Goal: Use online tool/utility: Utilize a website feature to perform a specific function

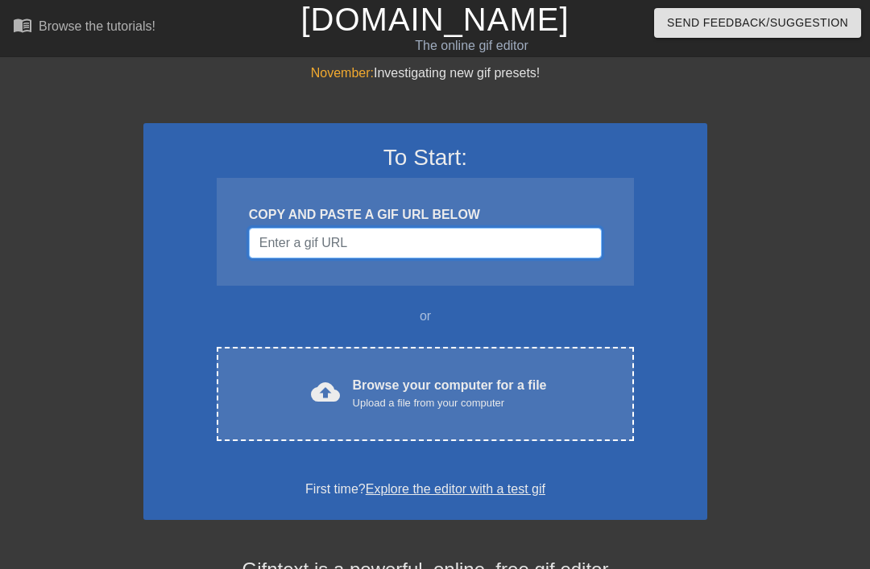
click at [558, 230] on input "Username" at bounding box center [425, 243] width 353 height 31
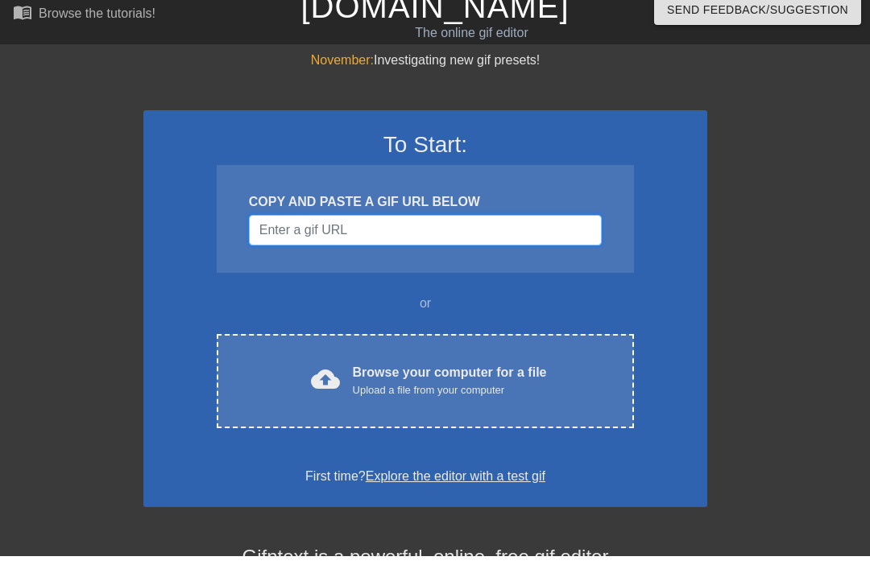
click at [552, 228] on input "Username" at bounding box center [425, 243] width 353 height 31
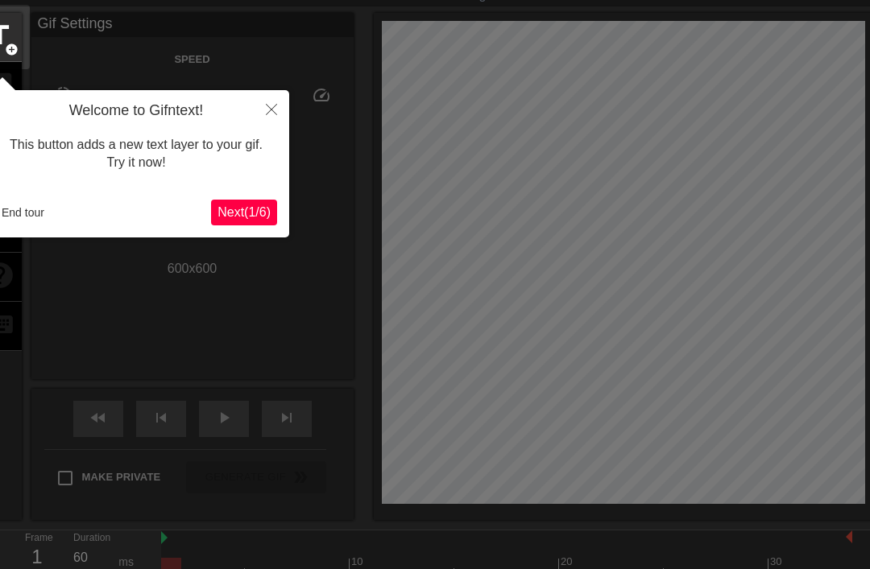
scroll to position [39, 0]
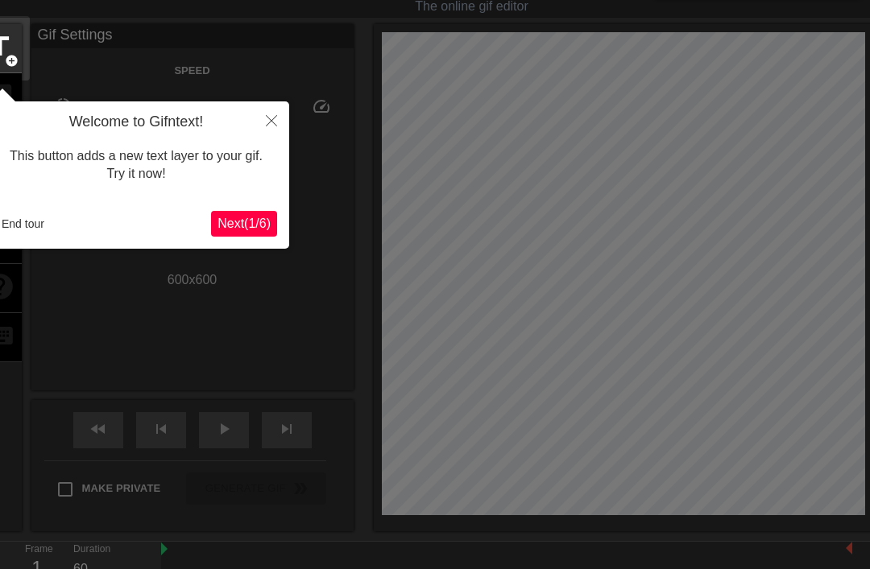
click at [28, 218] on button "End tour" at bounding box center [23, 224] width 56 height 24
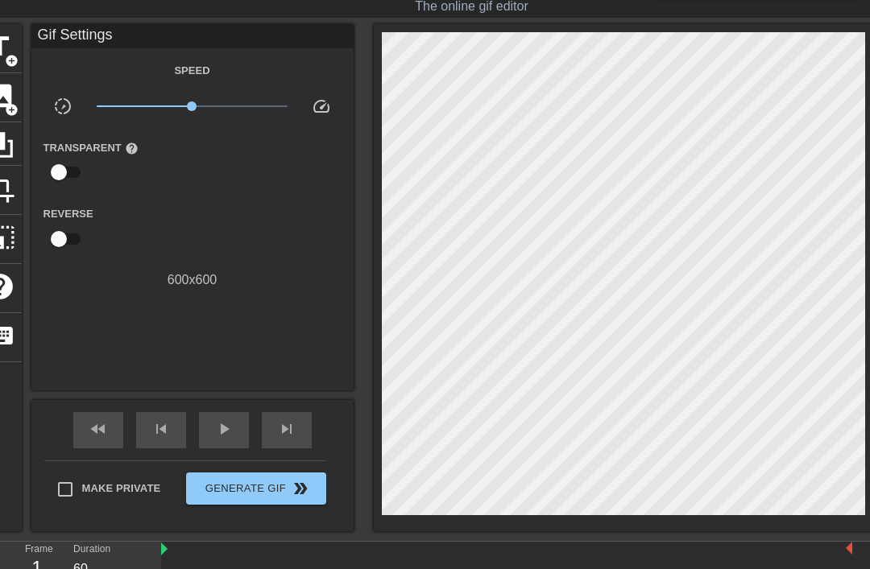
click at [10, 58] on span "add_circle" at bounding box center [12, 61] width 14 height 14
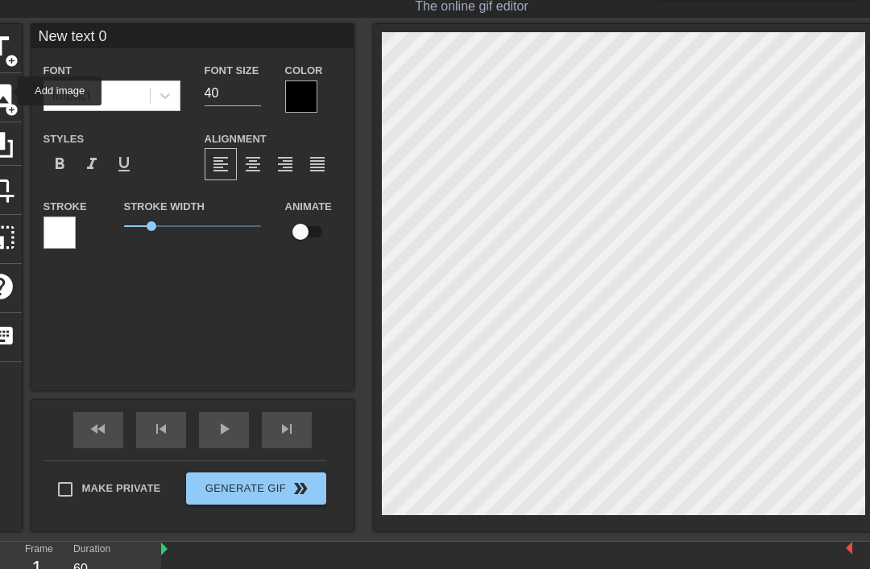
click at [7, 91] on span "image" at bounding box center [0, 96] width 31 height 31
click at [10, 141] on icon at bounding box center [0, 145] width 26 height 26
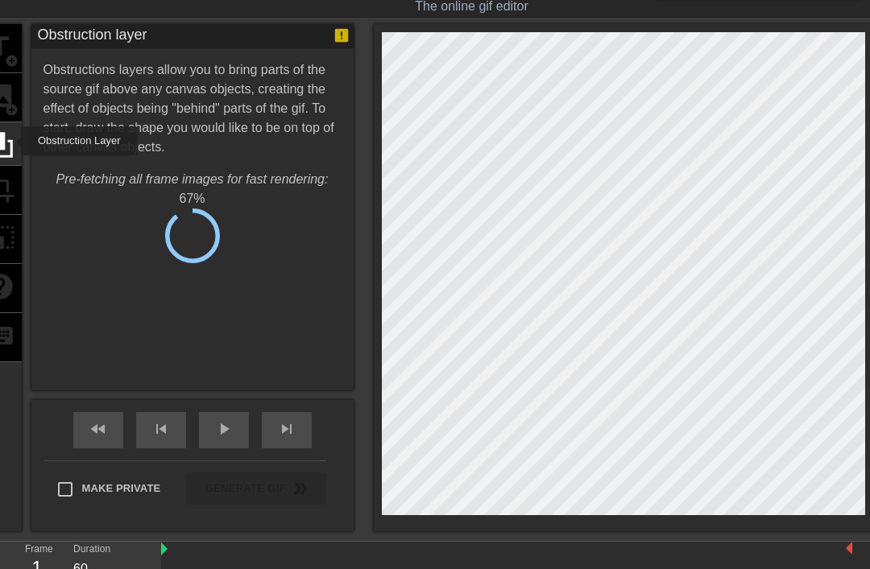
click at [10, 190] on div "title add_circle image add_circle crop photo_size_select_large help keyboard" at bounding box center [-1, 277] width 43 height 507
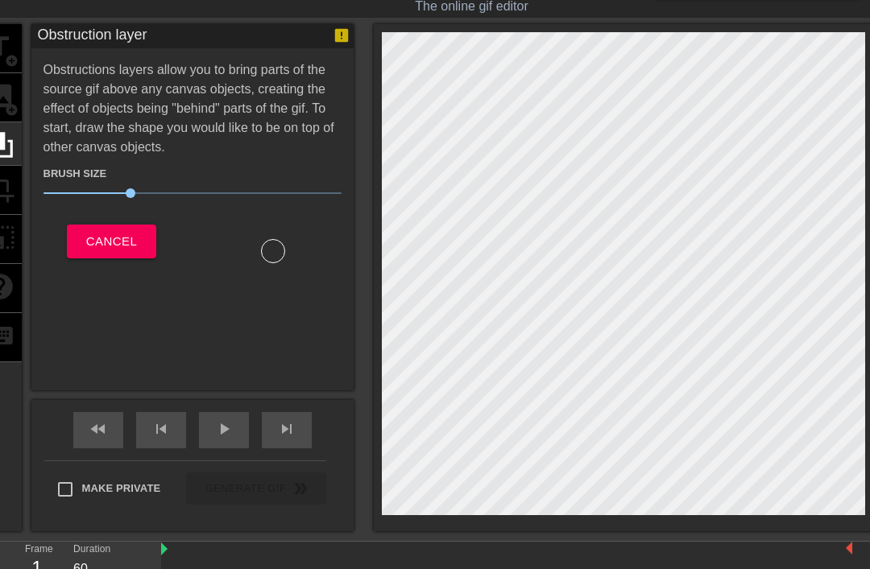
click at [14, 188] on div "title add_circle image add_circle crop photo_size_select_large help keyboard" at bounding box center [-1, 277] width 43 height 507
click at [27, 199] on div "title add_circle image add_circle crop photo_size_select_large help keyboard Ob…" at bounding box center [425, 277] width 895 height 507
click at [1, 183] on div "title add_circle image add_circle crop photo_size_select_large help keyboard" at bounding box center [-1, 277] width 43 height 507
click at [17, 194] on div "title add_circle image add_circle crop photo_size_select_large help keyboard" at bounding box center [-1, 277] width 43 height 507
click at [10, 180] on div "title add_circle image add_circle crop photo_size_select_large help keyboard" at bounding box center [-1, 277] width 43 height 507
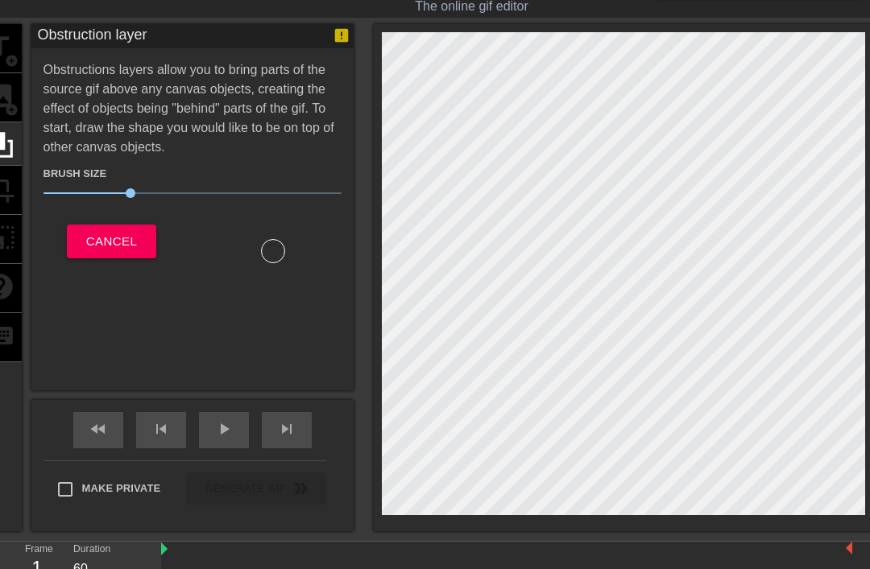
click at [6, 228] on div "title add_circle image add_circle crop photo_size_select_large help keyboard" at bounding box center [-1, 277] width 43 height 507
click at [7, 244] on div "title add_circle image add_circle crop photo_size_select_large help keyboard" at bounding box center [-1, 277] width 43 height 507
click at [101, 246] on span "Cancel" at bounding box center [111, 241] width 51 height 21
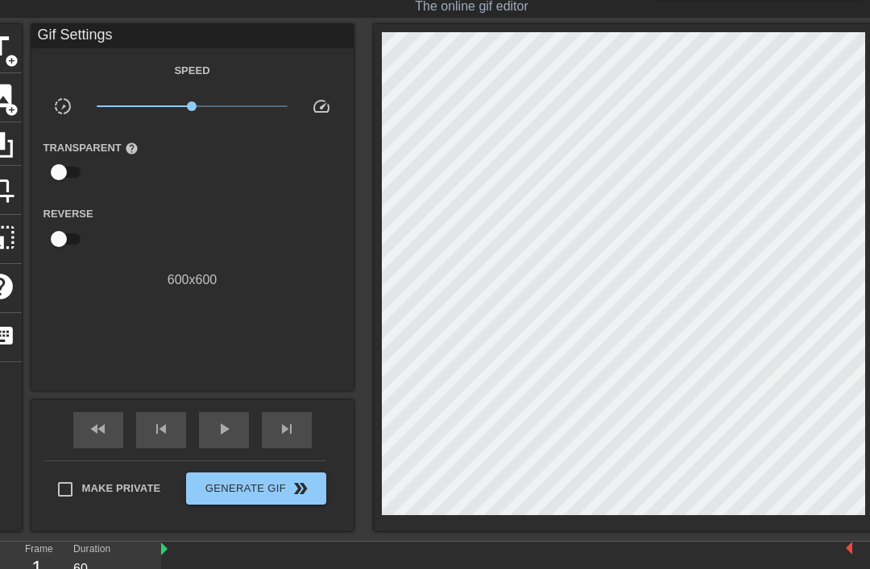
click at [8, 194] on span "crop" at bounding box center [0, 188] width 31 height 31
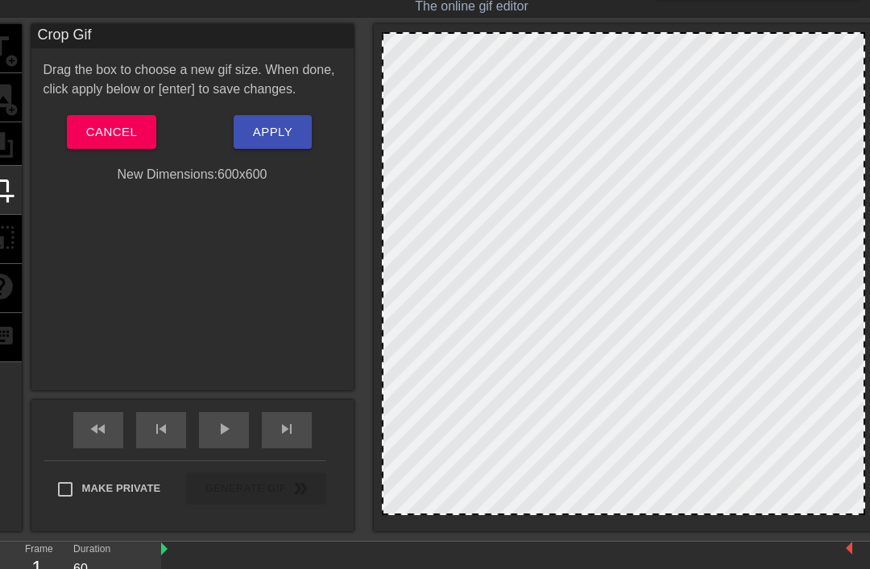
click at [8, 239] on div "title add_circle image add_circle crop photo_size_select_large help keyboard" at bounding box center [-1, 277] width 43 height 507
click at [101, 125] on span "Cancel" at bounding box center [111, 132] width 51 height 21
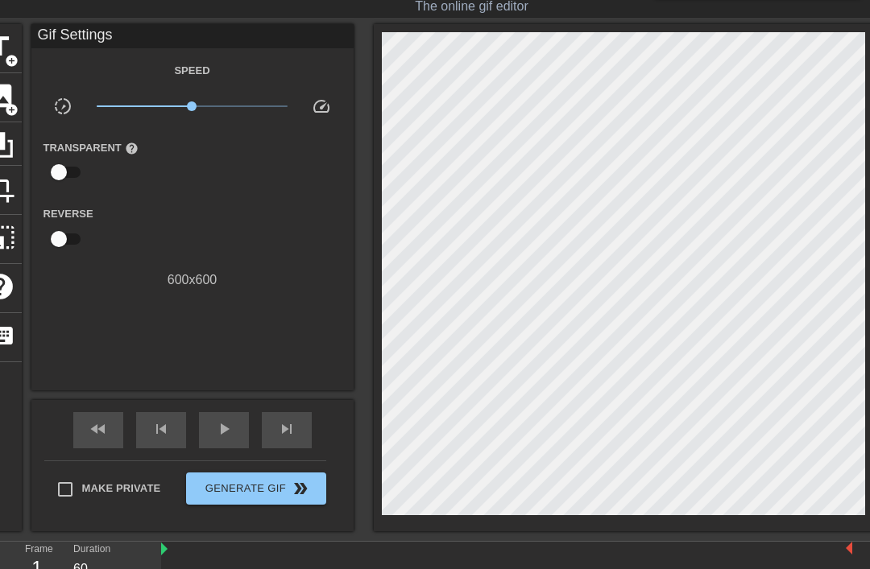
click at [8, 229] on span "photo_size_select_large" at bounding box center [0, 237] width 31 height 31
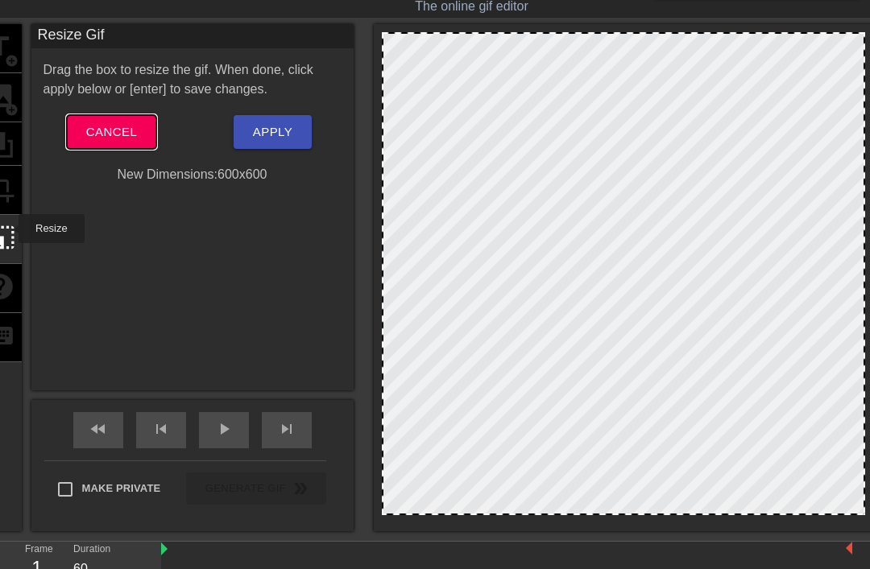
click at [105, 134] on span "Cancel" at bounding box center [111, 132] width 51 height 21
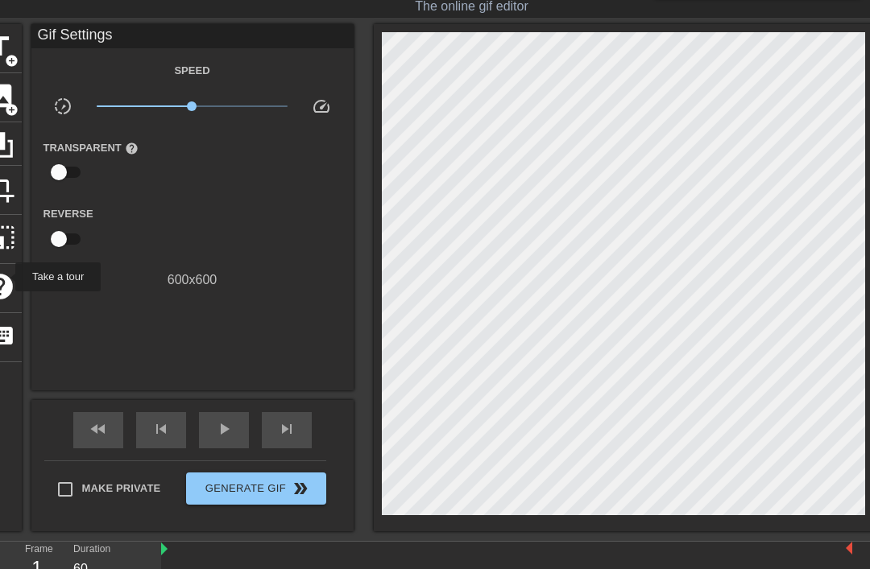
click at [5, 277] on span "help" at bounding box center [0, 286] width 31 height 31
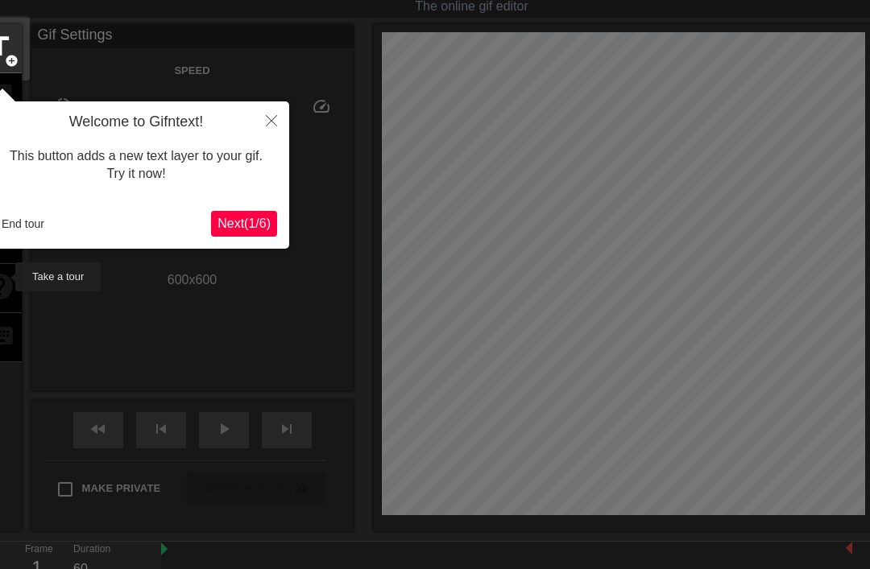
click at [26, 225] on button "End tour" at bounding box center [23, 224] width 56 height 24
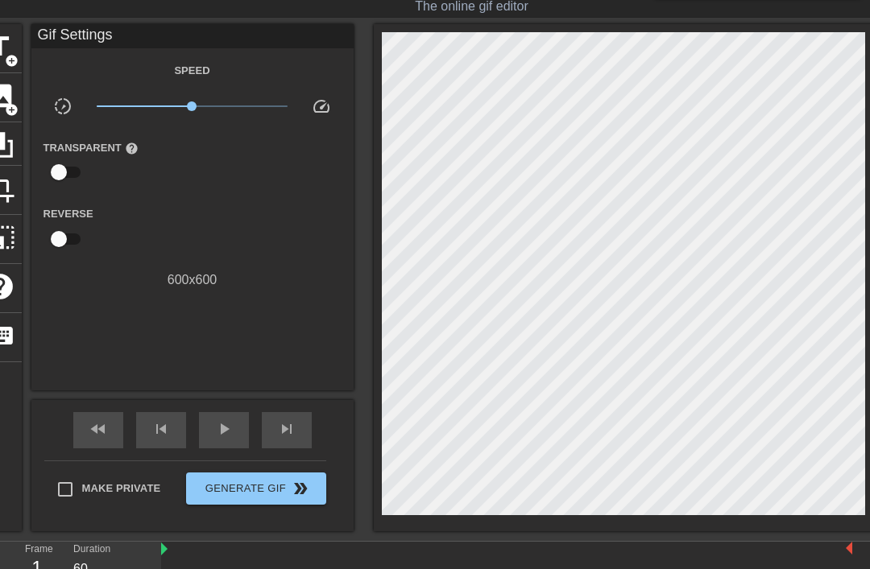
click at [8, 316] on div "keyboard" at bounding box center [-1, 337] width 43 height 49
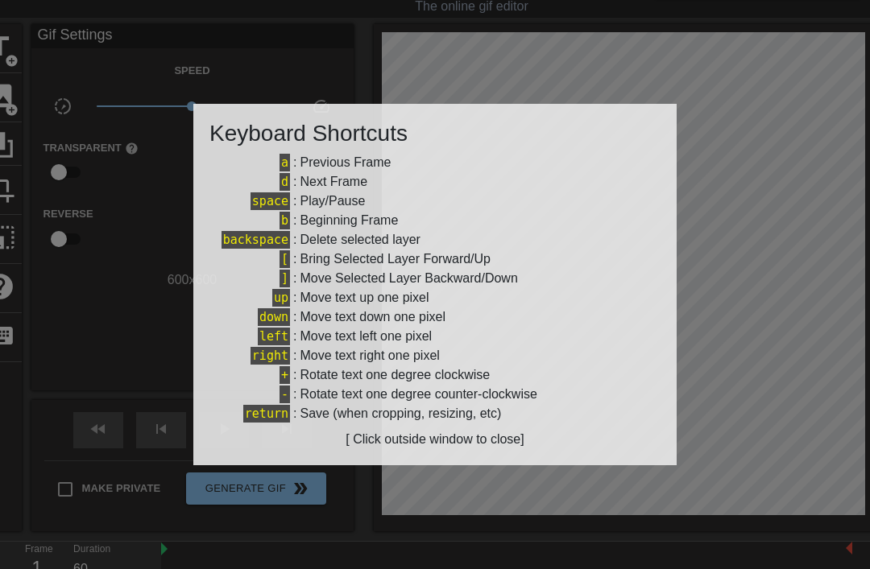
click at [59, 316] on div at bounding box center [435, 284] width 870 height 569
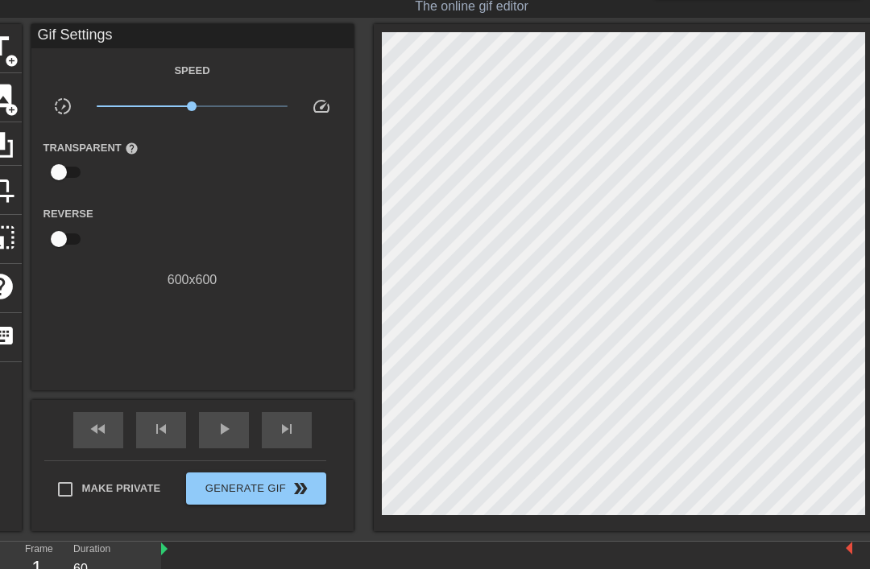
click at [11, 44] on span "title" at bounding box center [0, 46] width 31 height 31
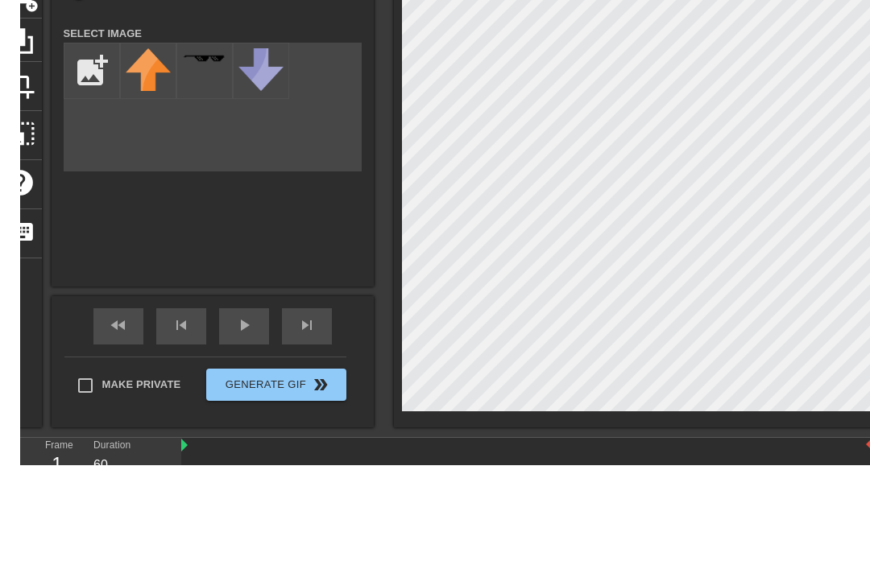
scroll to position [120, 0]
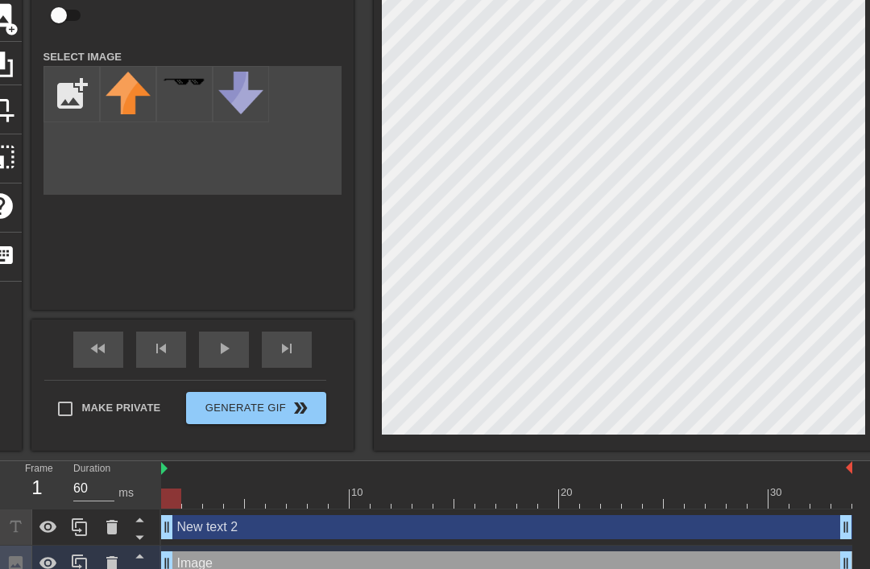
click at [308, 569] on div "Image drag_handle drag_handle" at bounding box center [506, 564] width 691 height 24
click at [106, 562] on icon at bounding box center [111, 563] width 19 height 19
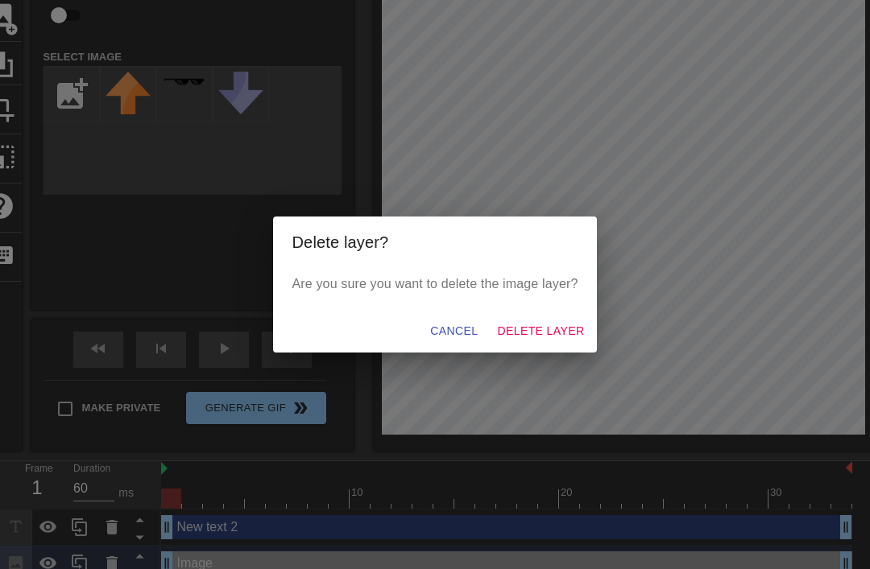
click at [552, 341] on span "Delete Layer" at bounding box center [540, 331] width 87 height 20
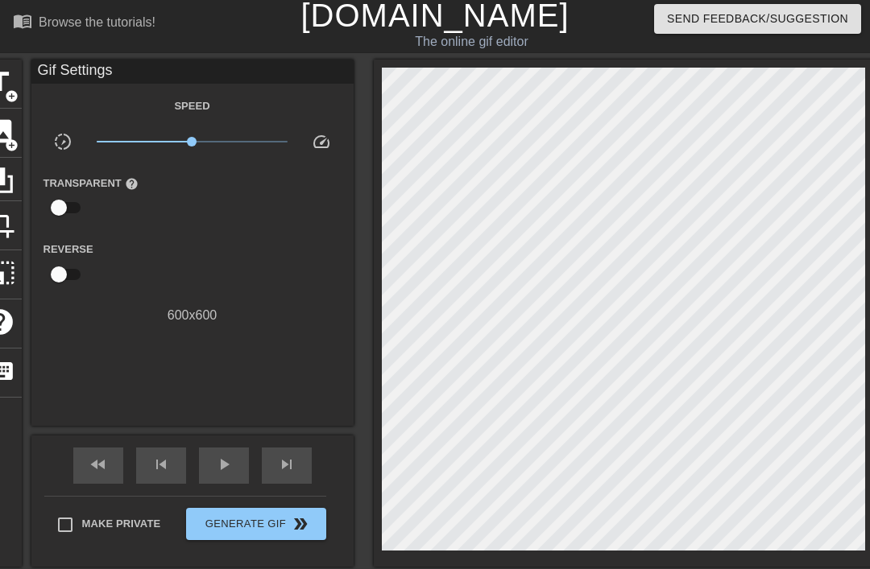
scroll to position [0, 0]
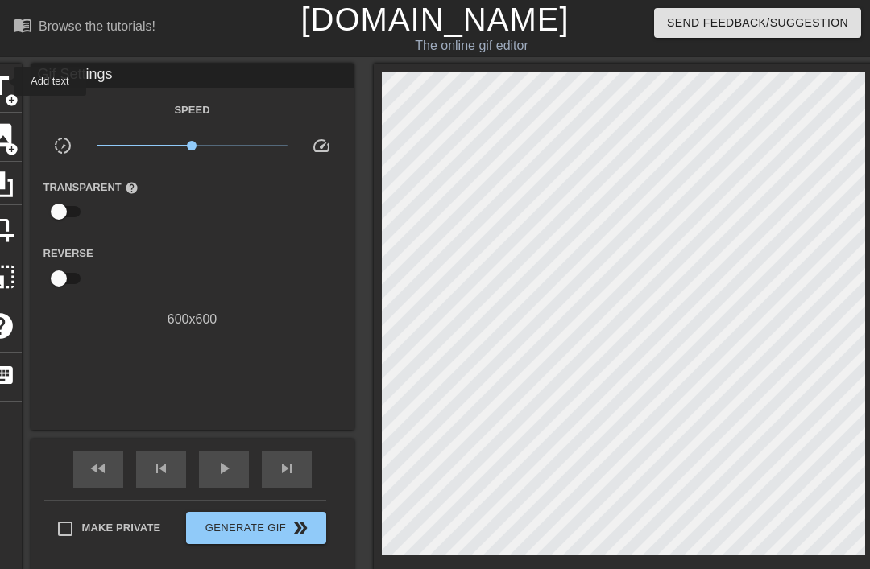
click at [3, 81] on span "title" at bounding box center [0, 86] width 31 height 31
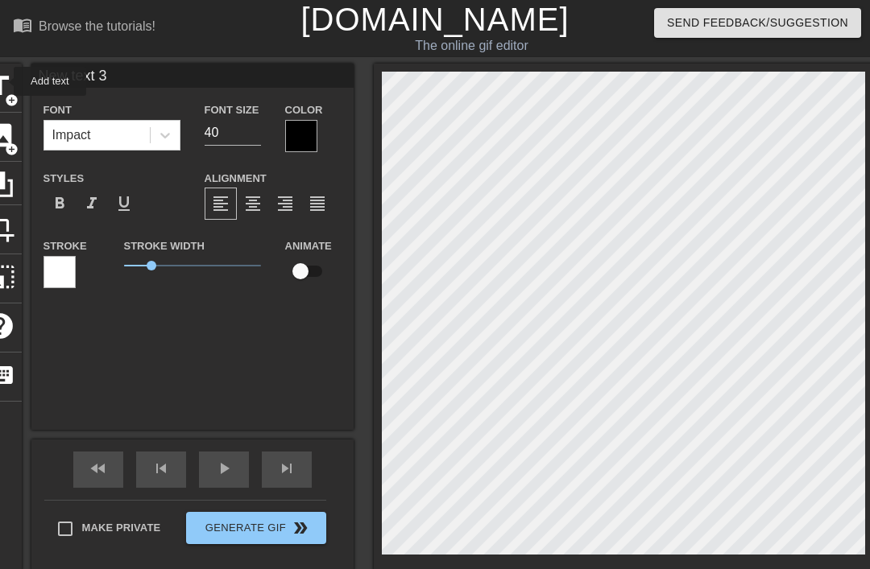
scroll to position [0, 1]
type input "Ne text 3"
type textarea "Ne text 3"
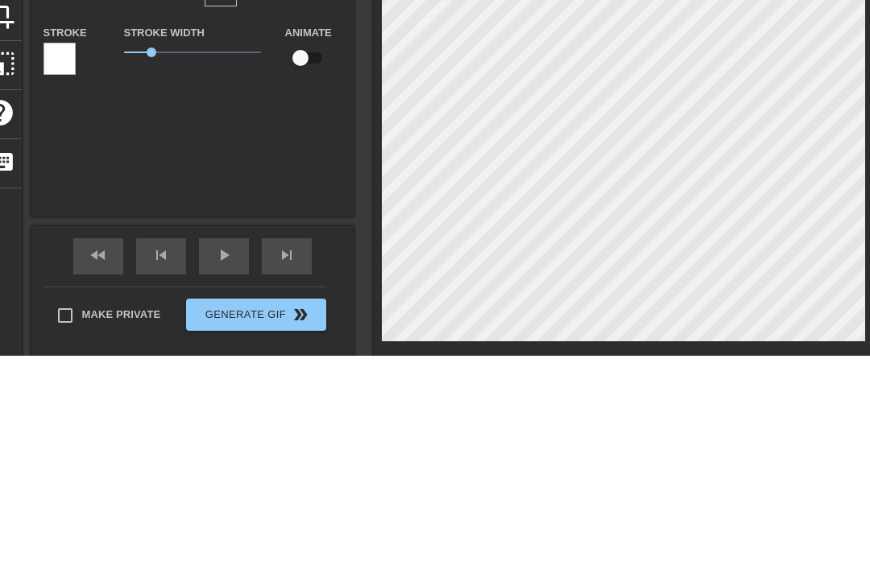
type input "N text 3"
type textarea "text 3"
type input "text 3"
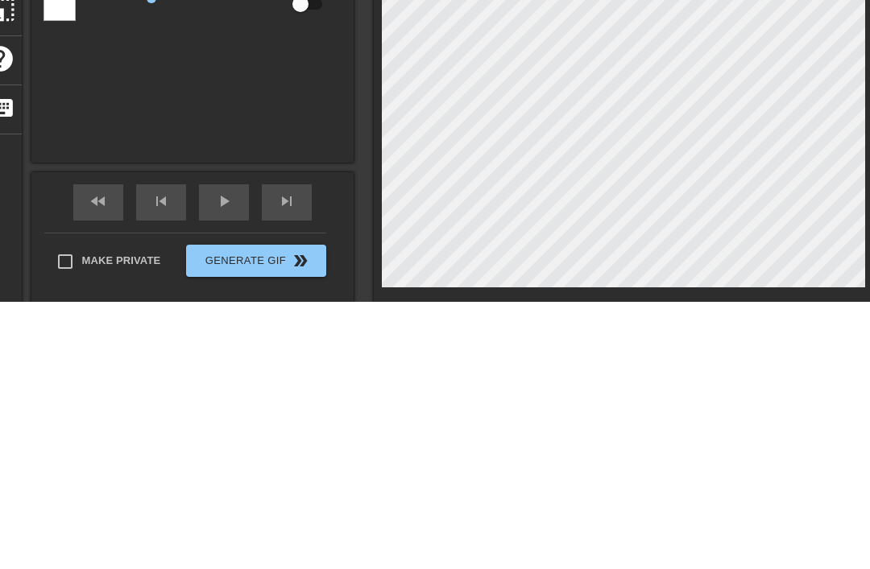
scroll to position [172, 0]
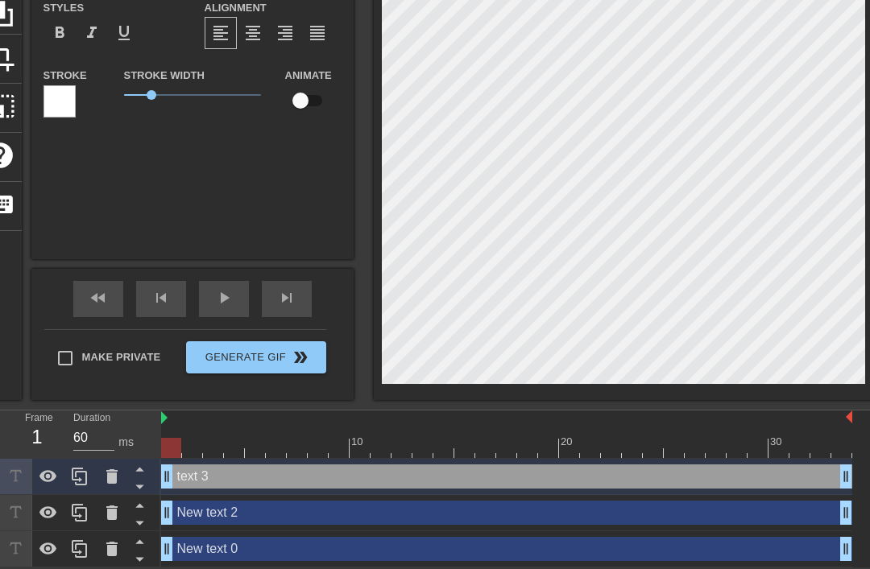
type textarea "text 3"
click at [110, 474] on icon at bounding box center [111, 477] width 11 height 14
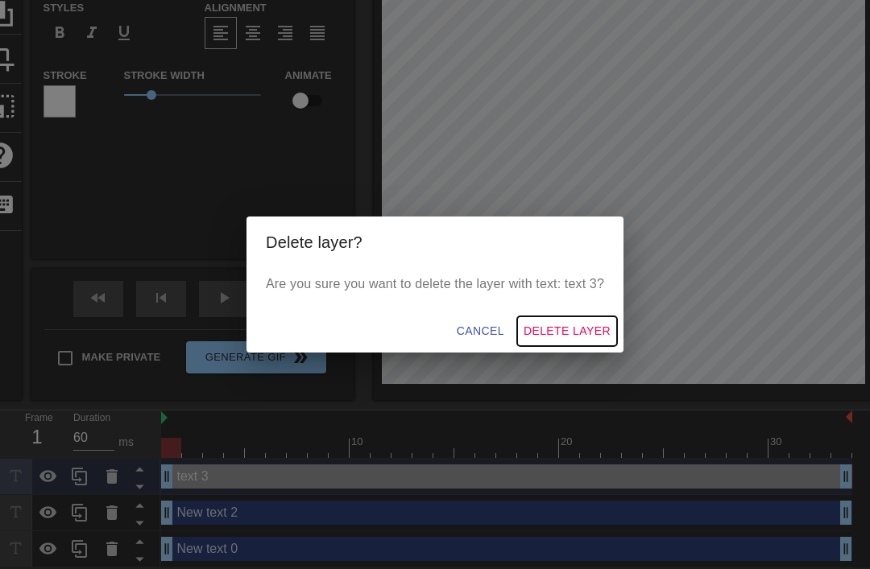
click at [574, 330] on span "Delete Layer" at bounding box center [566, 331] width 87 height 20
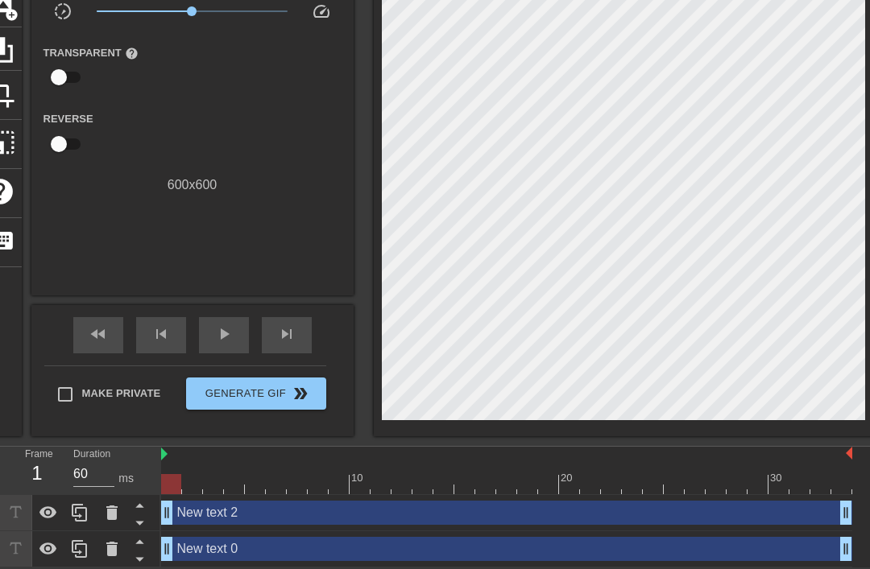
click at [107, 515] on icon at bounding box center [111, 513] width 11 height 14
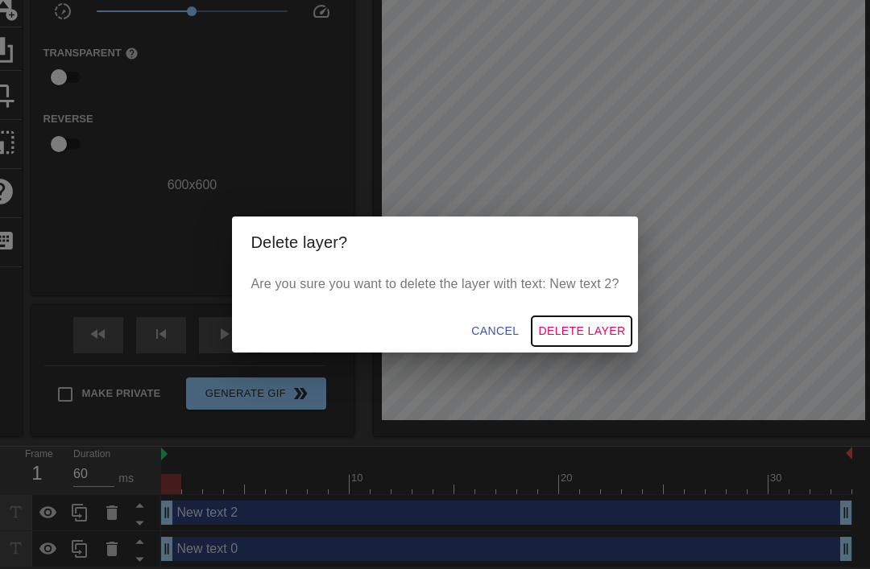
click at [577, 326] on span "Delete Layer" at bounding box center [581, 331] width 87 height 20
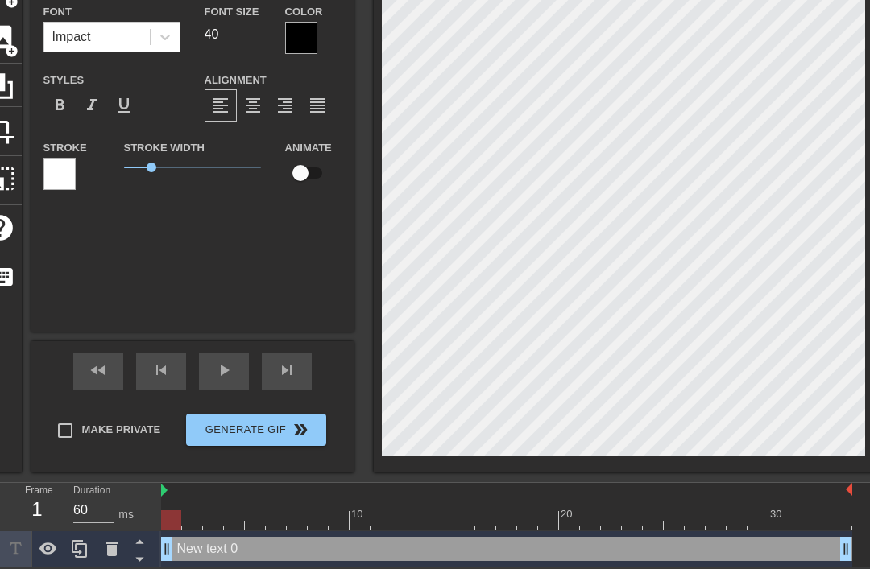
type textarea "New tet 0"
type input "New tet 0"
type textarea "New tt 0"
type input "New t 0"
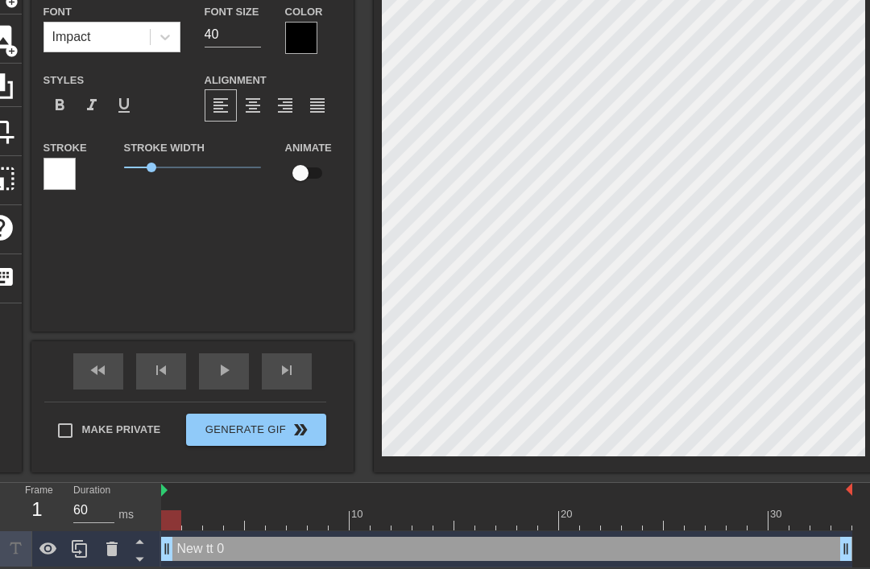
type textarea "New t 0"
type input "Newt 0"
type textarea "Net 0"
type input "Net 0"
type textarea "Net 0"
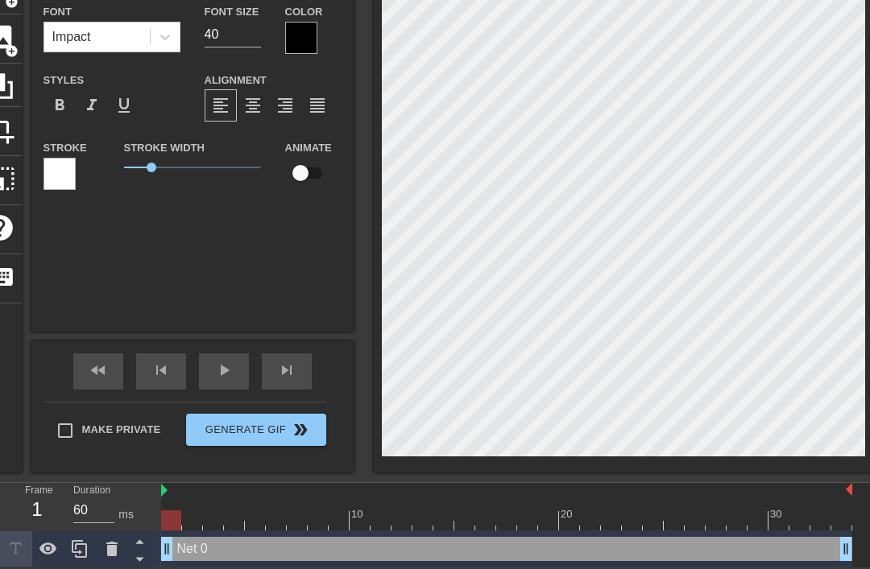
type input "Net"
type textarea "Net"
type input "Ne"
type textarea "N"
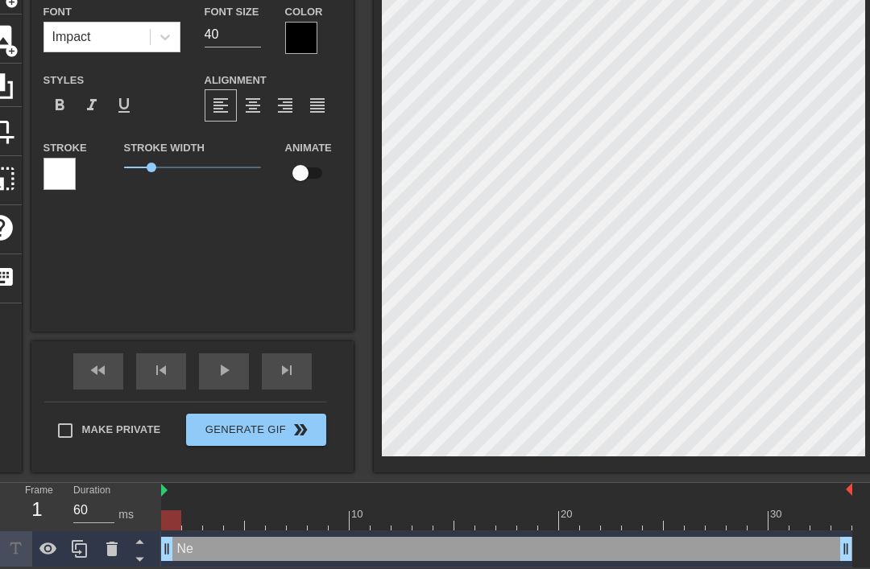
type input "N"
type textarea "f"
type input "fi"
type textarea "fir"
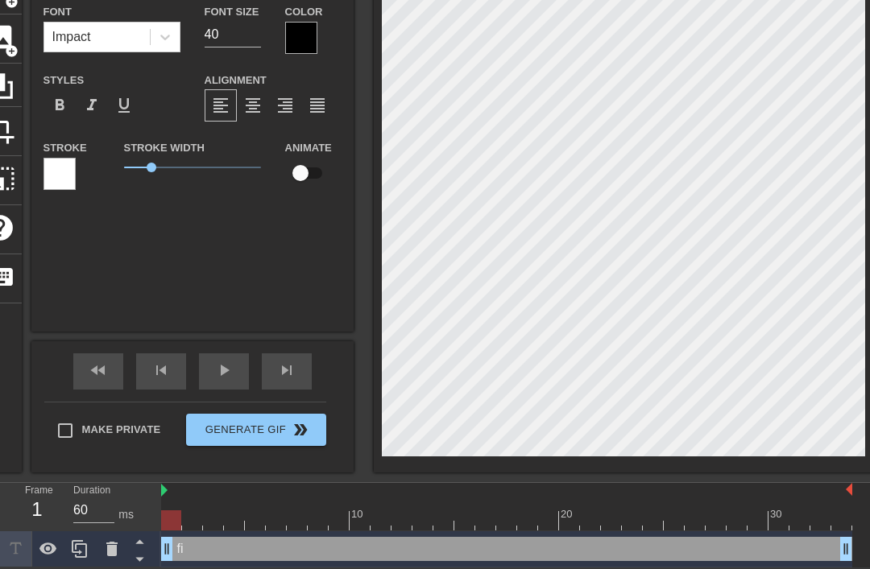
type input "fir"
type textarea "fi"
type input "fi"
type textarea "f"
type input "f"
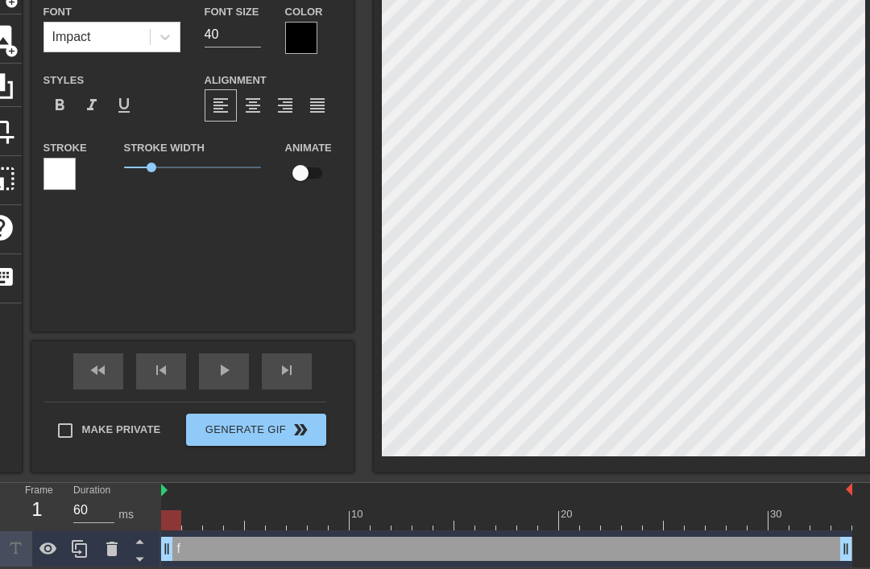
type textarea "fr"
type input "fr"
type textarea "f"
type input "f"
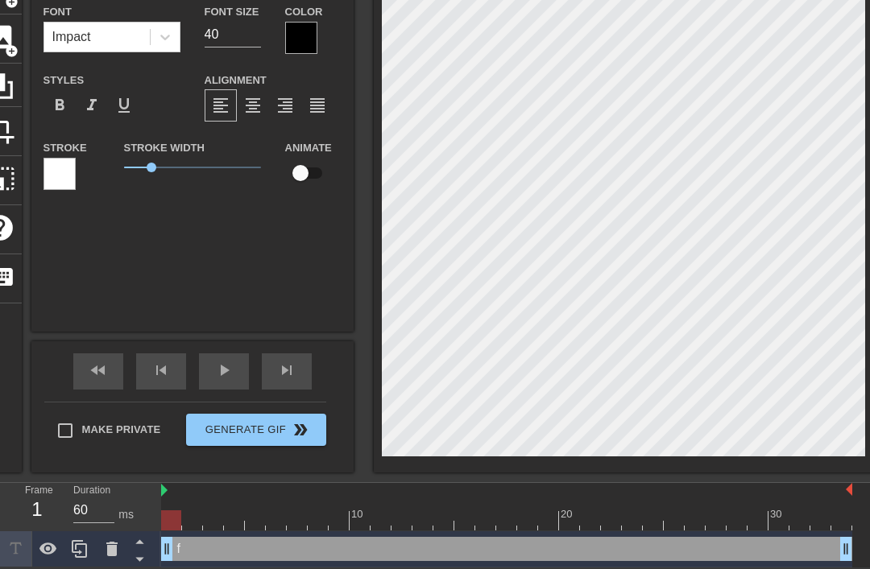
type textarea "fi"
type input "fi"
type textarea "fir"
type input "fir"
type textarea "fi"
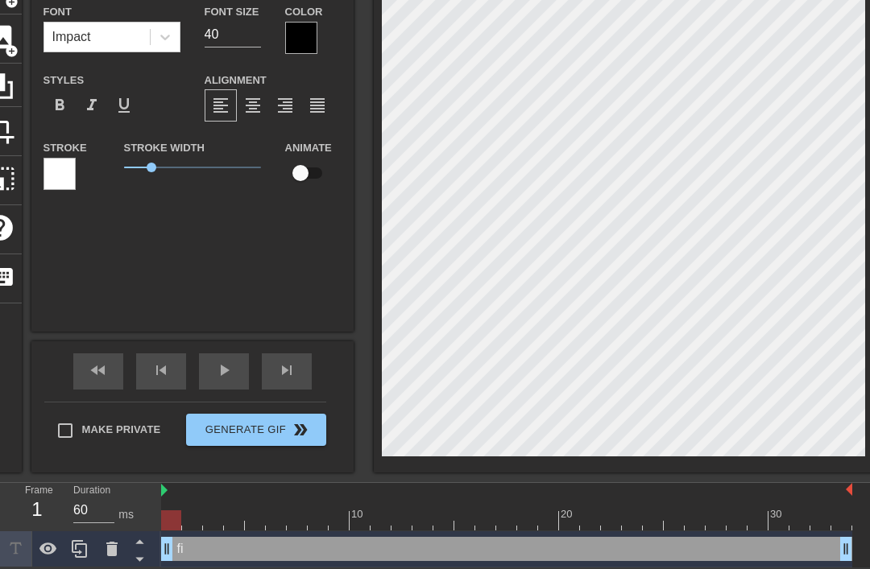
type input "f"
type textarea "fr"
type input "fr"
type textarea "fri"
type input "fri"
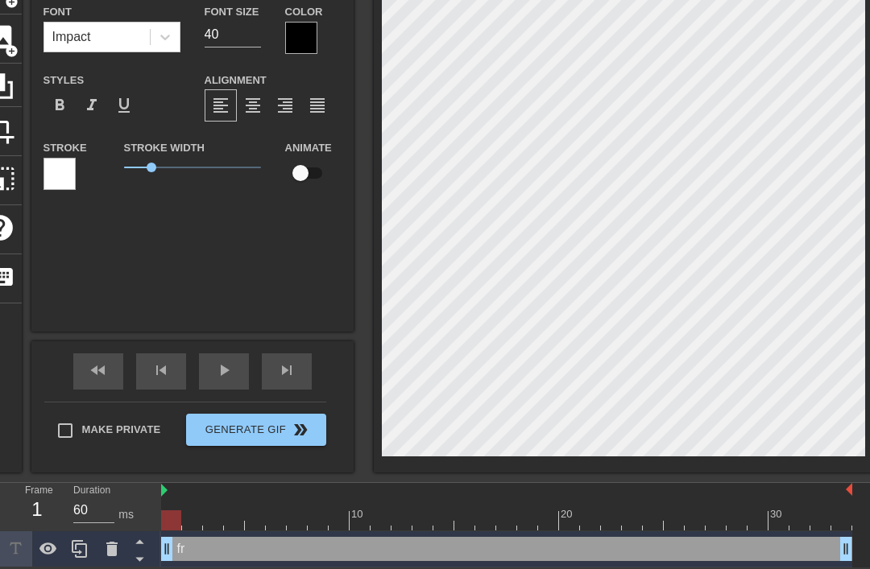
type textarea "frid"
type input "frid"
type textarea "[PERSON_NAME]"
type input "[DATE]"
type textarea "[DATE]"
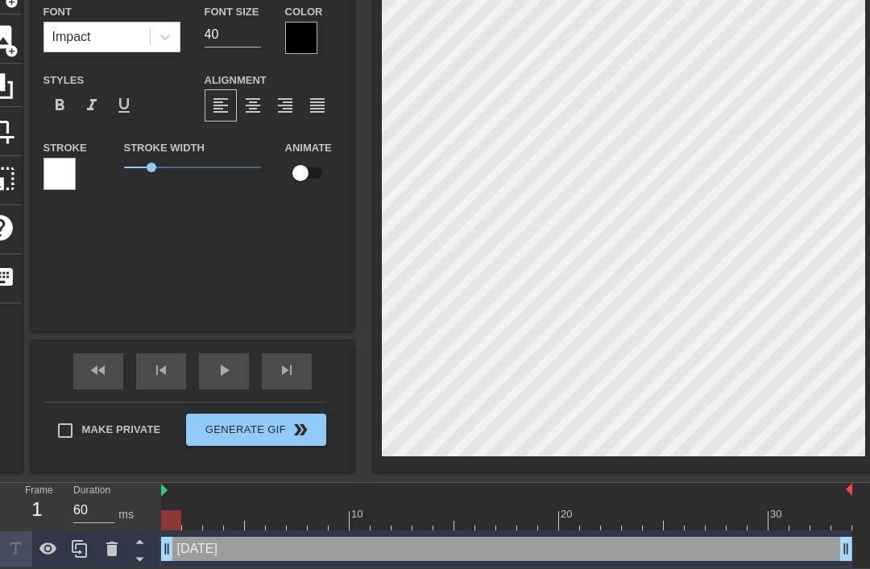
type input "friday."
type textarea "friday."
type input "friday."
type textarea "friday."
type input "friday."
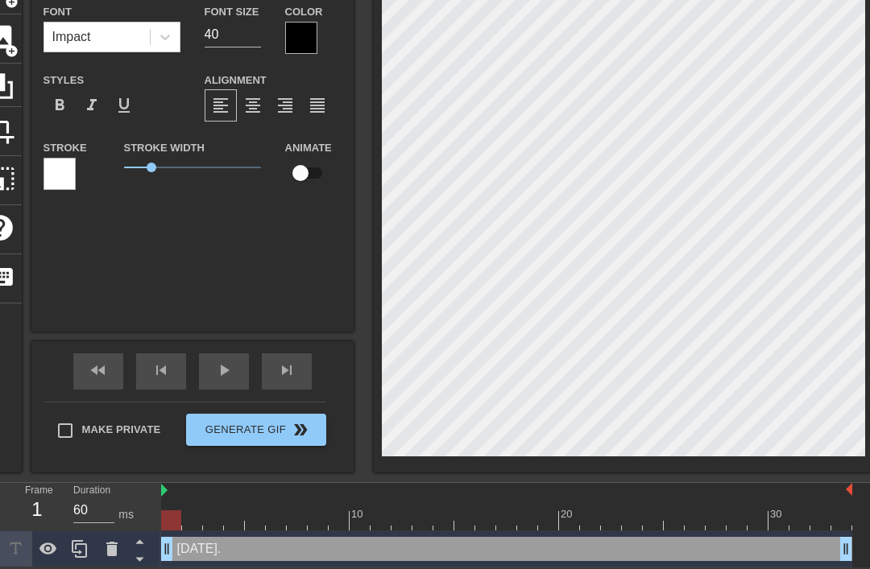
type textarea "friday."
type input "friday."
type textarea "friday."
type input "friday."
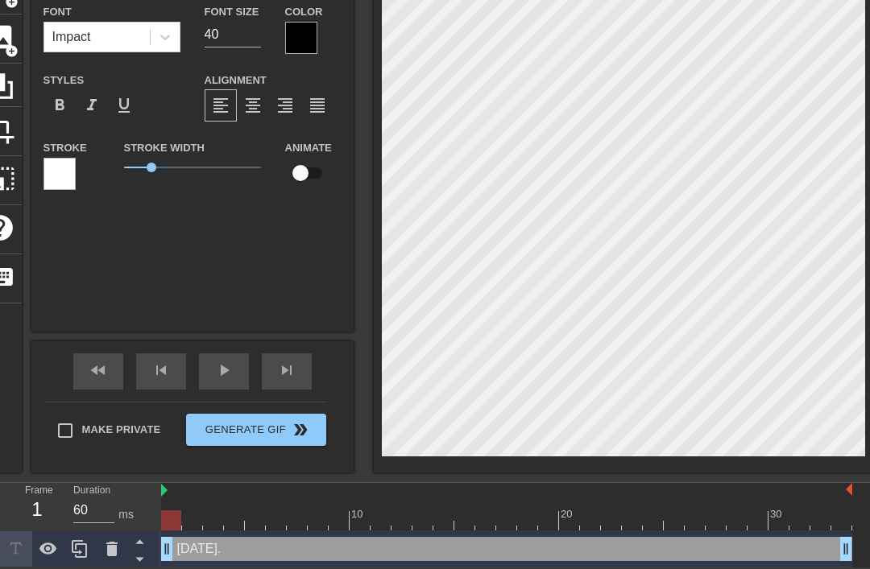
type textarea "friday."
type input "friday."
type textarea "friday."
type input "friday."
type textarea "friday."
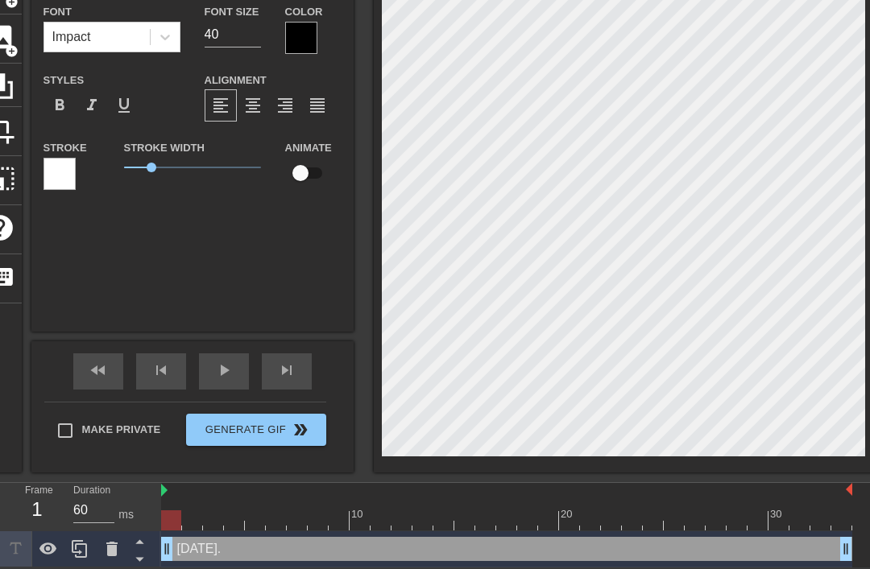
type input "friday."
type textarea "friday."
type input "[DATE]"
type textarea "[DATE]"
type input "[DATE]"
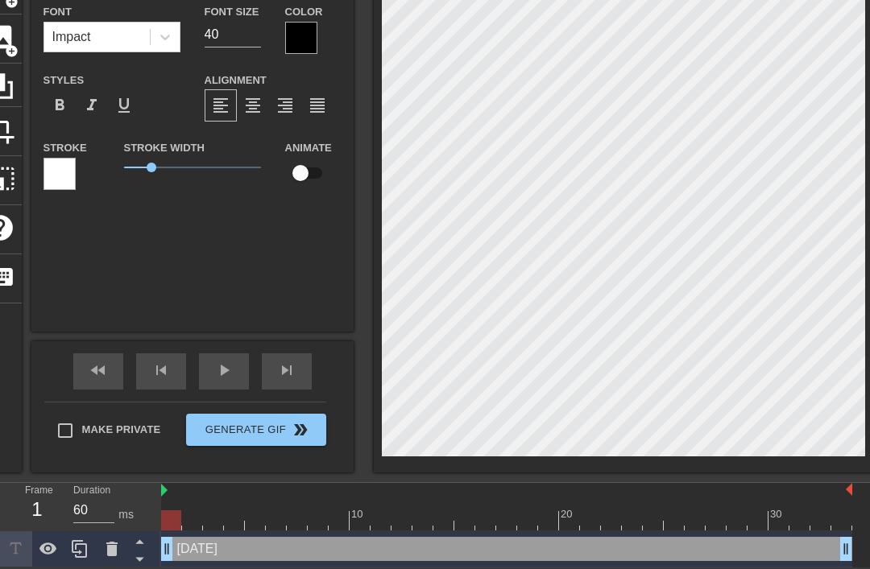
type textarea "[DATE]"
type input "[DATE]"
type textarea "[DATE]"
type input "[DATE]"
type textarea "[DATE]"
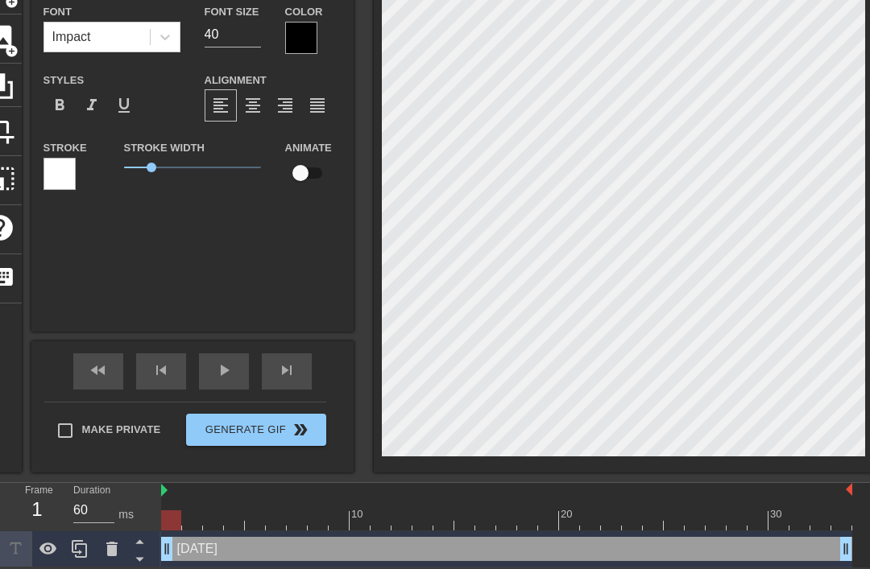
type input "[DATE]"
type textarea "[DATE]"
type input "[DATE]"
type textarea "[DATE]"
type input "[DATE]"
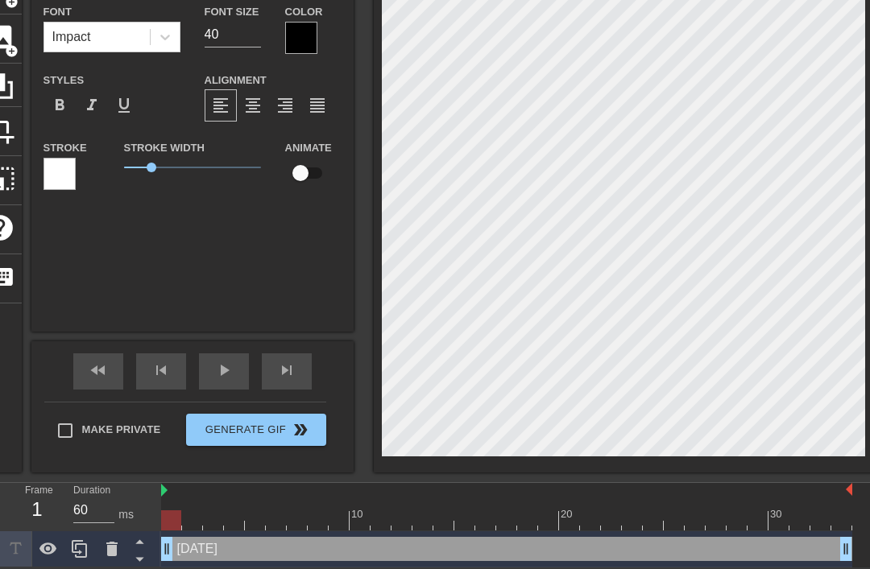
type textarea "[DATE]"
type input "[DATE]"
type textarea "[DATE]"
type input "[DATE]"
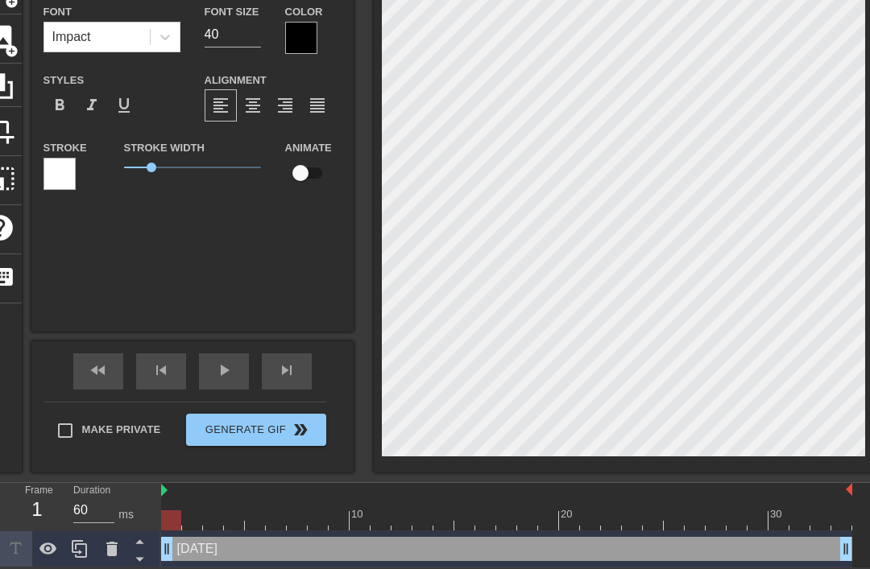
type textarea "[DATE]"
type input "[DATE]"
type textarea "[DATE]"
type input "[DATE]"
type textarea "[DATE]"
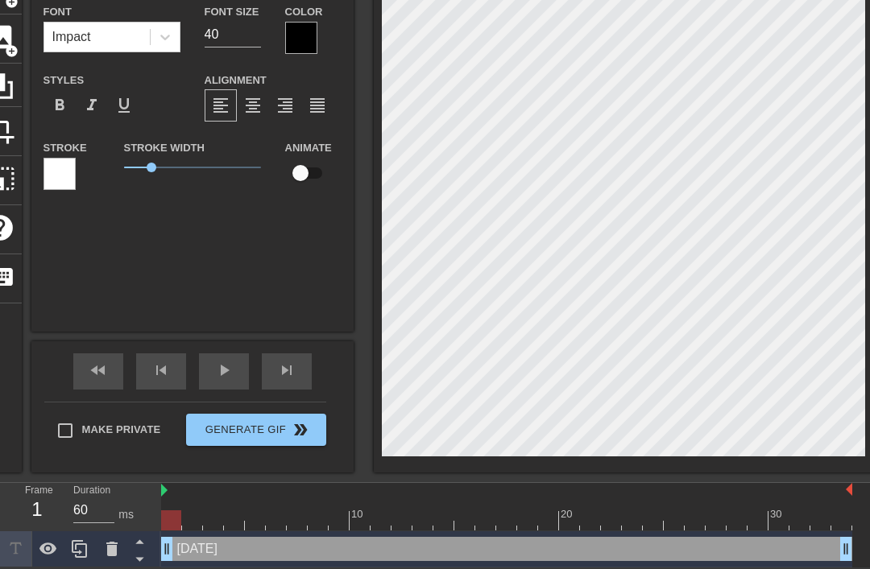
type input "[DATE]"
type textarea "[DATE]"
type input "[DATE]"
type textarea "[DATE]"
type input "[DATE]"
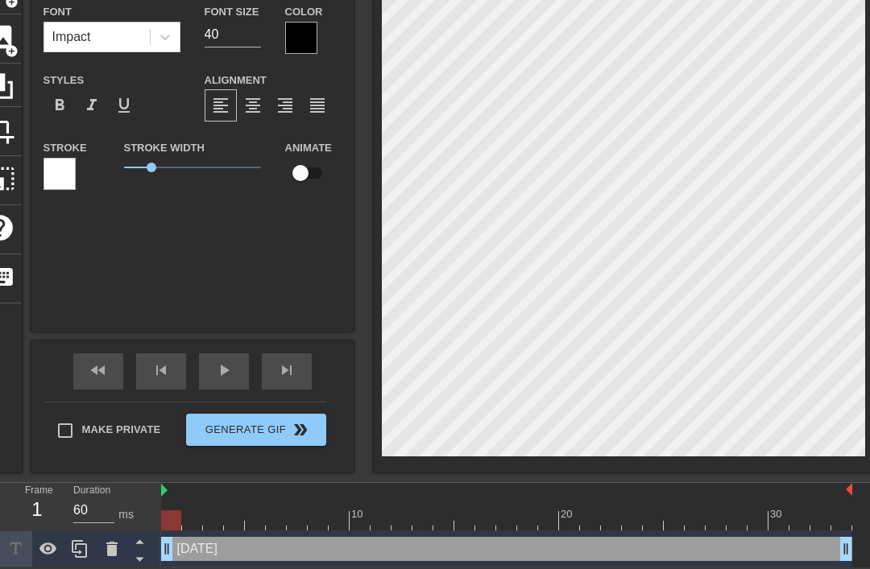
scroll to position [0, 6]
type textarea "[DATE]"
type input "[DATE]"
type textarea "[DATE]"
type input "[DATE]"
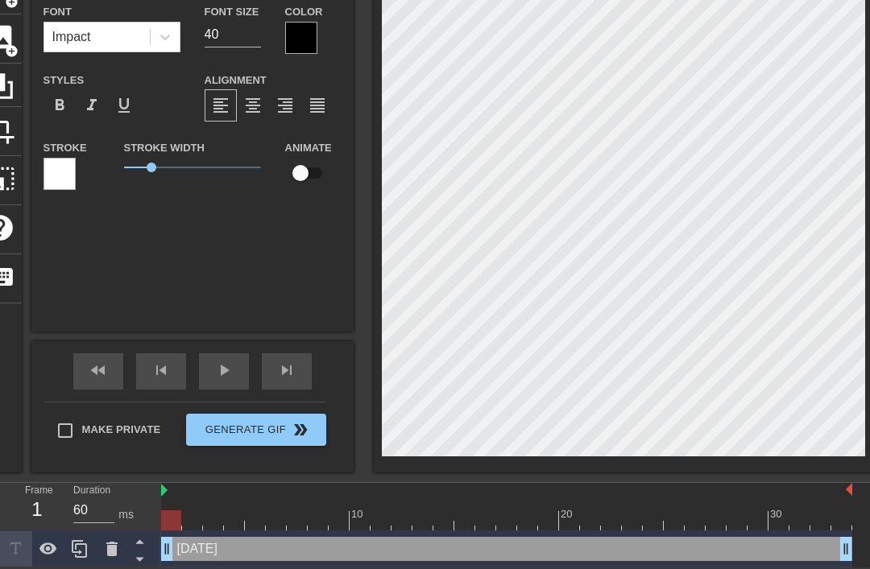
type textarea "friday s"
type input "friday s"
type textarea "friday sa"
type input "friday sat"
type textarea "friday satu"
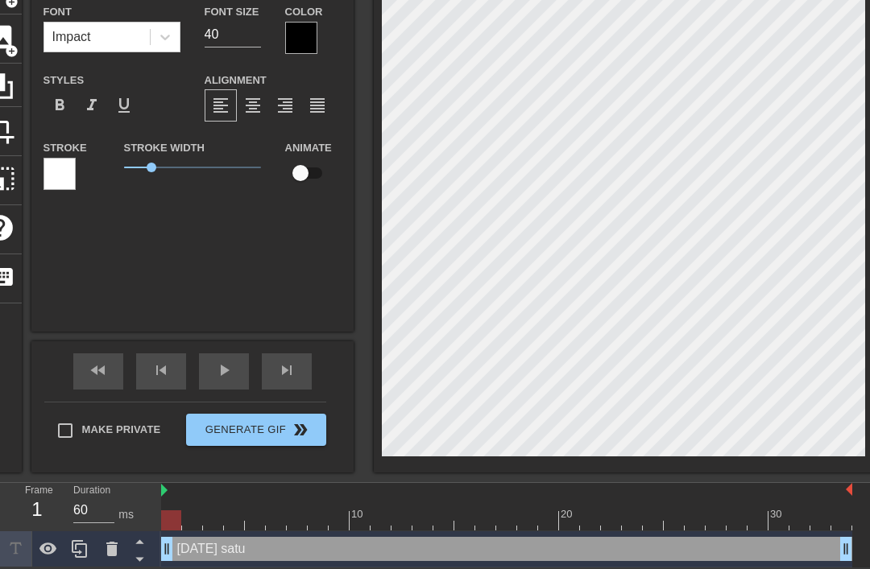
type input "friday satur"
type textarea "friday satur"
type input "friday saturd"
type textarea "friday saturd"
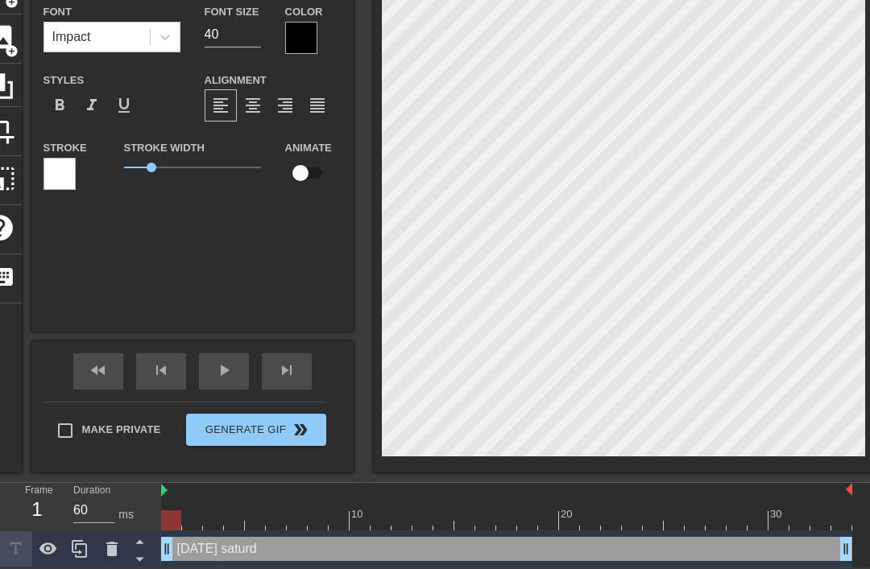
type input "friday saturda"
type textarea "friday saturday"
type input "friday saturday"
type textarea "friday saturday"
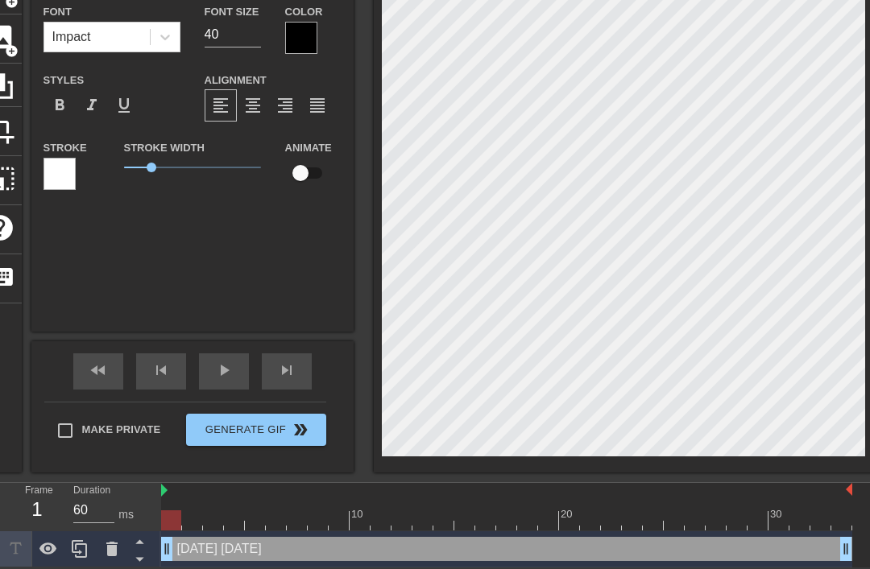
click at [231, 30] on input "40" at bounding box center [233, 35] width 56 height 26
type input "4"
click at [242, 41] on input "45" at bounding box center [233, 35] width 56 height 26
type input "4"
click at [211, 34] on input "50" at bounding box center [233, 35] width 56 height 26
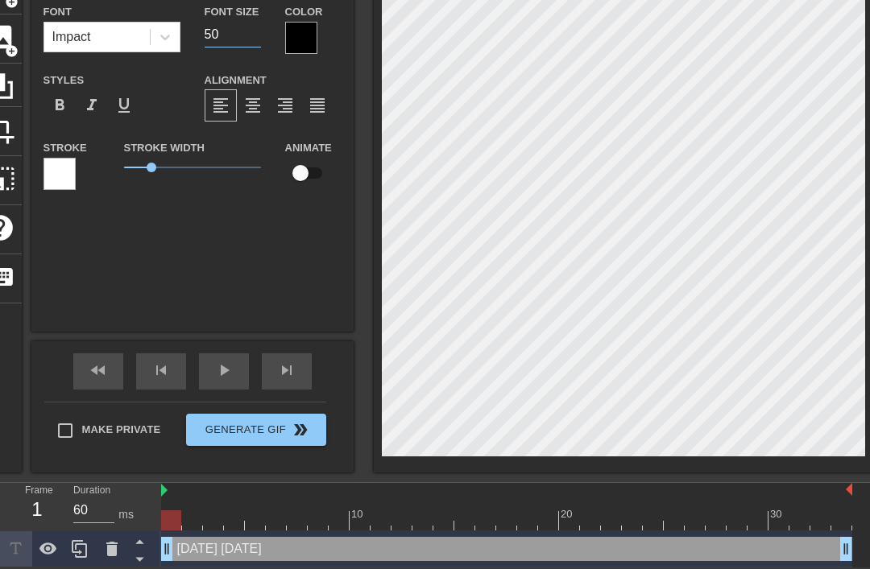
click at [238, 35] on input "50" at bounding box center [233, 35] width 56 height 26
type input "55"
click at [214, 362] on span "play_arrow" at bounding box center [223, 370] width 19 height 19
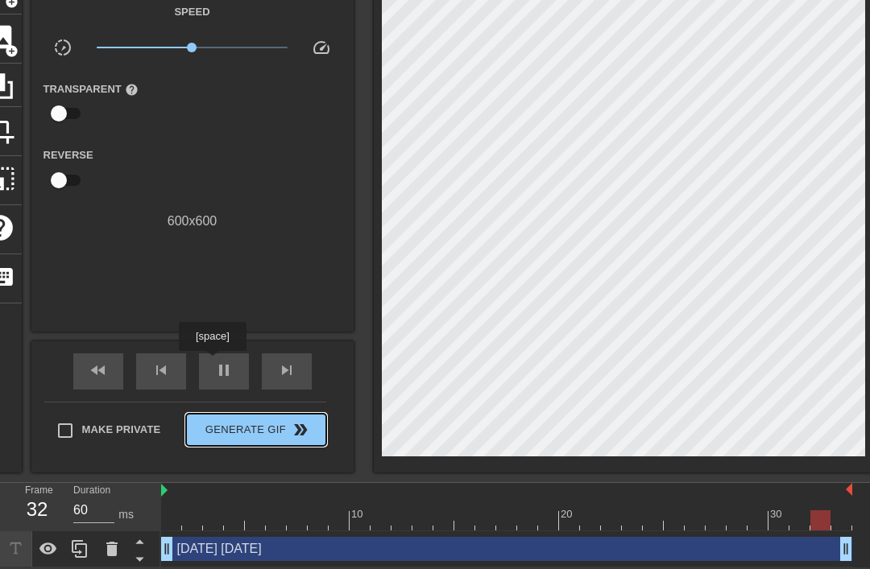
click at [227, 428] on span "Generate Gif double_arrow" at bounding box center [255, 429] width 126 height 19
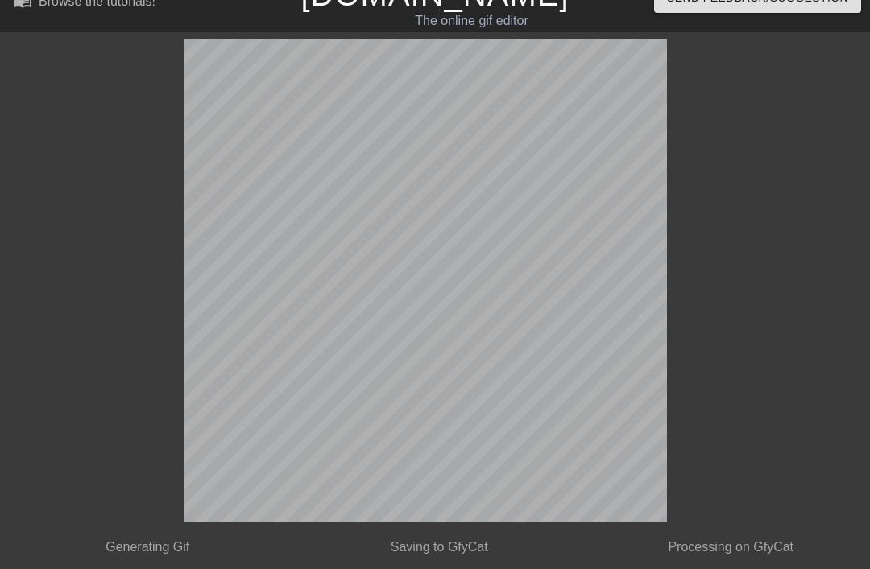
scroll to position [0, 0]
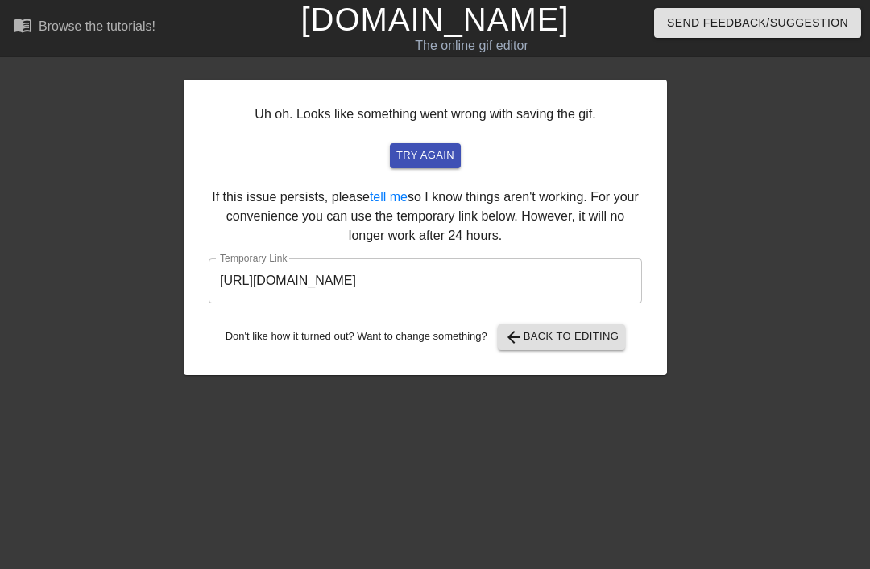
click at [247, 271] on input "https://www.gifntext.com/temp_generations/kbx1SFuV.gif" at bounding box center [425, 281] width 433 height 45
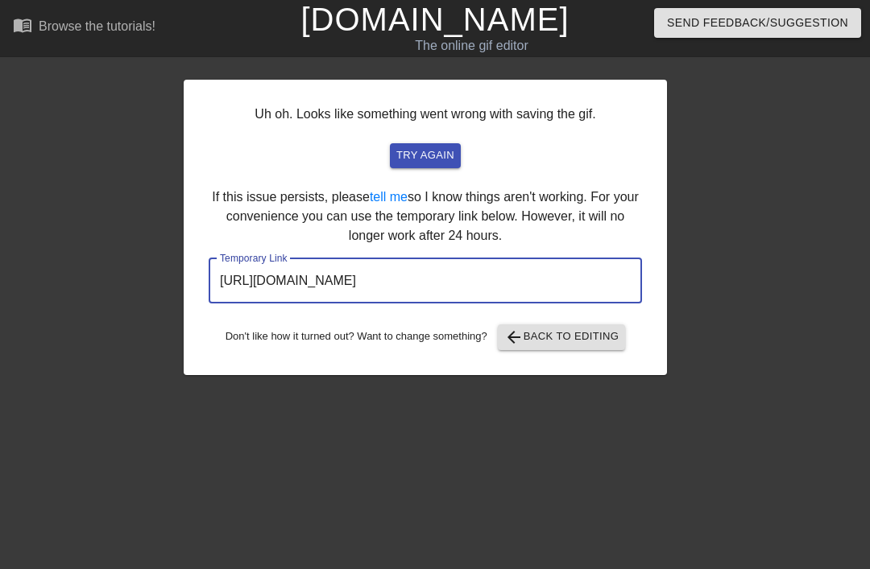
click at [249, 271] on input "https://www.gifntext.com/temp_generations/kbx1SFuV.gif" at bounding box center [425, 281] width 433 height 45
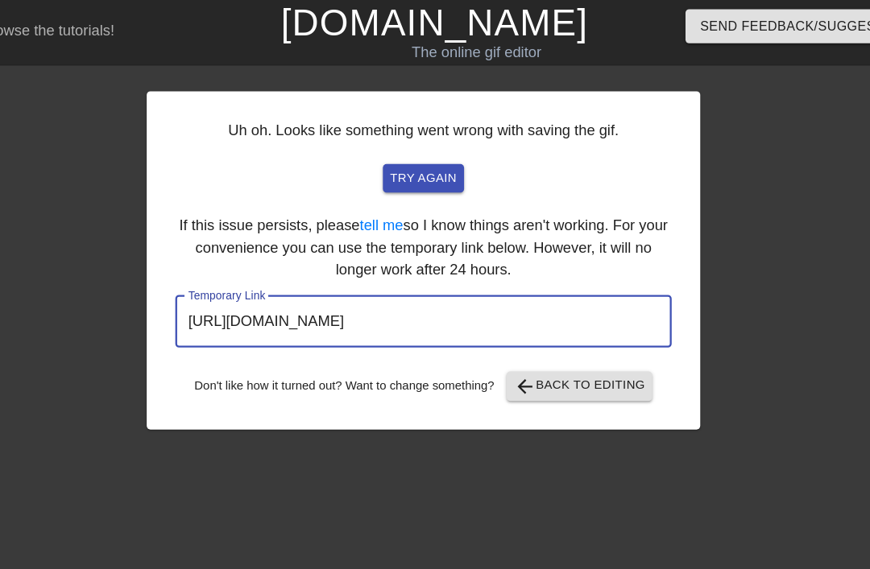
click at [424, 19] on link "[DOMAIN_NAME]" at bounding box center [434, 19] width 268 height 35
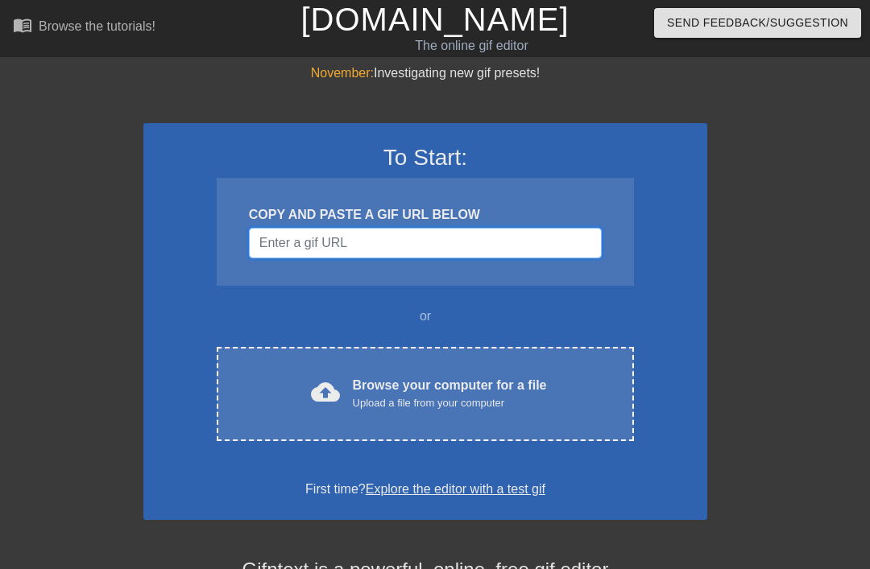
click at [565, 234] on input "Username" at bounding box center [425, 243] width 353 height 31
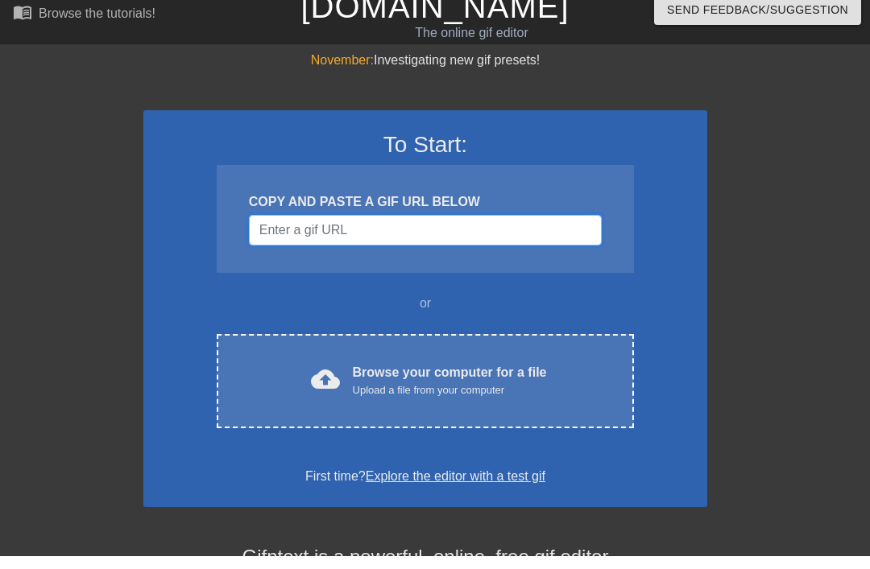
click at [565, 232] on input "Username" at bounding box center [425, 243] width 353 height 31
click at [561, 228] on input "Username" at bounding box center [425, 243] width 353 height 31
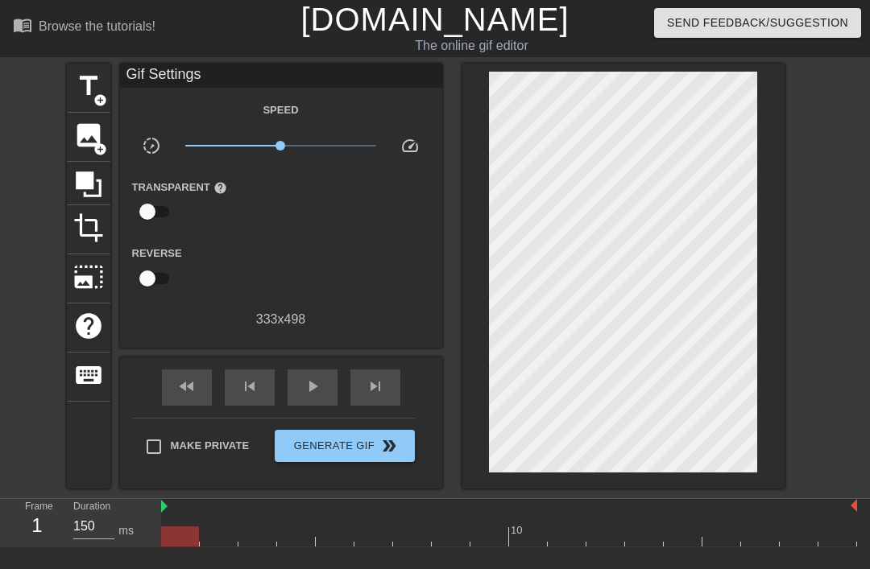
click at [89, 75] on span "title" at bounding box center [88, 86] width 31 height 31
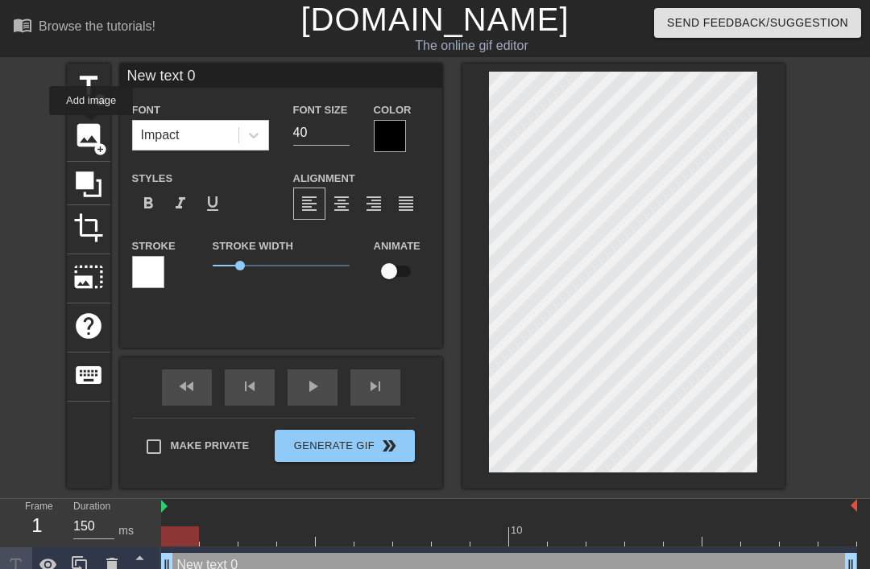
click at [92, 126] on span "image" at bounding box center [88, 135] width 31 height 31
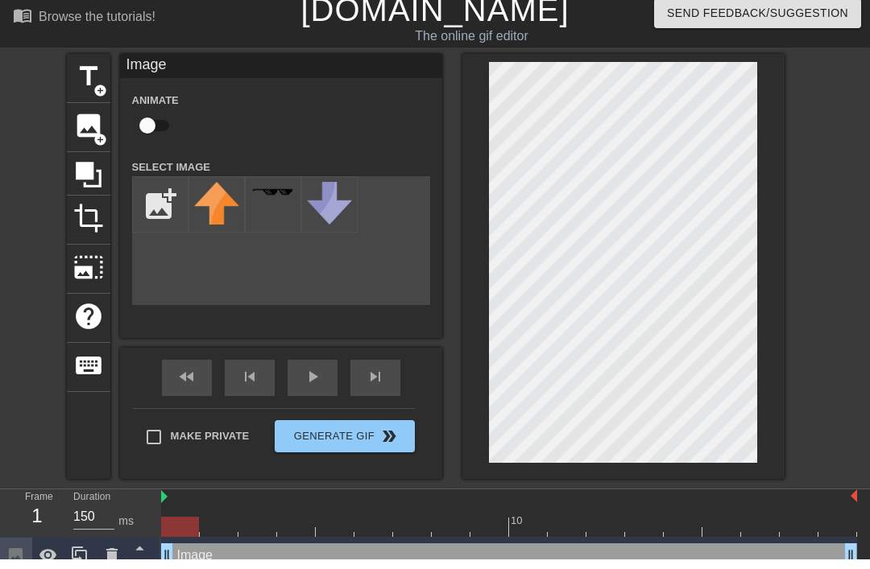
scroll to position [2, 0]
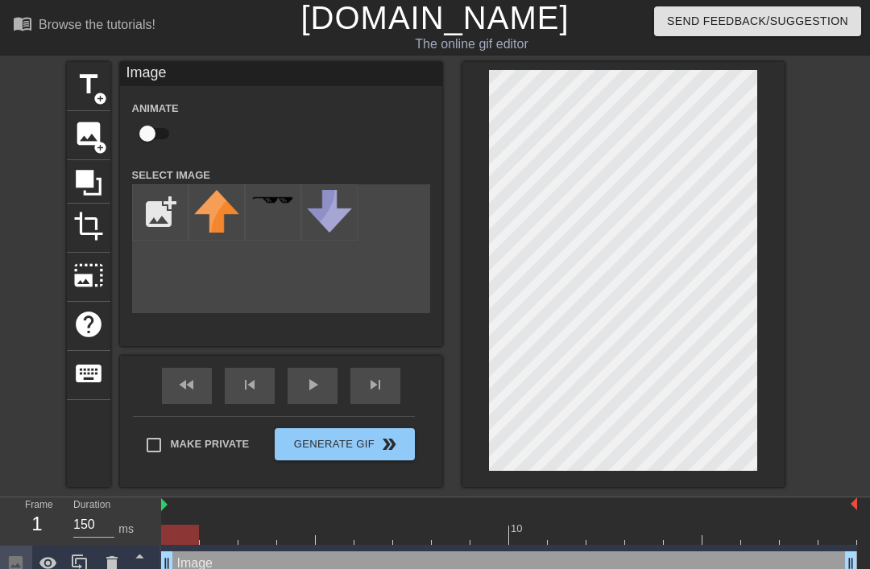
click at [110, 564] on icon at bounding box center [111, 564] width 11 height 14
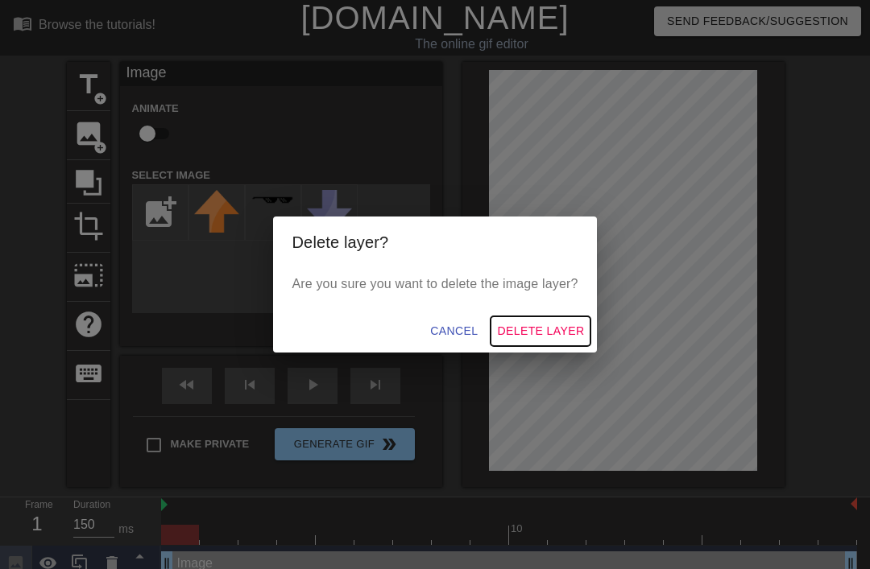
click at [558, 346] on button "Delete Layer" at bounding box center [540, 332] width 100 height 30
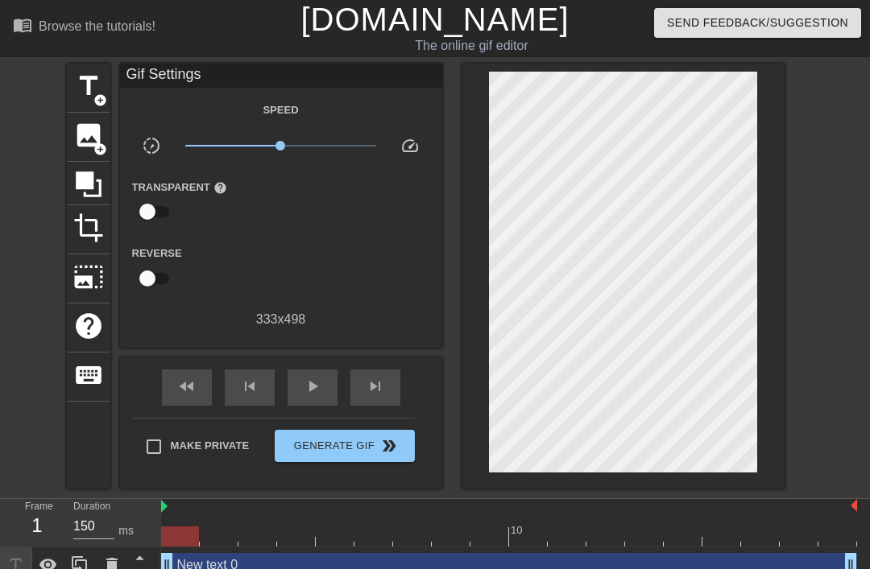
scroll to position [17, 0]
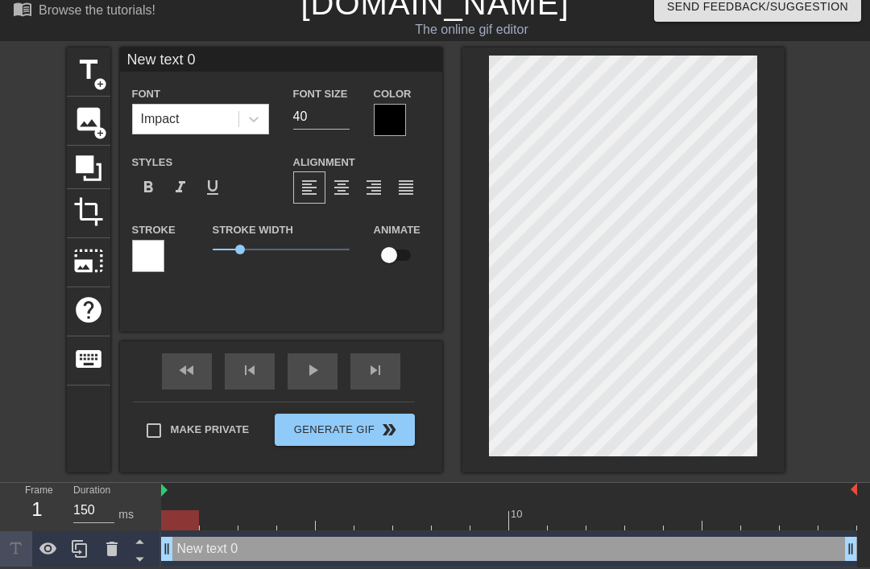
type textarea "New tet 0"
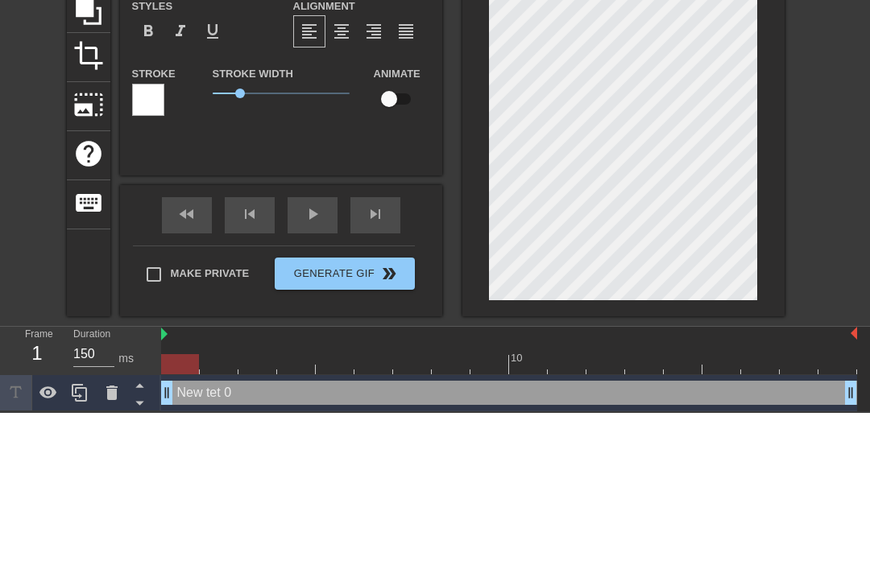
type input "New tt 0"
type textarea "New tt 0"
type input "New t 0"
type textarea "New t 0"
type input "Newt 0"
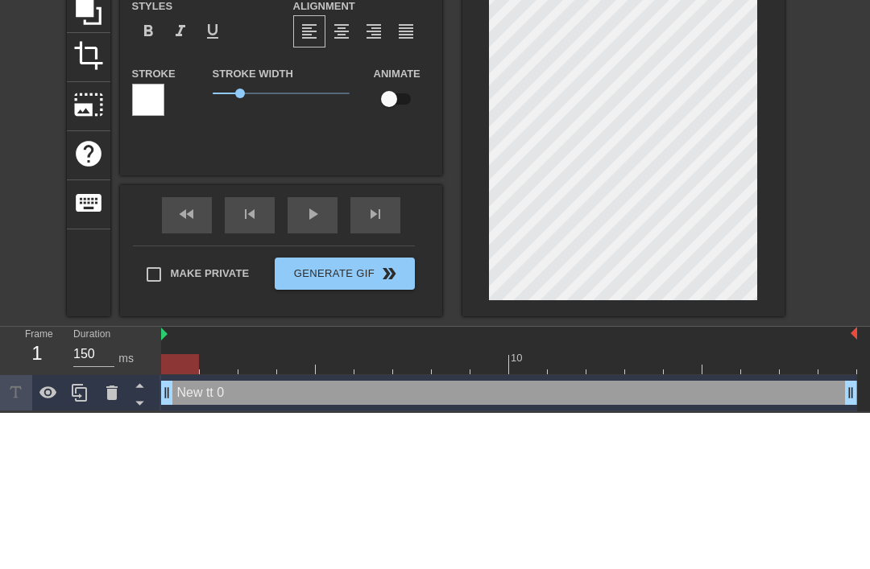
type textarea "Newt 0"
type input "Net 0"
type textarea "Nt 0"
type input "Nt 0"
type textarea "t 0"
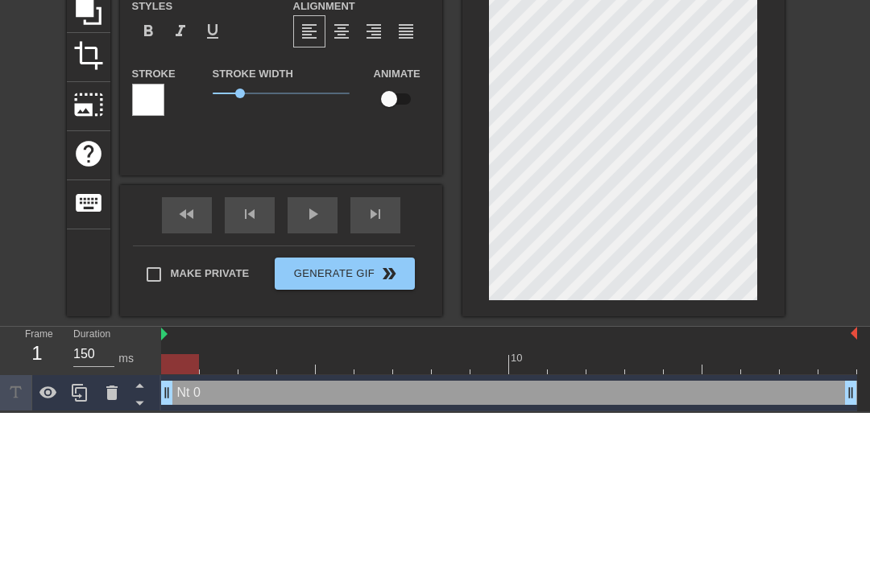
type input "t 0"
type textarea "t 0"
type input "t"
type textarea "t"
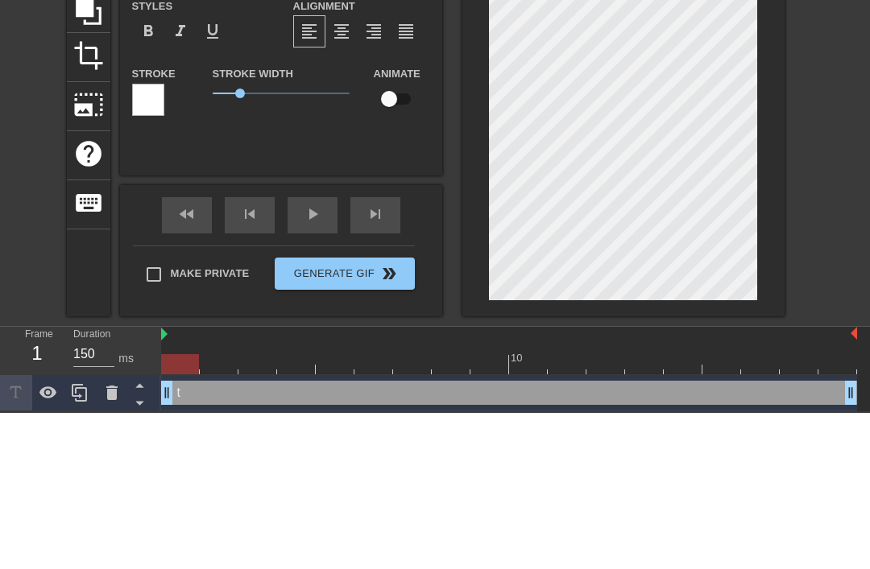
scroll to position [0, 0]
type input "t"
type textarea "t"
type textarea "f"
type input "fr"
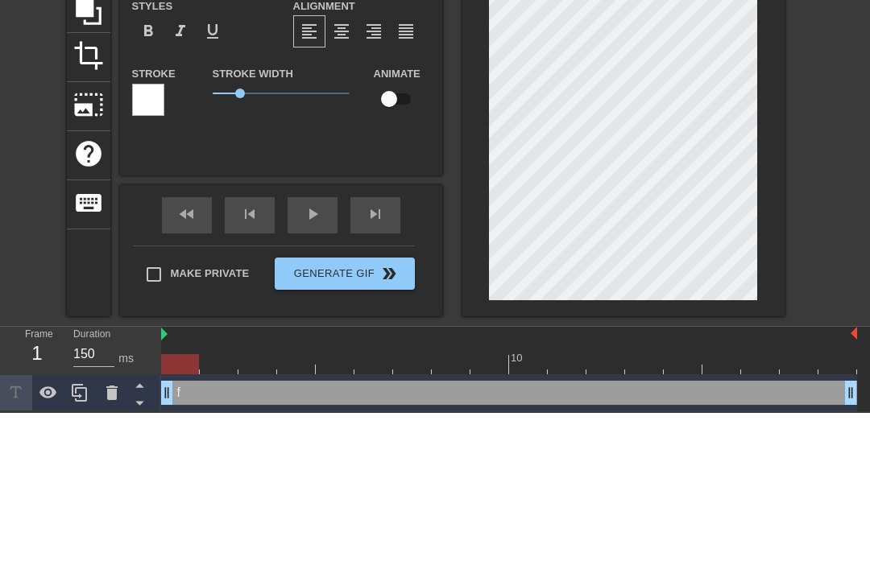
type textarea "fri"
type input "fri"
type textarea "frid"
type input "frid"
type textarea "[PERSON_NAME]"
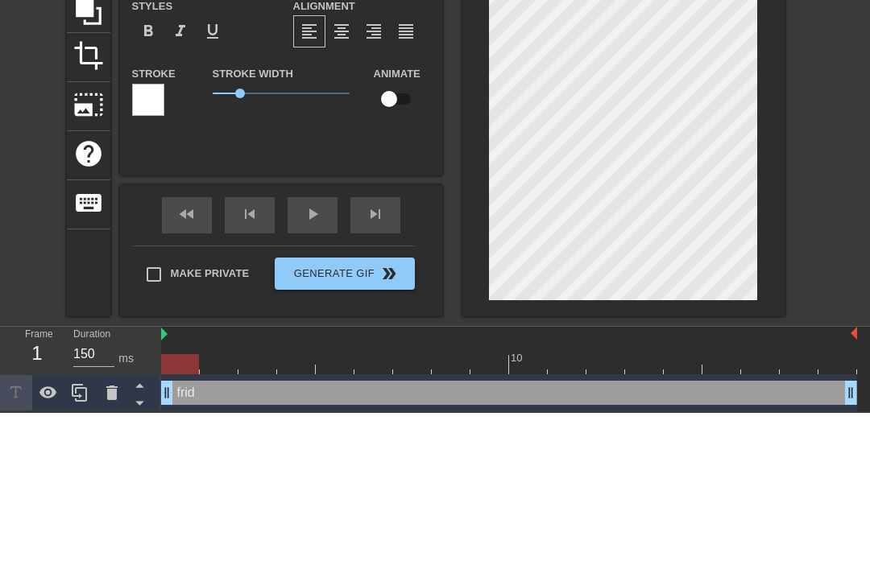
type input "[PERSON_NAME]"
type textarea "[DATE]"
type input "[DATE]"
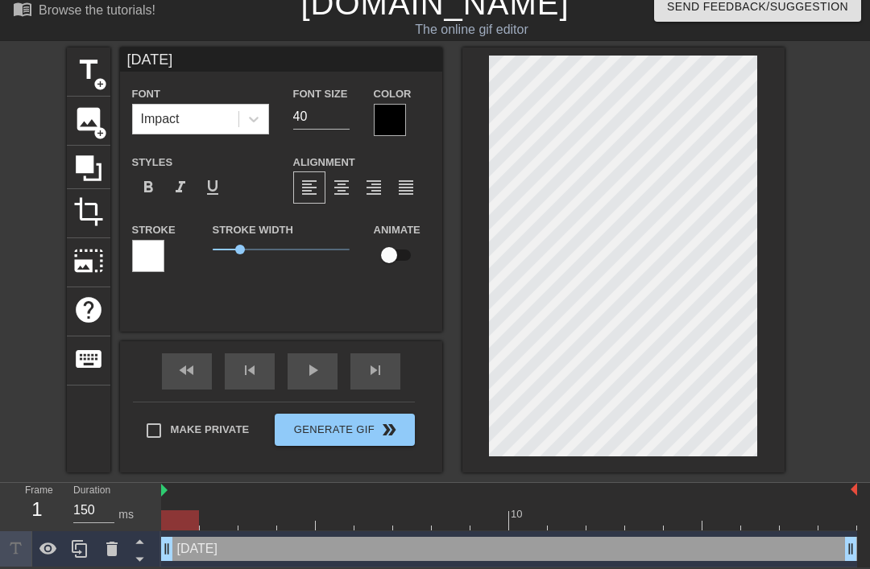
type textarea "[DATE]"
click at [151, 258] on div at bounding box center [148, 256] width 32 height 32
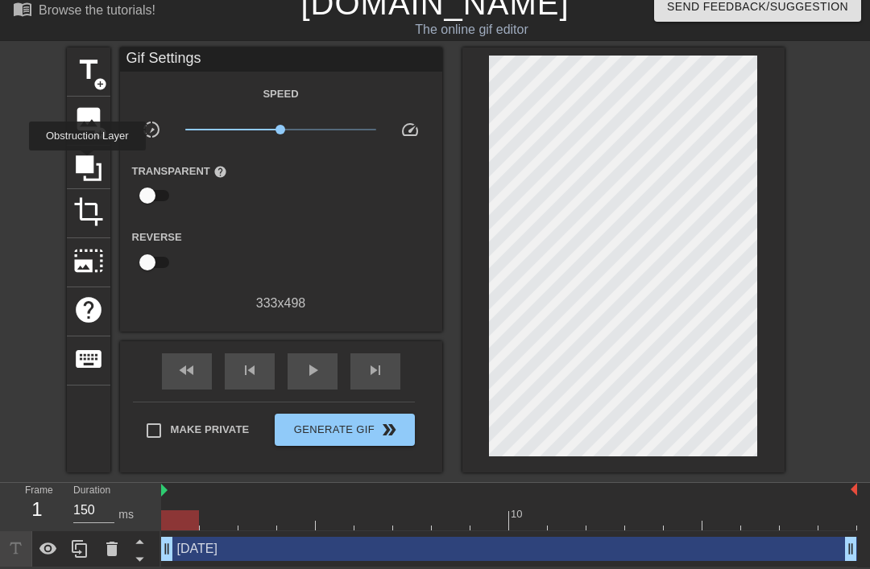
click at [89, 162] on icon at bounding box center [89, 168] width 26 height 26
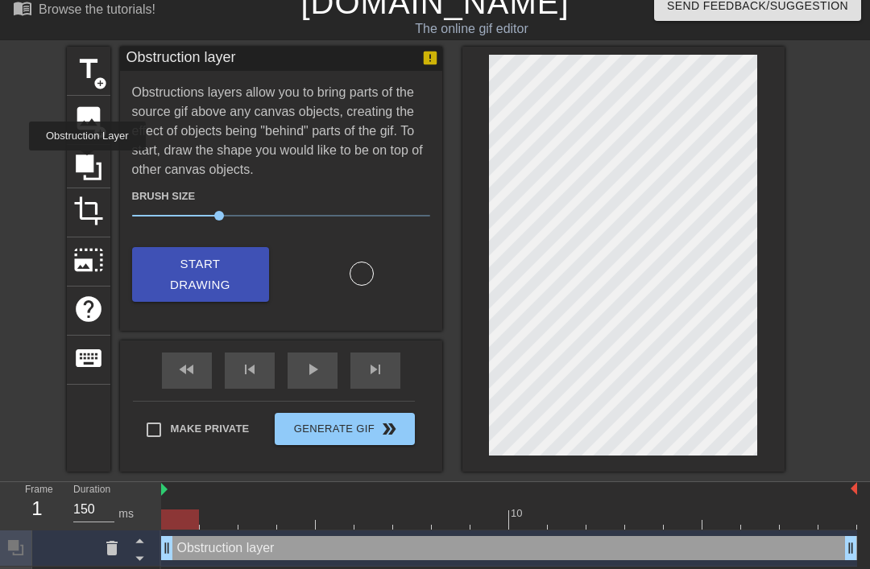
click at [368, 274] on div at bounding box center [362, 274] width 24 height 24
click at [368, 270] on div at bounding box center [362, 274] width 24 height 24
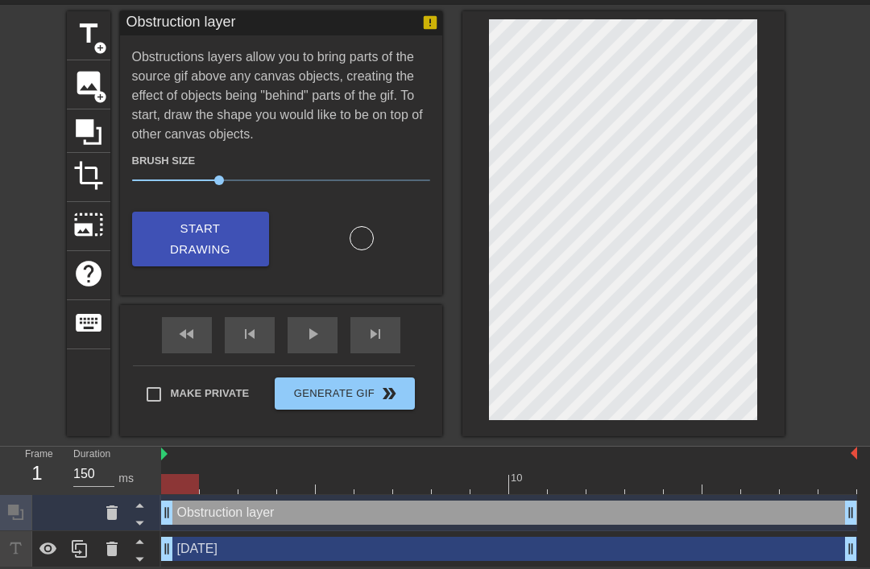
click at [102, 512] on icon at bounding box center [111, 512] width 19 height 19
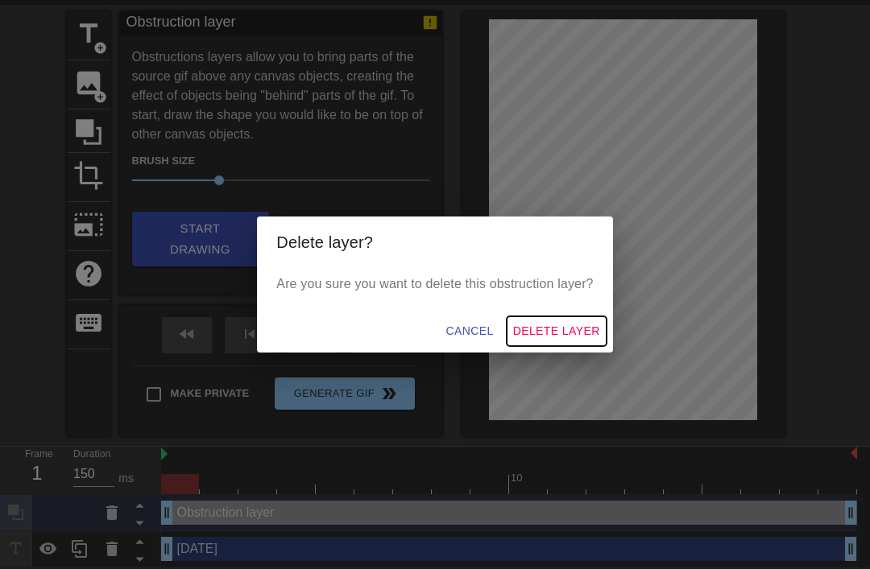
click at [565, 337] on span "Delete Layer" at bounding box center [556, 331] width 87 height 20
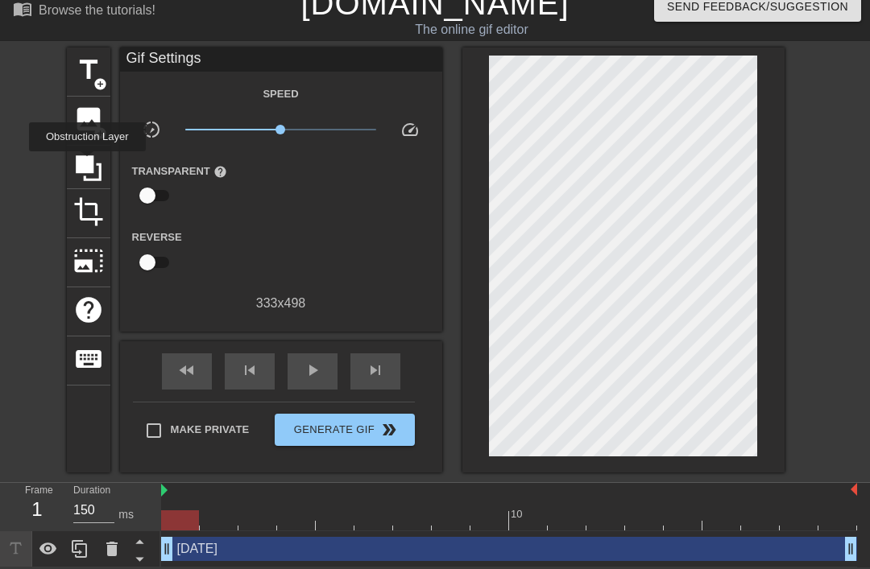
click at [89, 163] on icon at bounding box center [89, 168] width 26 height 26
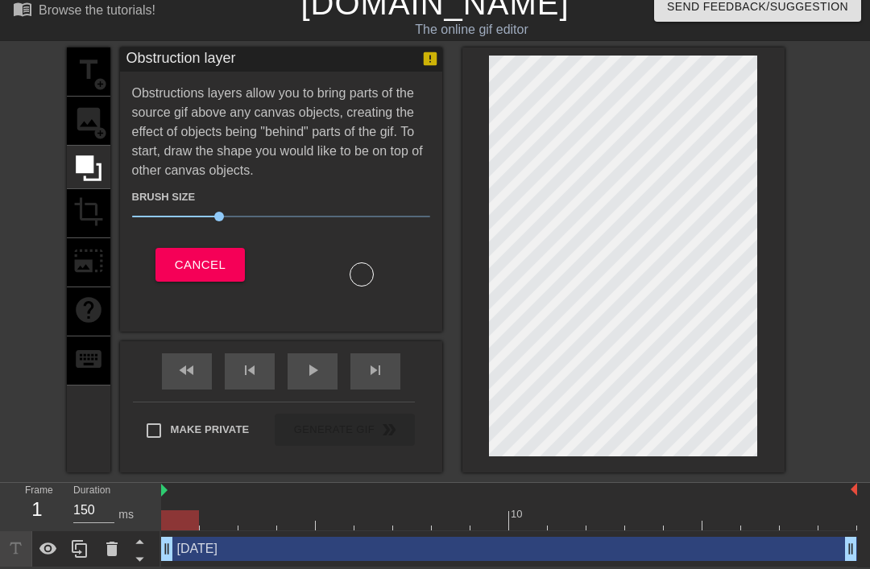
click at [92, 217] on div "title add_circle image add_circle crop photo_size_select_large help keyboard" at bounding box center [88, 260] width 43 height 425
click at [83, 113] on div "title add_circle image add_circle crop photo_size_select_large help keyboard" at bounding box center [88, 260] width 43 height 425
click at [219, 275] on button "Cancel" at bounding box center [199, 265] width 89 height 34
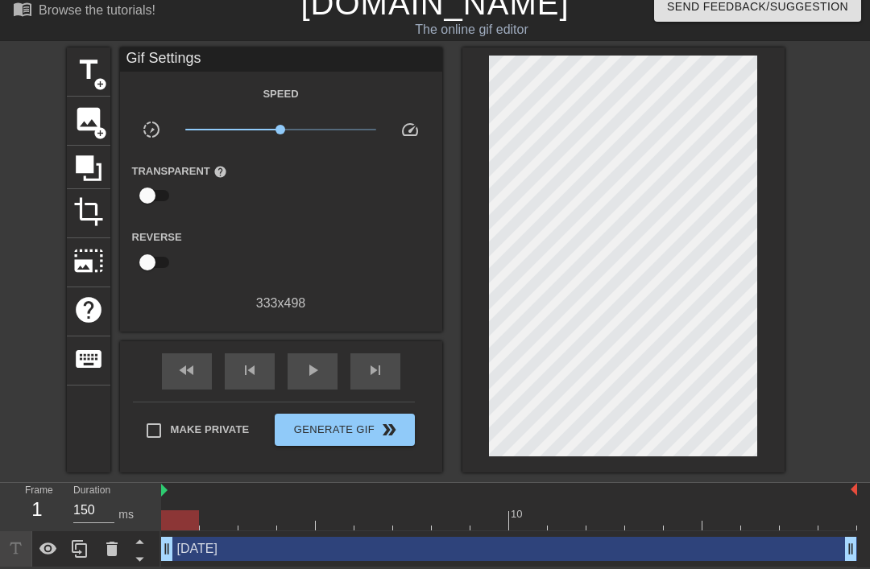
click at [80, 63] on span "title" at bounding box center [88, 70] width 31 height 31
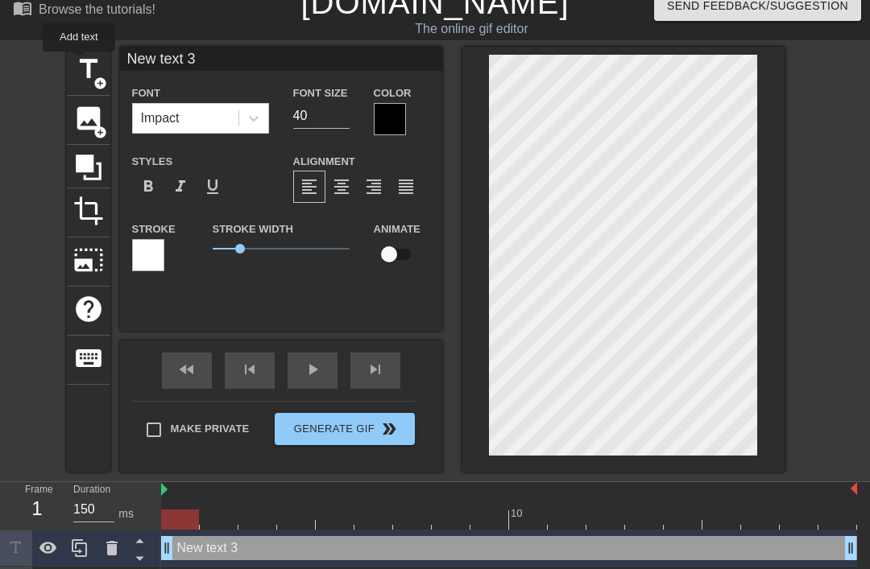
scroll to position [53, 0]
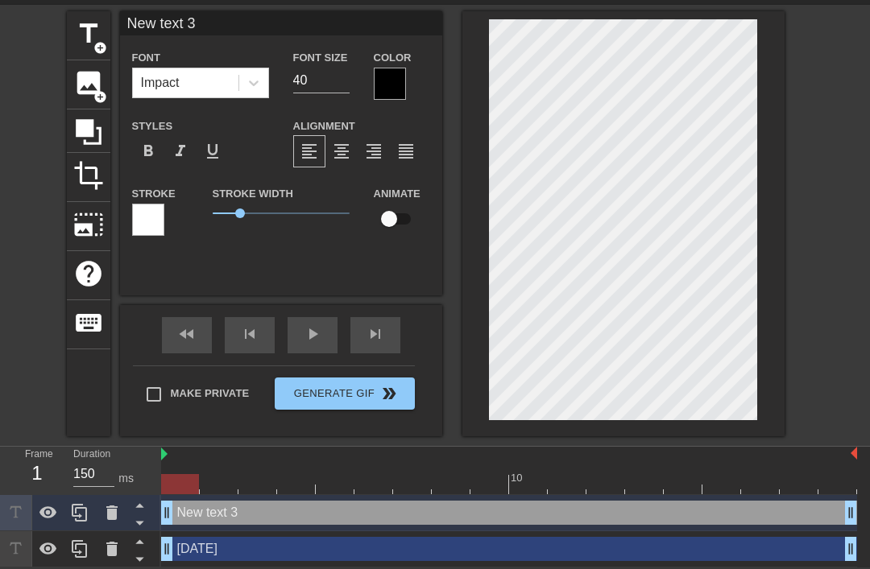
click at [111, 552] on icon at bounding box center [111, 549] width 11 height 14
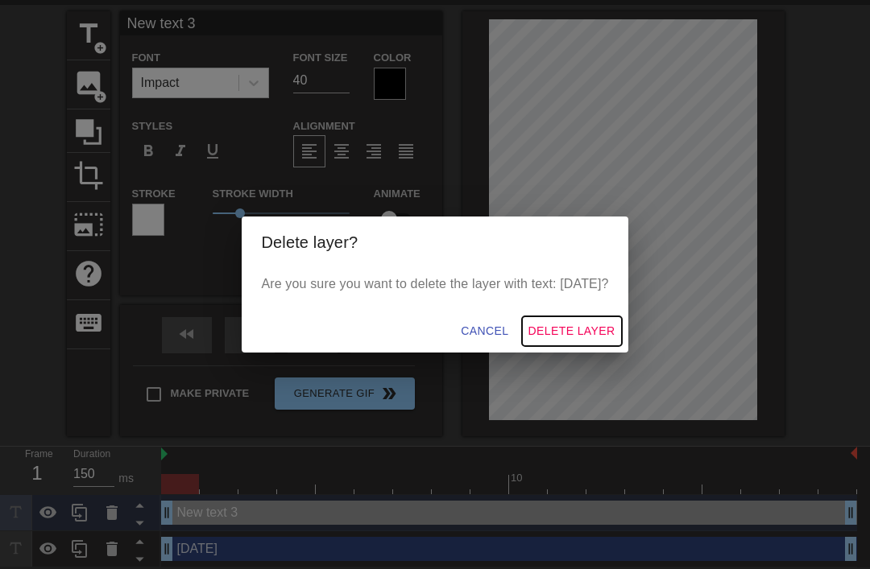
click at [554, 342] on button "Delete Layer" at bounding box center [572, 332] width 100 height 30
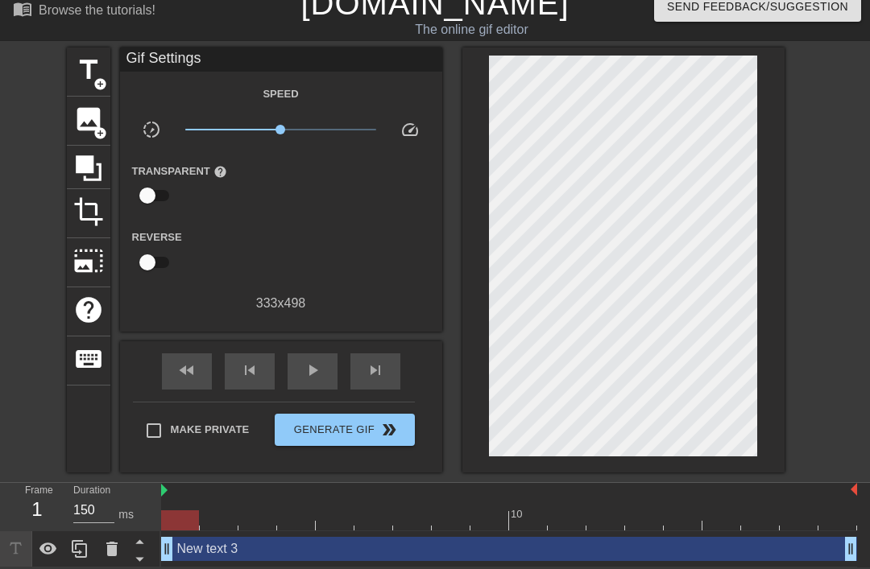
scroll to position [17, 0]
click at [108, 560] on div at bounding box center [112, 549] width 32 height 35
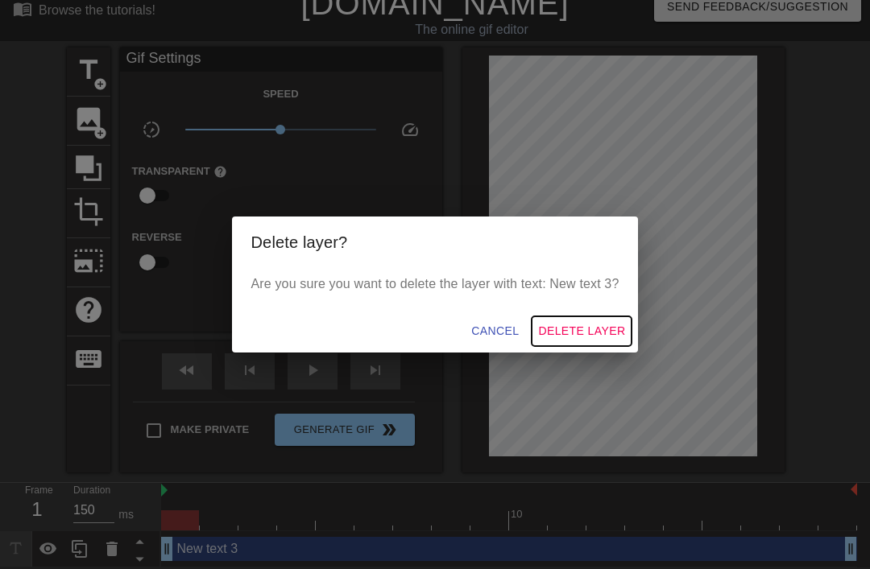
click at [565, 333] on span "Delete Layer" at bounding box center [581, 331] width 87 height 20
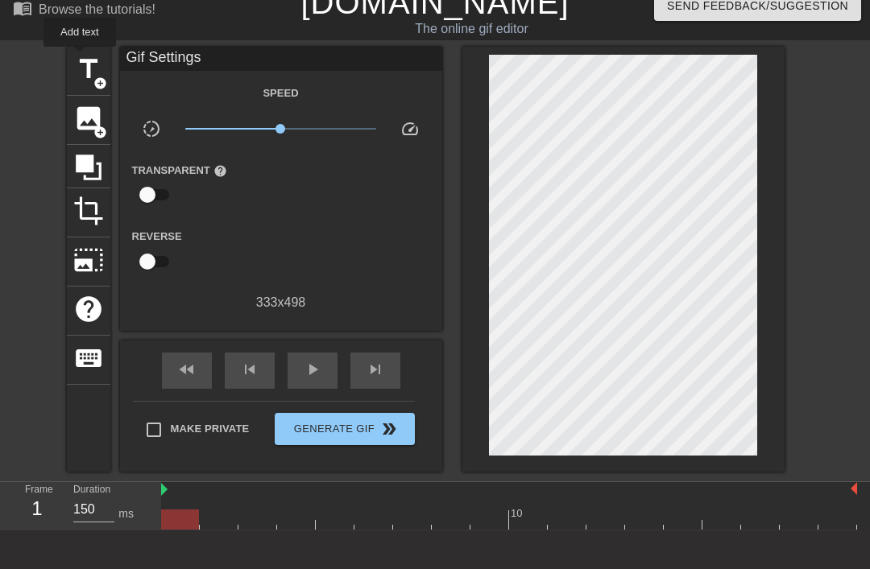
click at [81, 58] on span "title" at bounding box center [88, 69] width 31 height 31
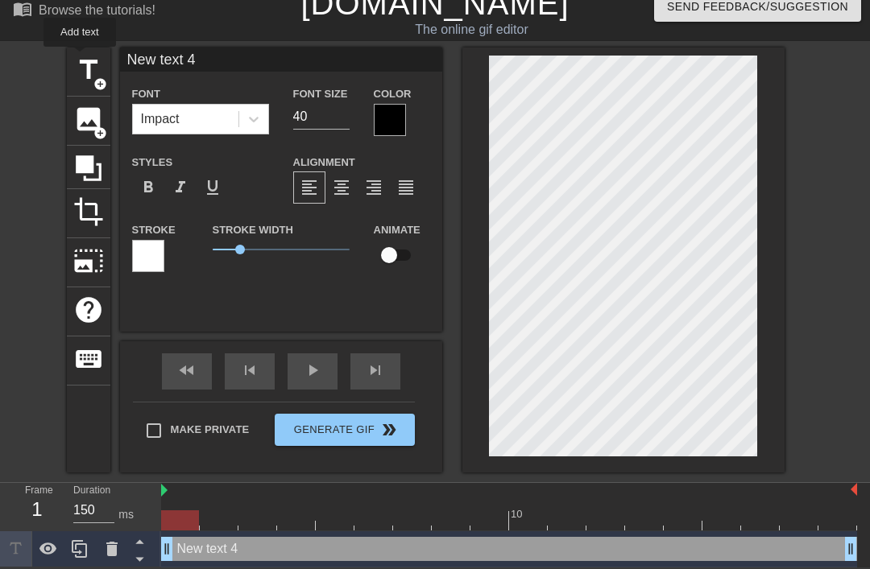
click at [387, 122] on div at bounding box center [390, 120] width 32 height 32
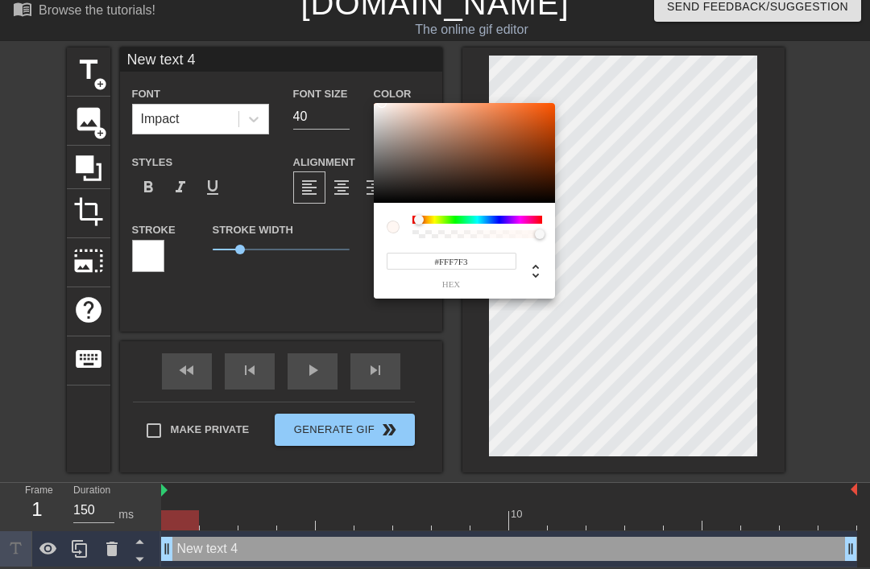
click at [387, 113] on div at bounding box center [464, 153] width 181 height 100
click at [391, 121] on div at bounding box center [464, 153] width 181 height 100
type input "#D2C4BD"
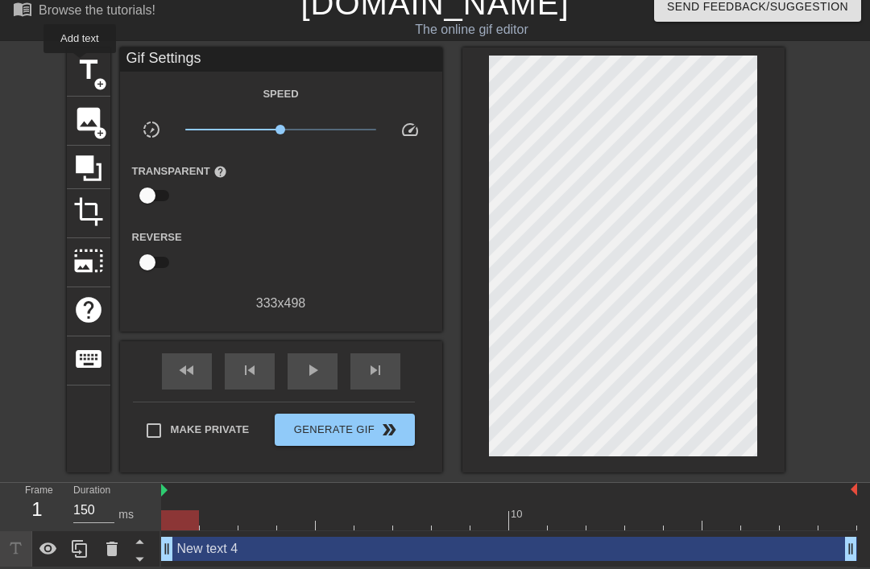
click at [81, 64] on span "title" at bounding box center [88, 70] width 31 height 31
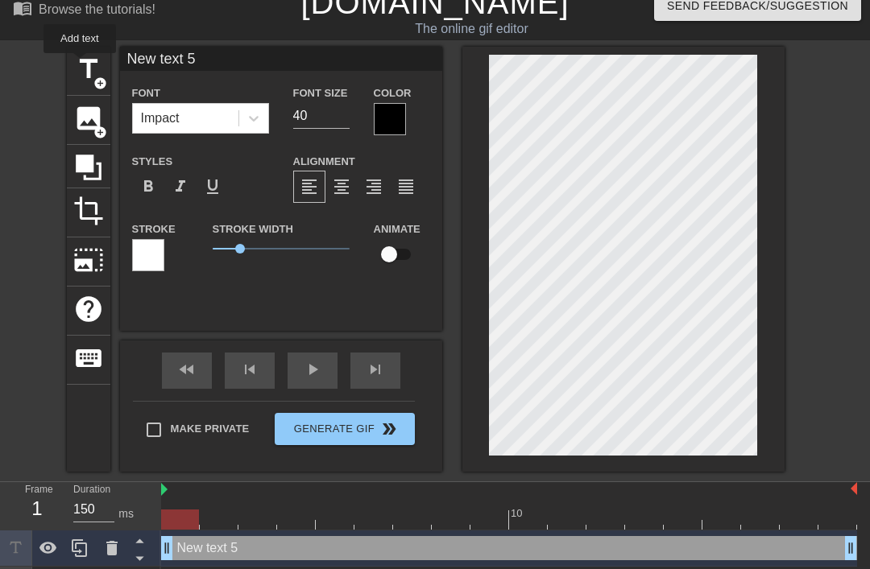
click at [114, 560] on div at bounding box center [112, 548] width 32 height 35
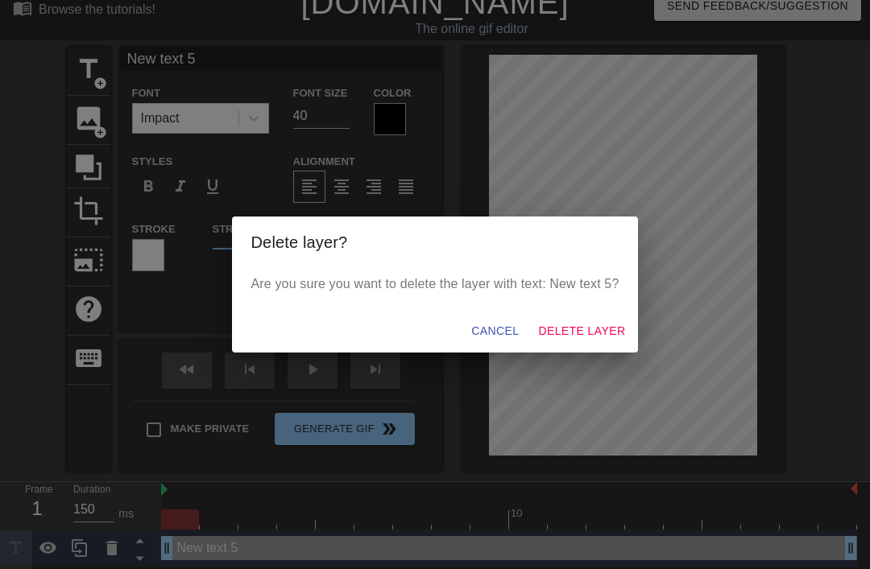
click at [570, 334] on span "Delete Layer" at bounding box center [581, 331] width 87 height 20
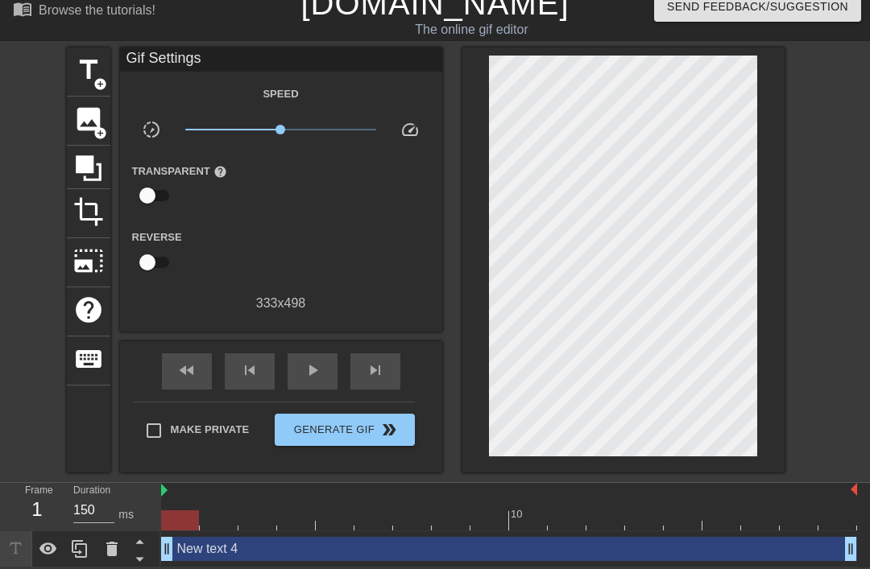
click at [113, 557] on icon at bounding box center [111, 549] width 19 height 19
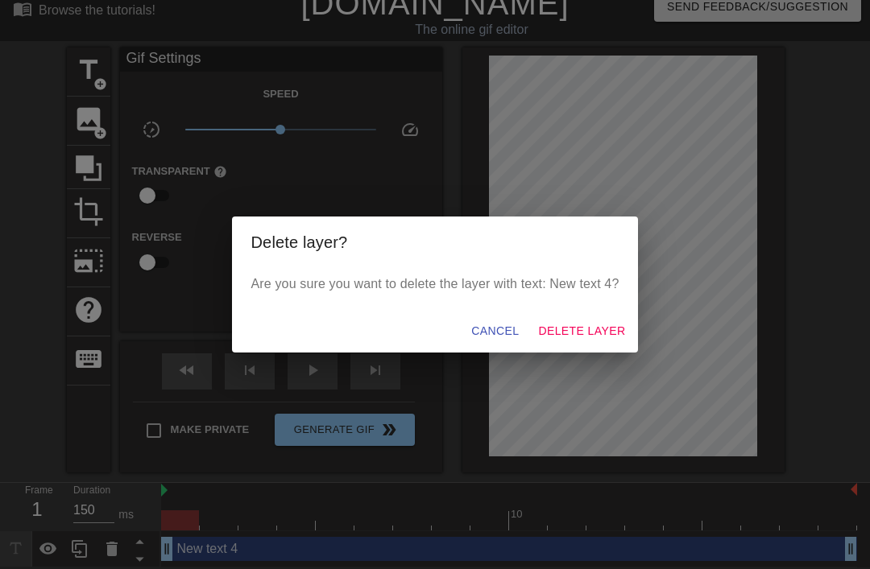
click at [200, 321] on div "Delete layer? Are you sure you want to delete the layer with text: New text 4? …" at bounding box center [435, 284] width 870 height 569
click at [496, 340] on span "Cancel" at bounding box center [495, 331] width 48 height 20
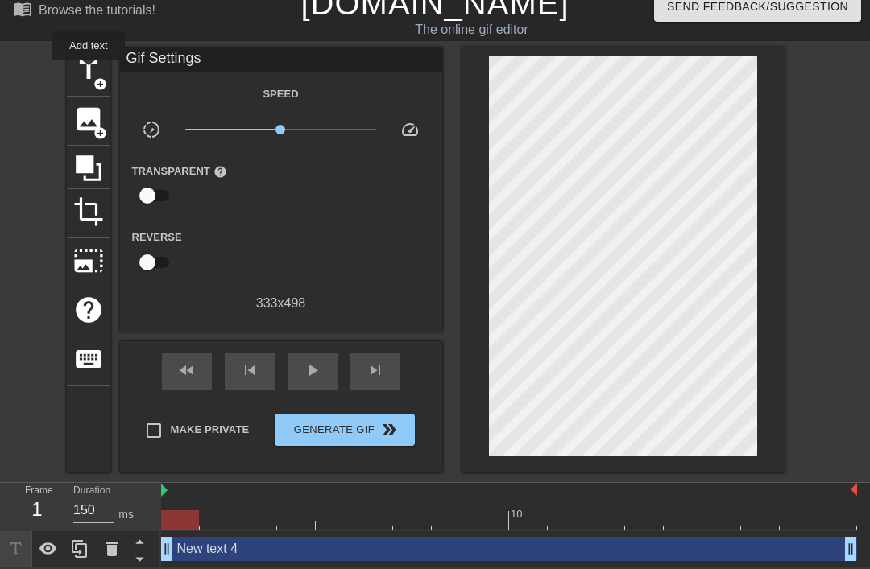
click at [89, 72] on span "title" at bounding box center [88, 70] width 31 height 31
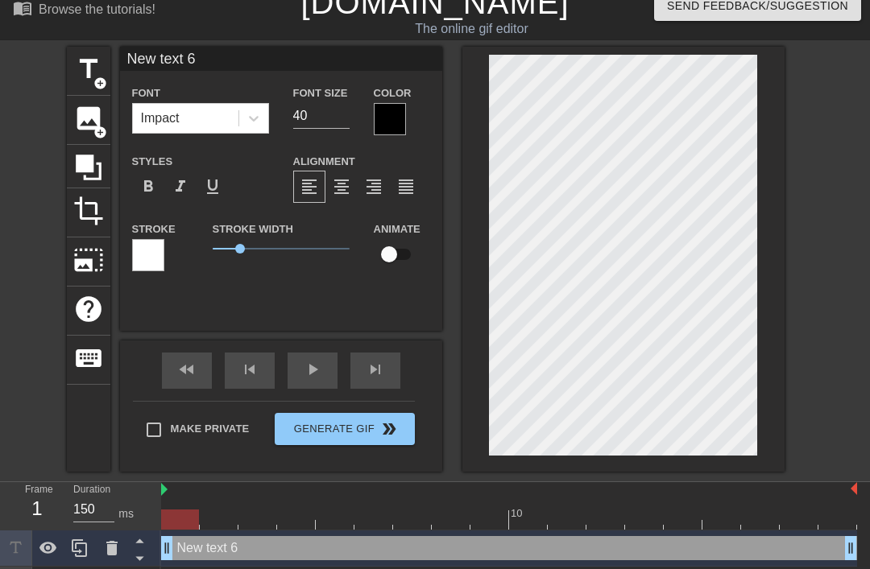
click at [109, 553] on icon at bounding box center [111, 548] width 11 height 14
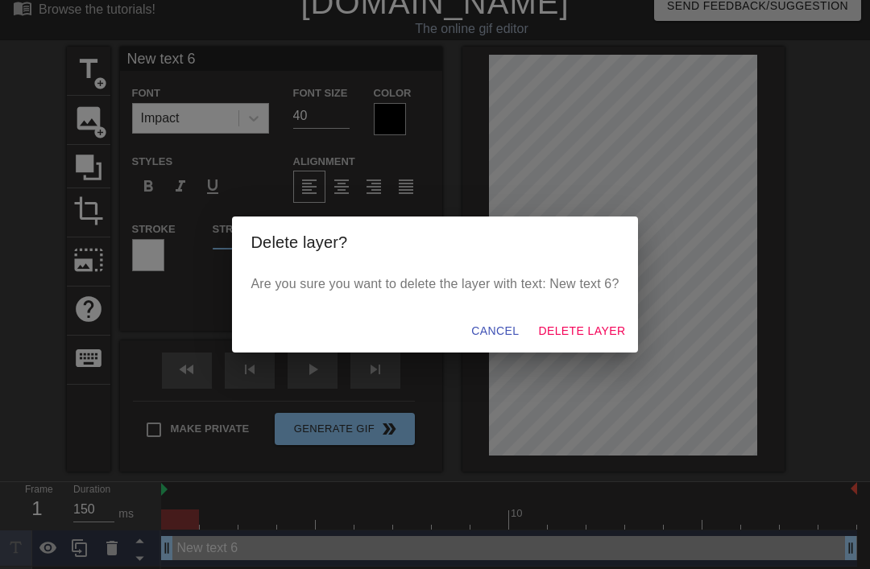
click at [581, 332] on span "Delete Layer" at bounding box center [581, 331] width 87 height 20
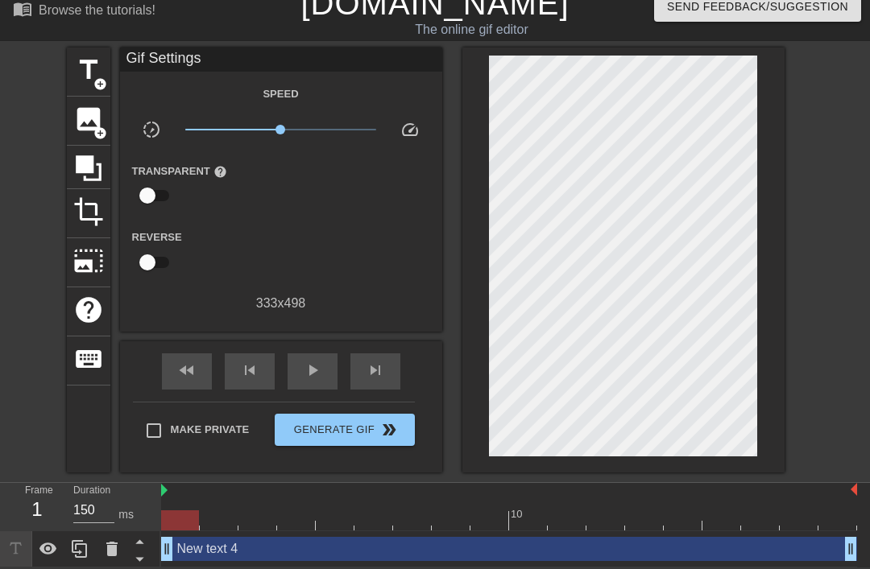
click at [121, 552] on icon at bounding box center [111, 549] width 19 height 19
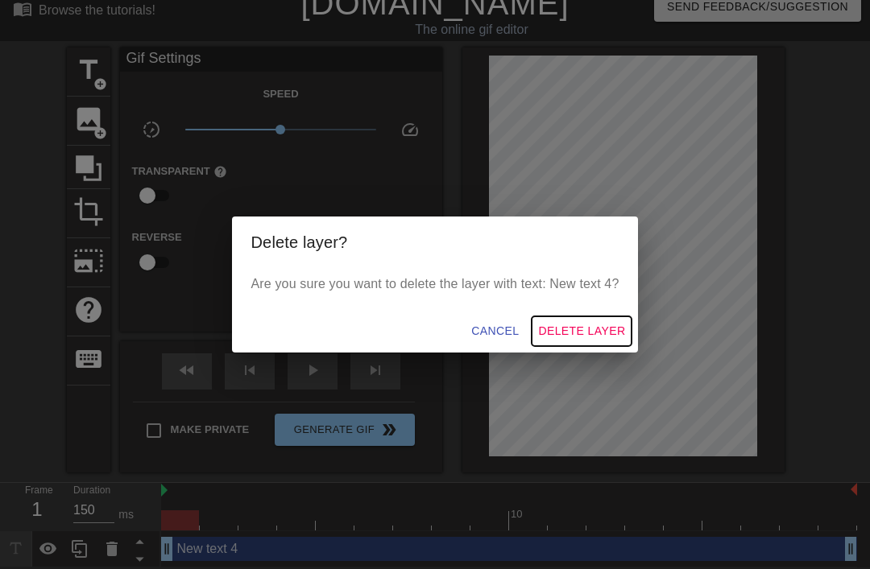
click at [575, 338] on span "Delete Layer" at bounding box center [581, 331] width 87 height 20
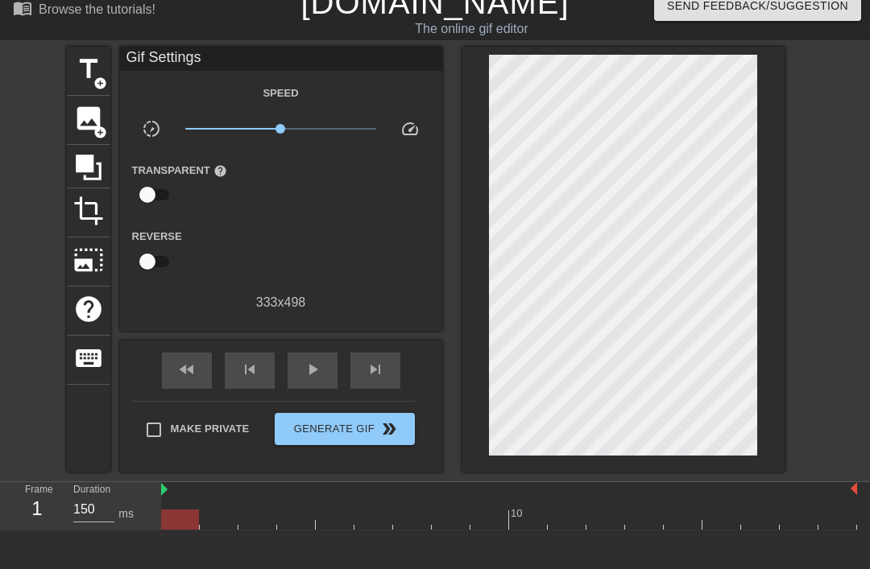
scroll to position [14, 0]
click at [96, 62] on span "title" at bounding box center [88, 69] width 31 height 31
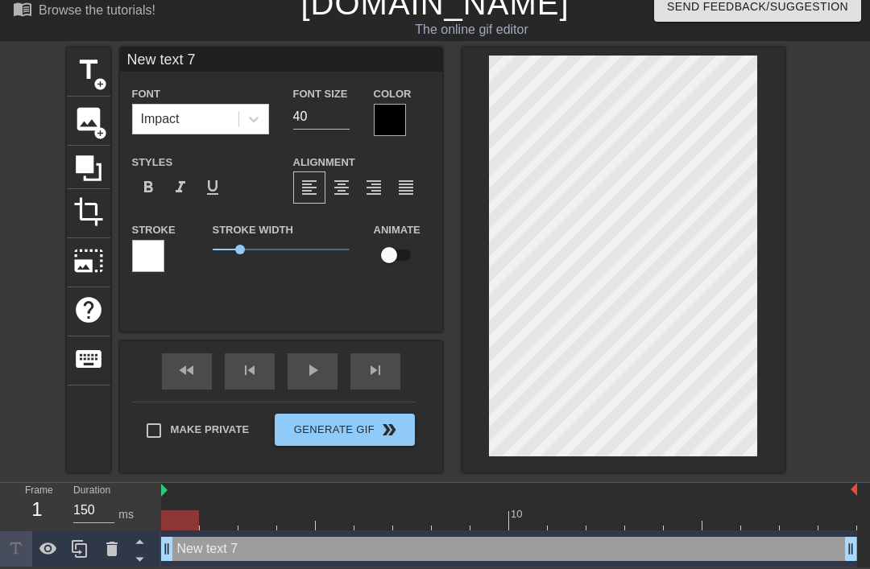
click at [389, 125] on div at bounding box center [390, 120] width 32 height 32
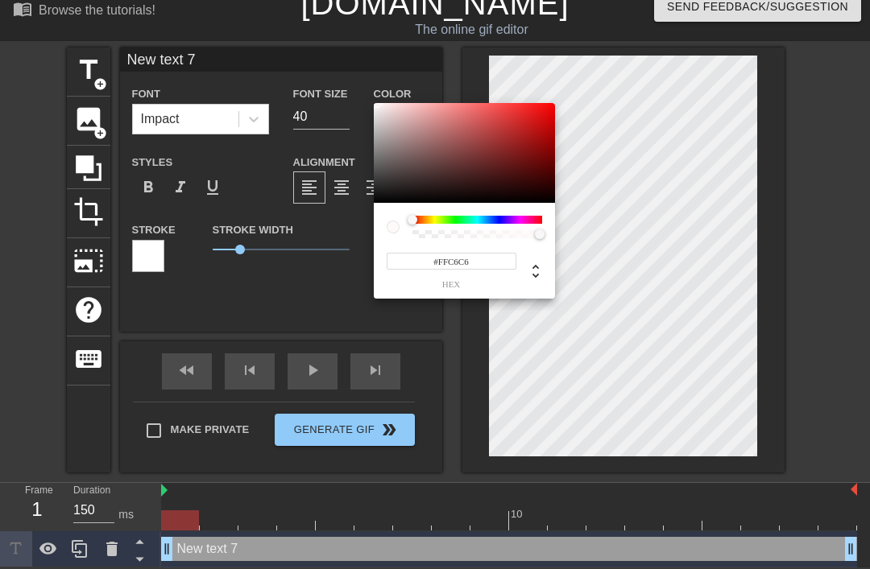
type input "#FFFFFF"
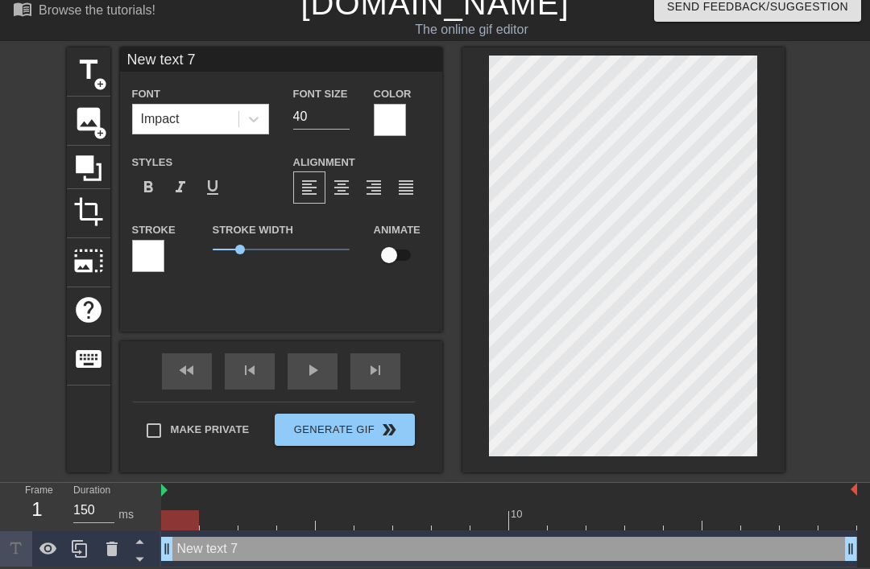
click at [329, 114] on input "40" at bounding box center [321, 117] width 56 height 26
type input "4"
type input "50"
click at [770, 178] on div at bounding box center [623, 260] width 322 height 425
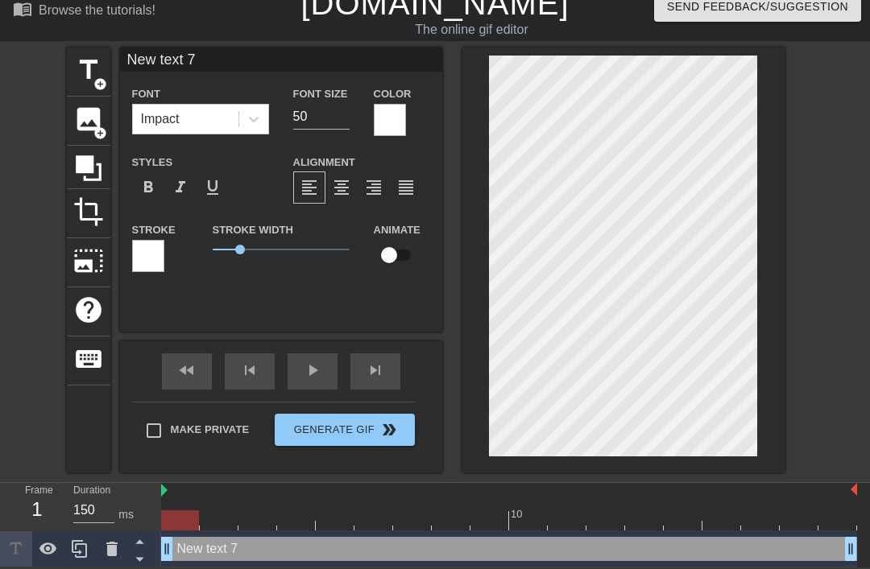
click at [141, 184] on span "format_bold" at bounding box center [148, 187] width 19 height 19
click at [147, 185] on span "format_bold" at bounding box center [148, 187] width 19 height 19
click at [148, 184] on span "format_bold" at bounding box center [148, 187] width 19 height 19
click at [146, 191] on span "format_bold" at bounding box center [148, 187] width 19 height 19
type input "New tet 7"
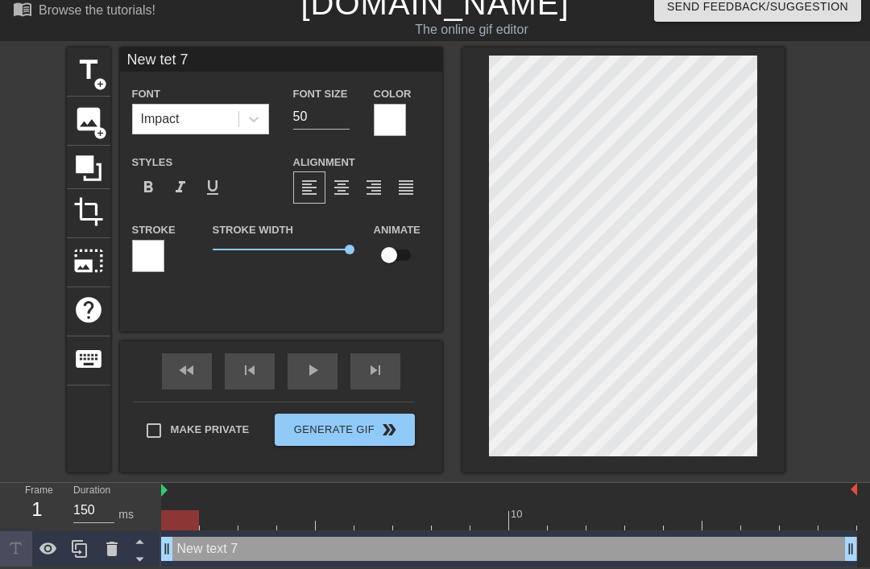
type textarea "New tt 7"
type input "New tt 7"
type textarea "New tt 7"
type input "New tt"
type textarea "New tt"
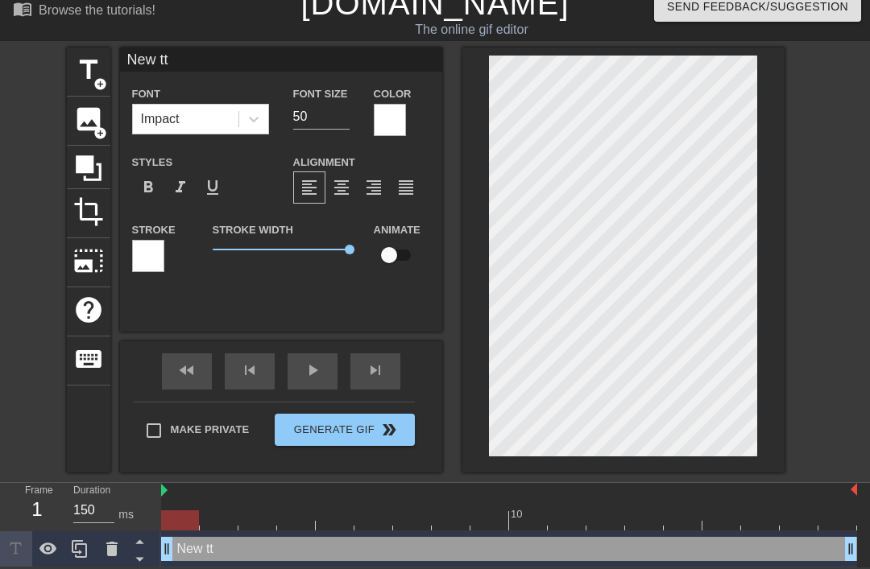
type input "New tt"
type textarea "New tt"
type input "New t"
type textarea "New"
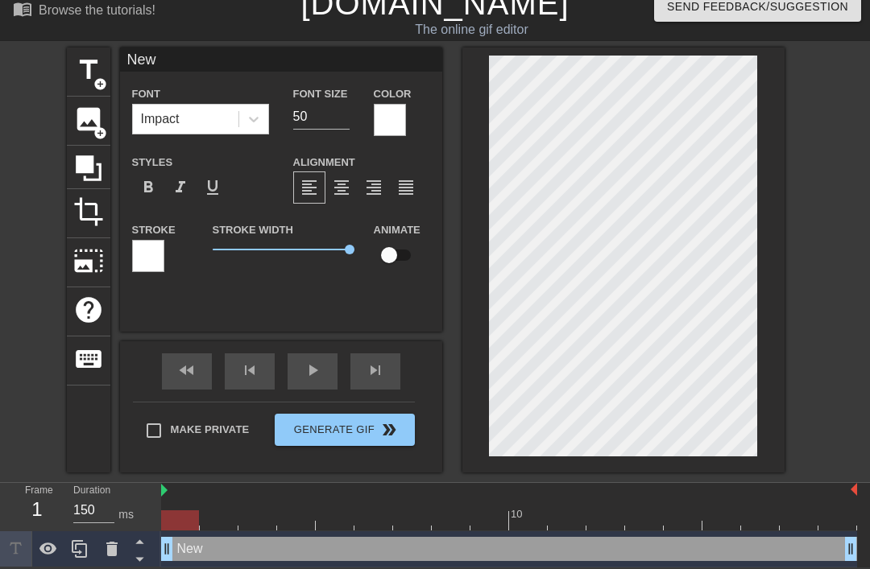
type input "New"
type textarea "New"
click at [85, 550] on icon at bounding box center [79, 549] width 19 height 19
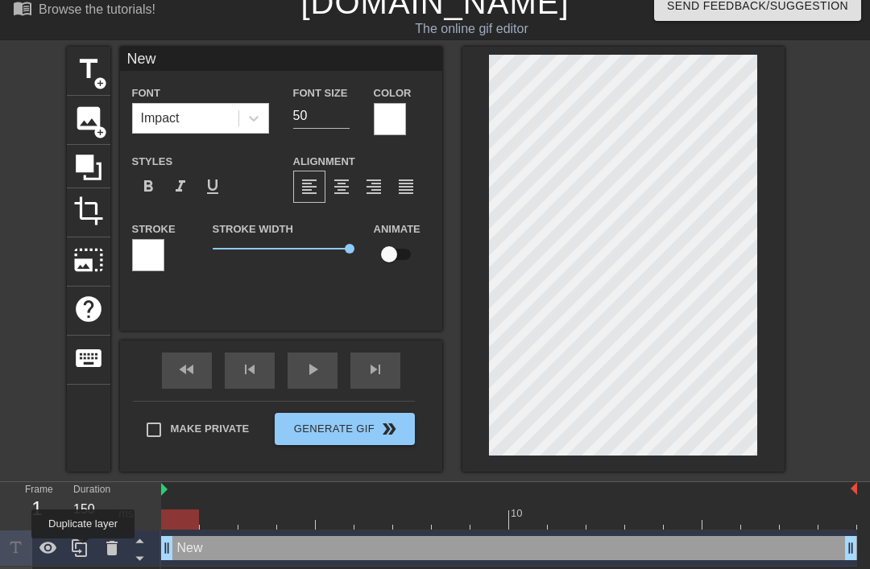
click at [93, 66] on span "title" at bounding box center [88, 69] width 31 height 31
type input "New text 9"
type input "40"
type input "New txt 9"
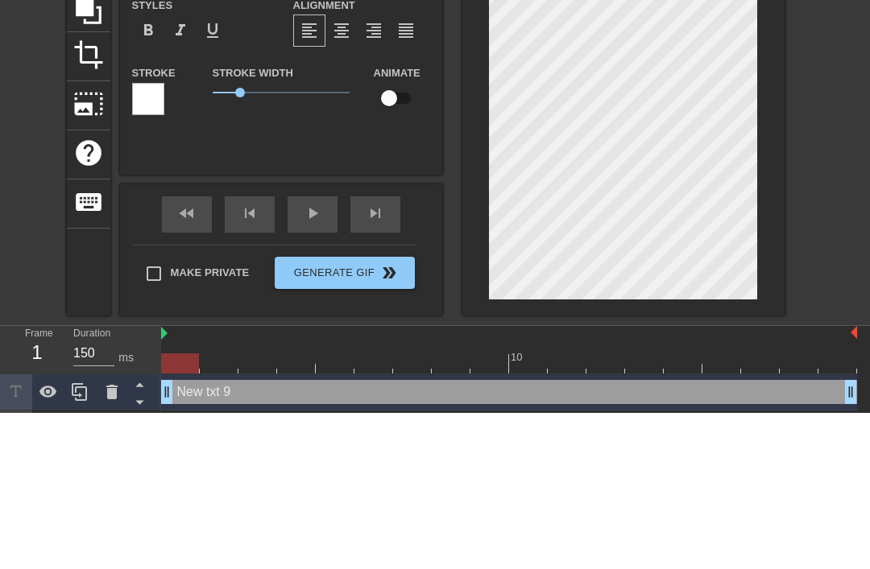
type textarea "New xt 9"
type input "Newxt 9"
type textarea "Newxt 9"
type input "Newxt"
type textarea "Newxt"
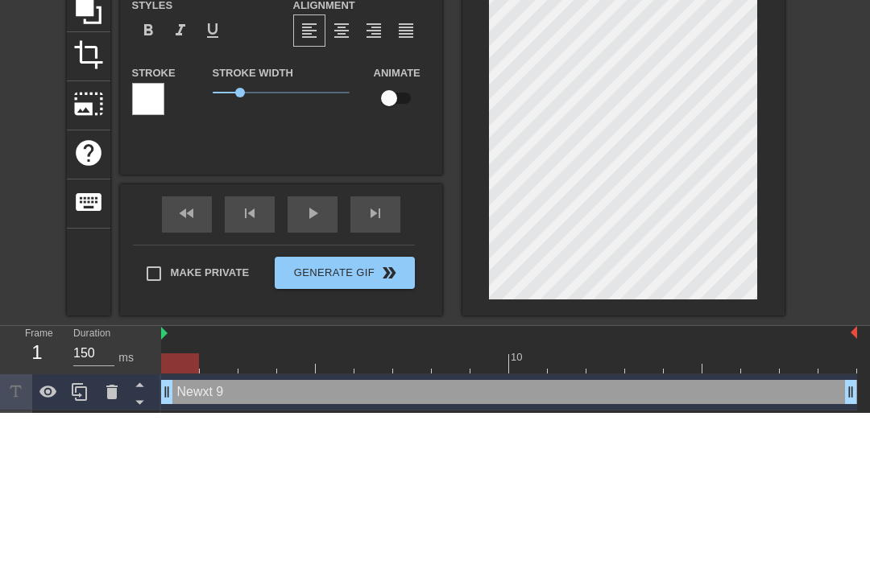
type input "Newxt"
type textarea "Newx"
type input "New"
type textarea "Ne"
type input "Ne"
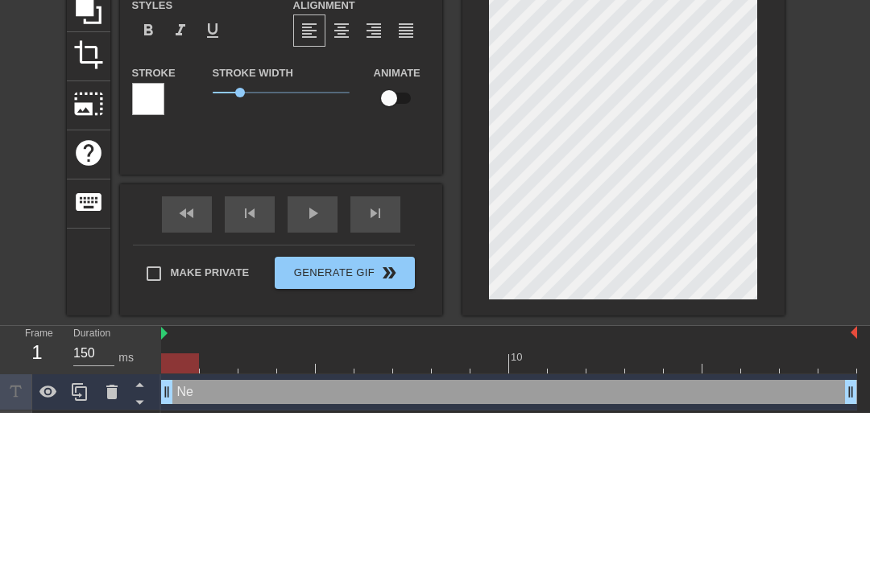
scroll to position [0, 0]
type textarea "N"
type input "N"
type input "f"
type textarea "f"
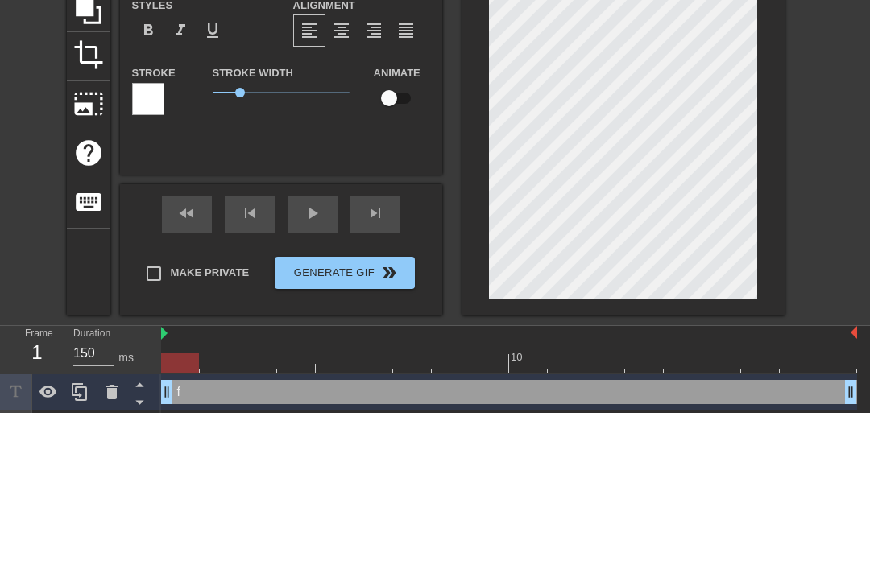
type input "fr"
type textarea "fri"
type input "frid"
type textarea "[PERSON_NAME]"
type input "[PERSON_NAME]"
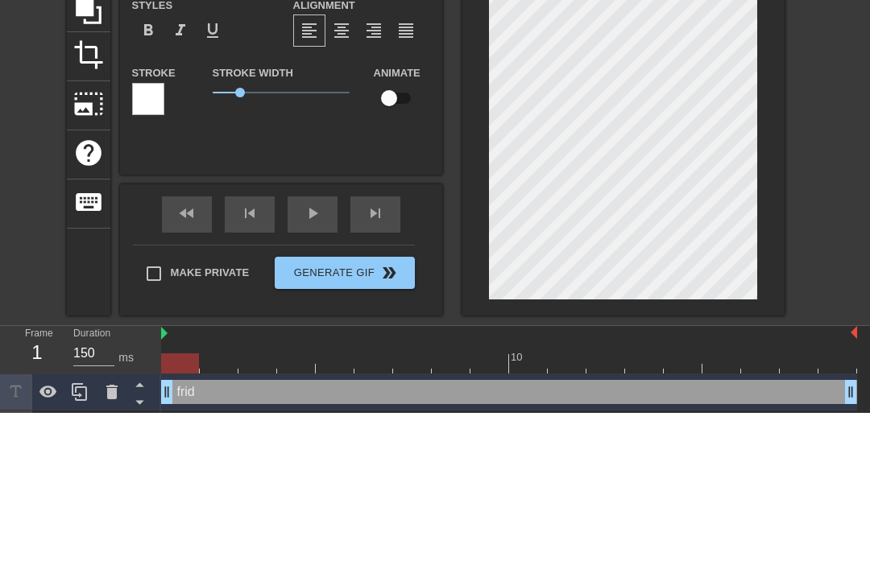
scroll to position [0, 1]
type textarea "[DATE]"
type input "[DATE]"
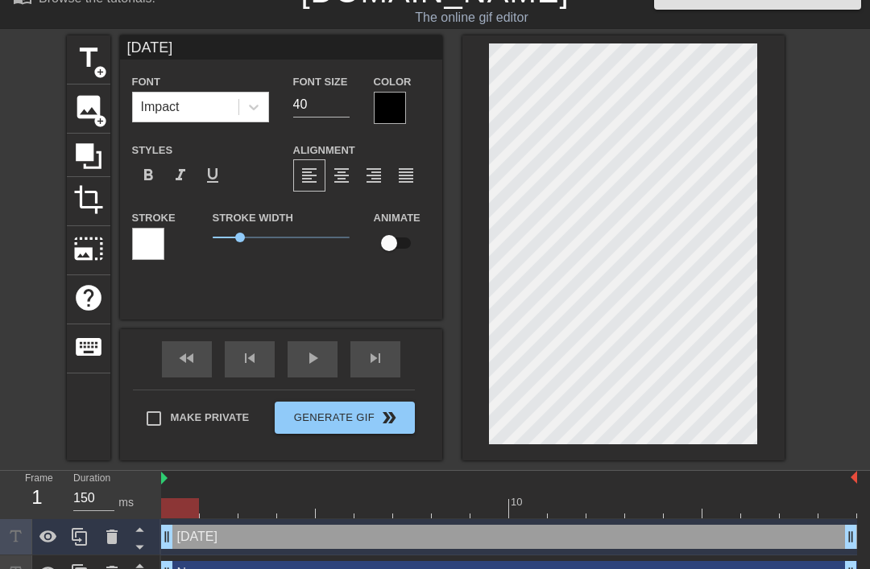
scroll to position [27, 0]
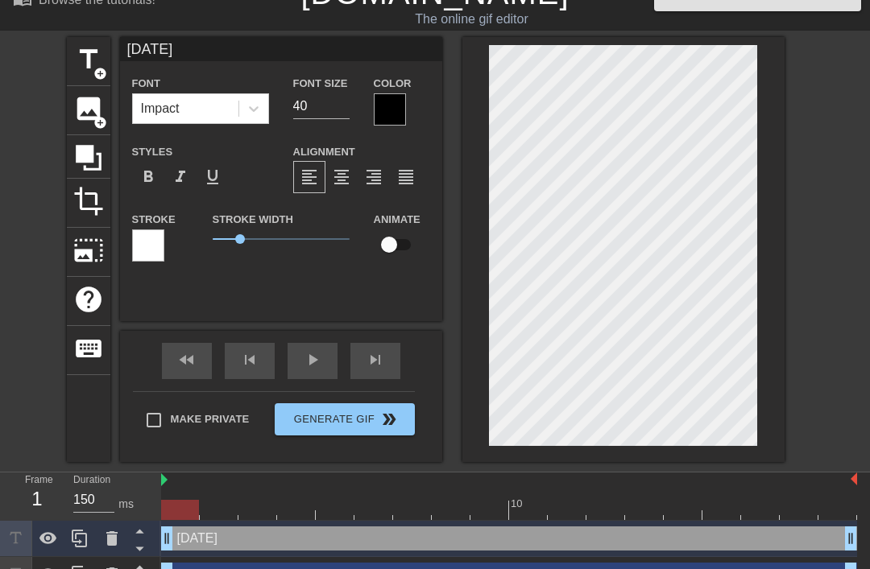
click at [88, 50] on span "title" at bounding box center [88, 59] width 31 height 31
type input "New tet 10"
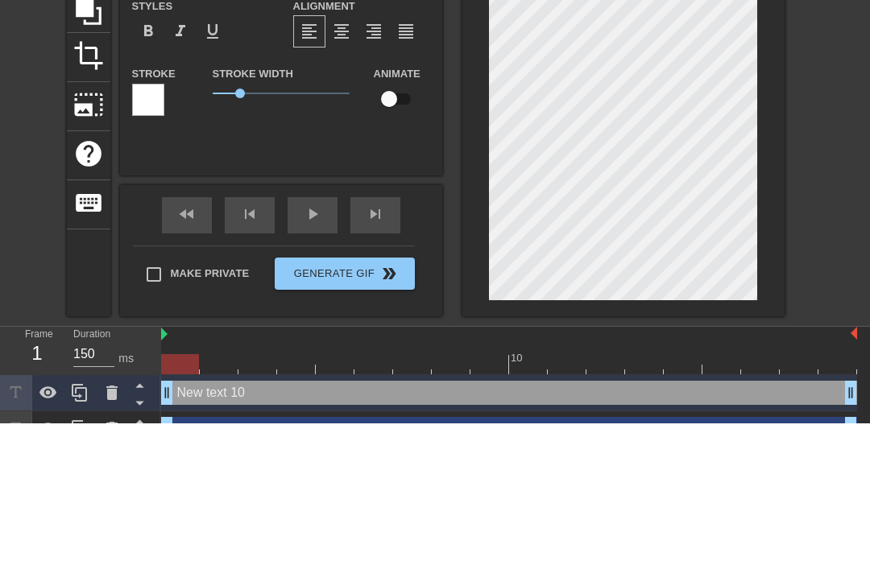
type textarea "New tt 10"
type input "New tt 10"
type textarea "New t 10"
type input "Newt 10"
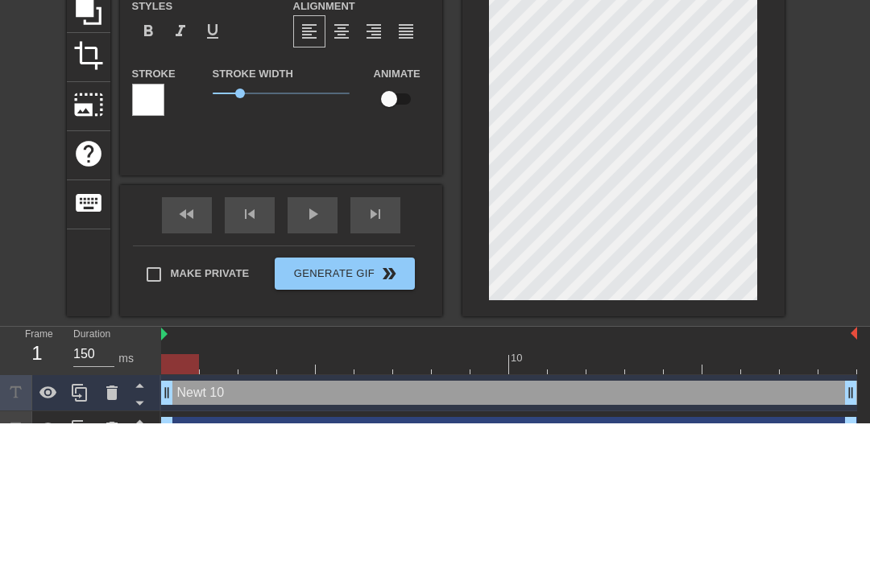
type textarea "Net 10"
type input "Net 10"
type textarea "Nt 10"
type input "Nt 10"
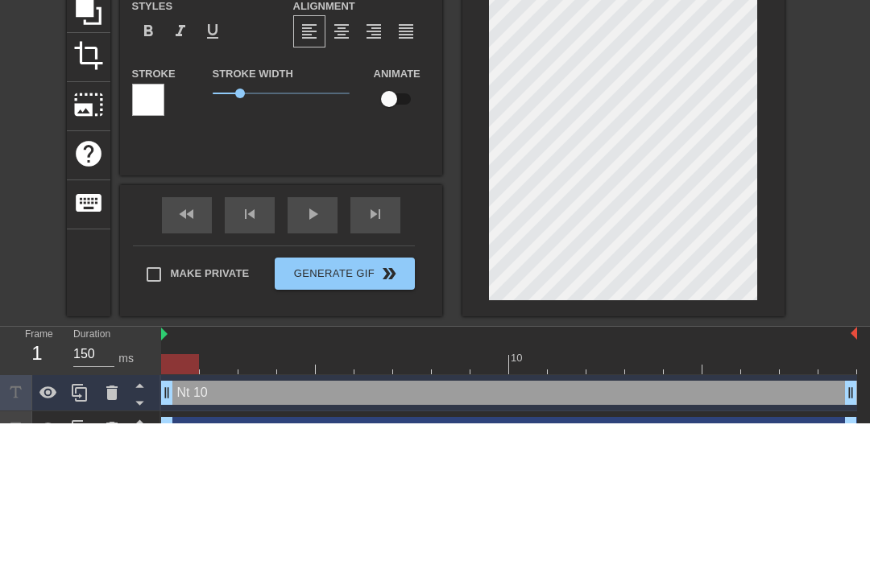
type textarea "t 10"
type input "t 10"
type textarea "t 10"
type input "t 1"
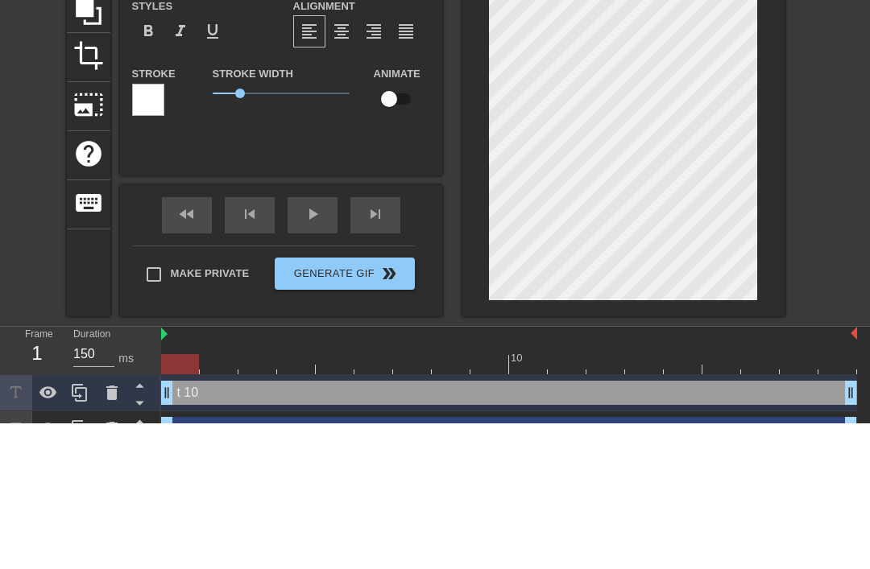
type textarea "t"
type input "t"
type textarea "t"
type textarea "s"
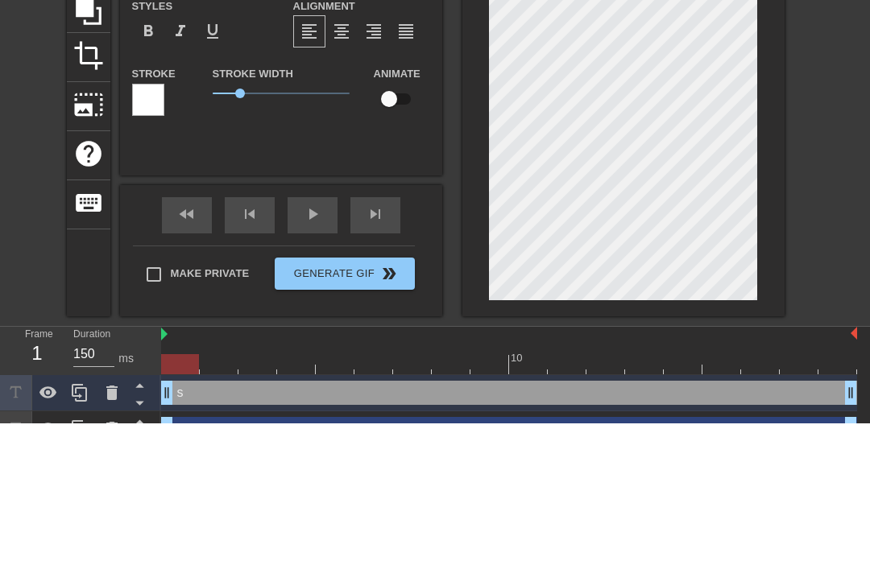
type input "sa"
type textarea "sa"
type input "sat"
type textarea "satu"
type input "satur"
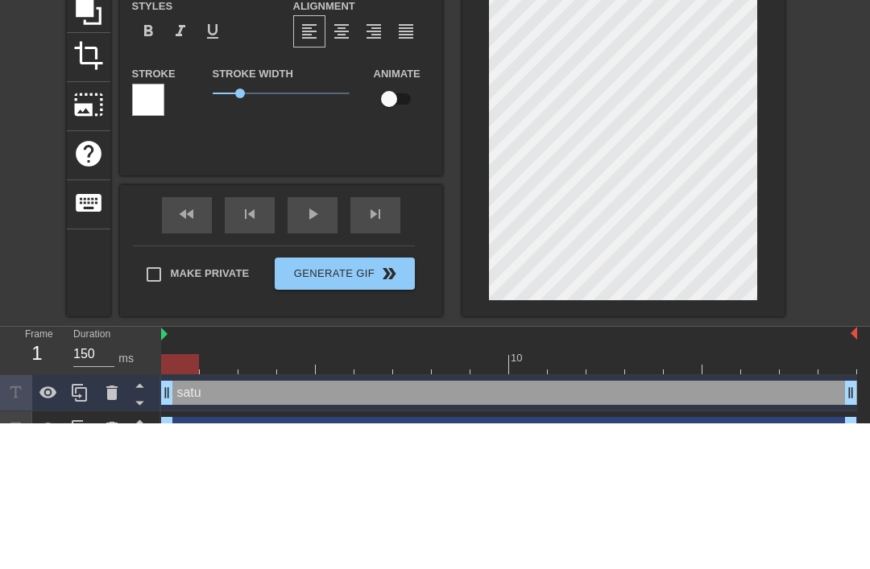
type textarea "satur"
type input "saturd"
type textarea "saturda"
type input "[DATE]"
type textarea "[DATE]"
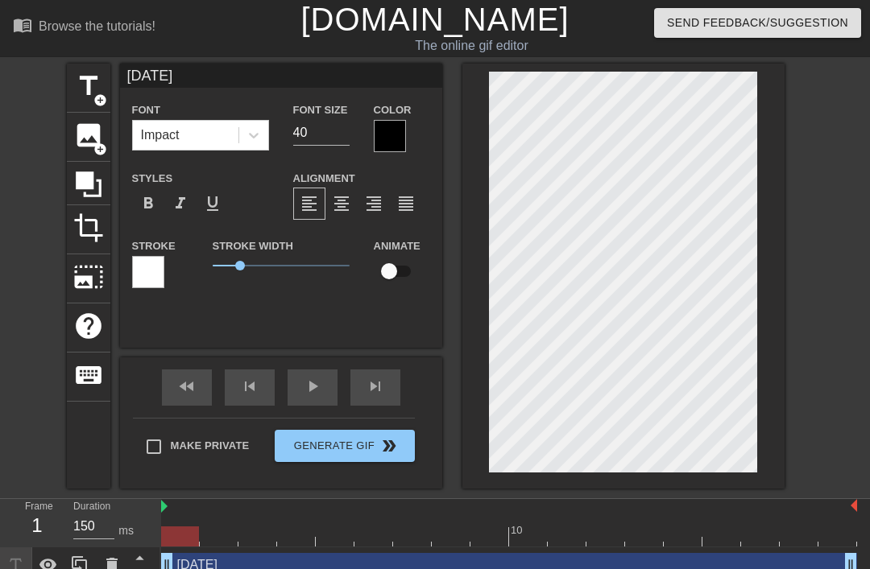
scroll to position [0, 1]
type input "[PERSON_NAME]"
type textarea "frid"
type input "frid"
type textarea "fri"
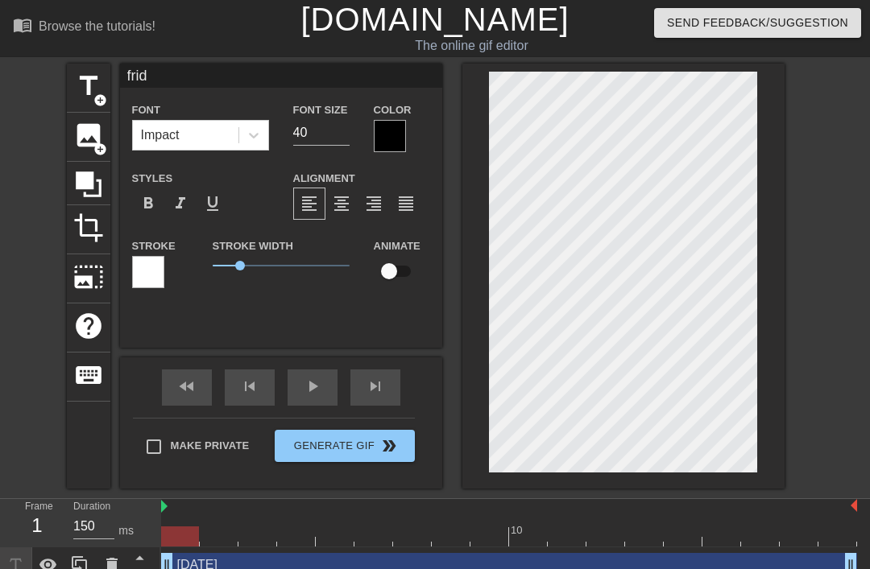
type input "fri"
type textarea "fr"
type input "f"
type textarea "f"
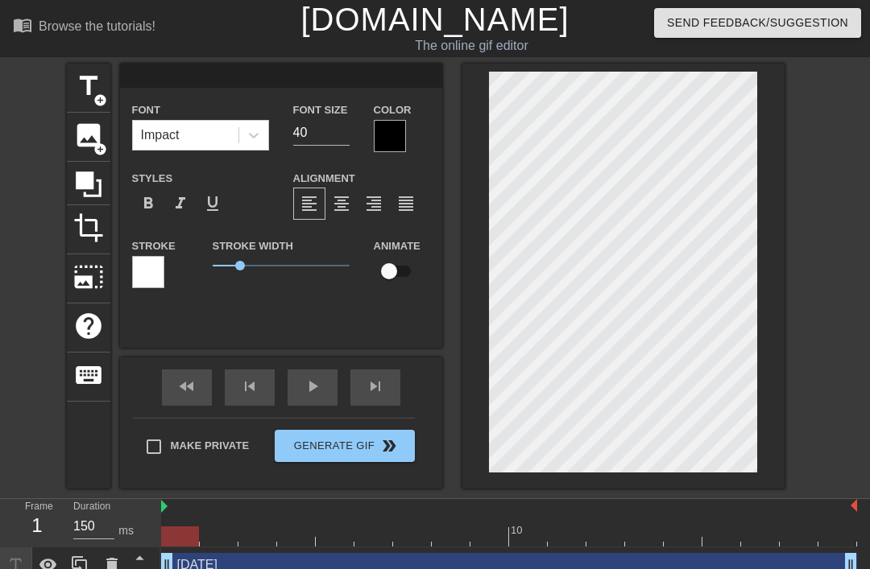
type input "9"
type textarea "9"
type input "1"
type textarea "19"
type input "19t"
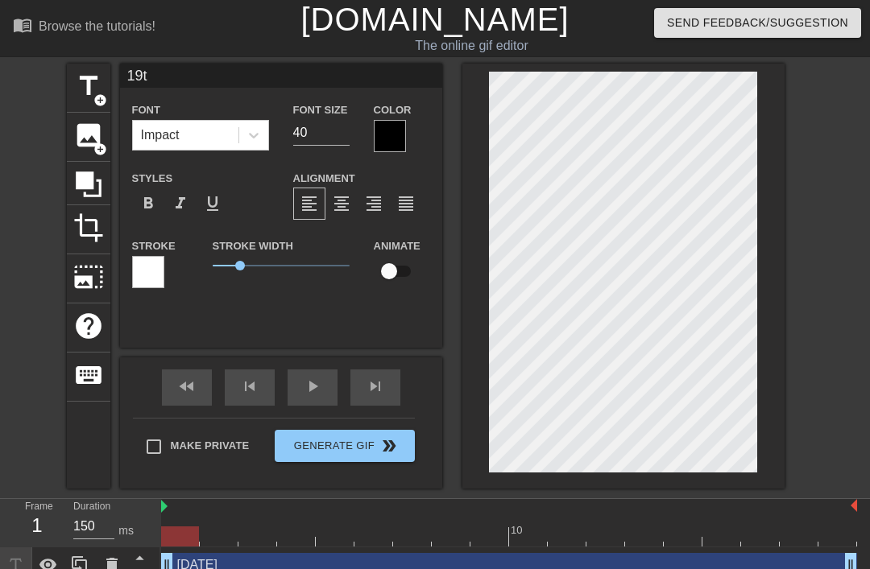
type textarea "19th"
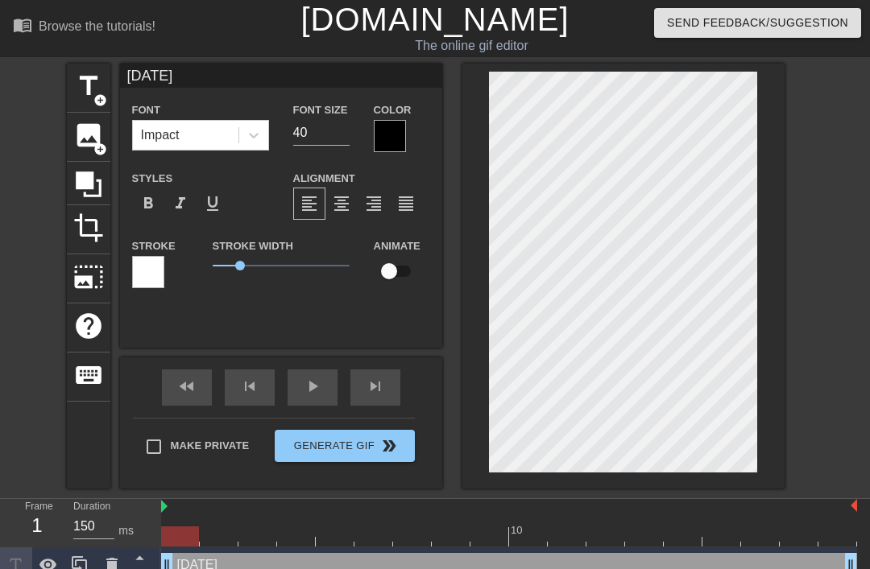
type input "saturay"
type textarea "satuay"
type input "satuay"
type textarea "satuy"
type input "satuy"
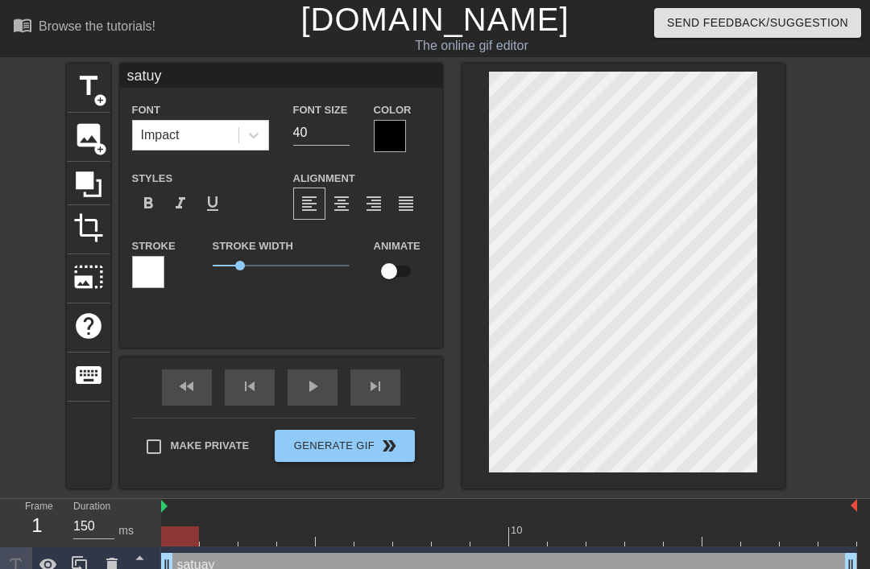
type textarea "saty"
type input "saty"
type textarea "saty"
type input "sat"
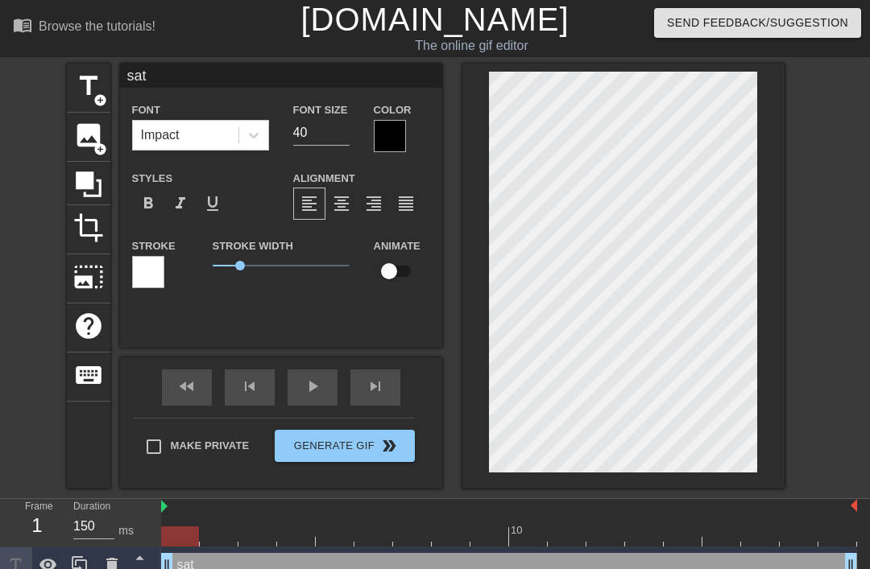
type textarea "sa"
type input "s"
type textarea "s"
type input "2"
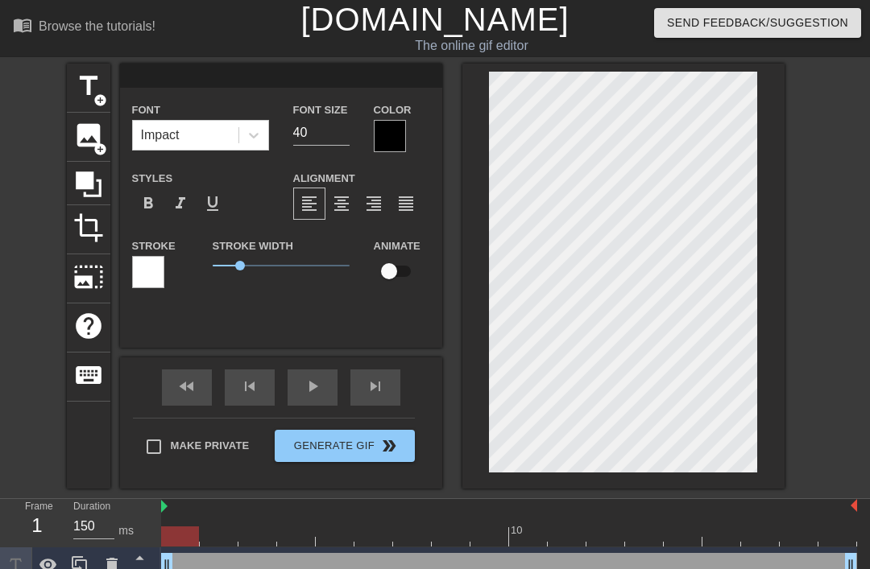
type textarea "2"
type input "20"
type textarea "20t"
type input "20t"
type textarea "20th"
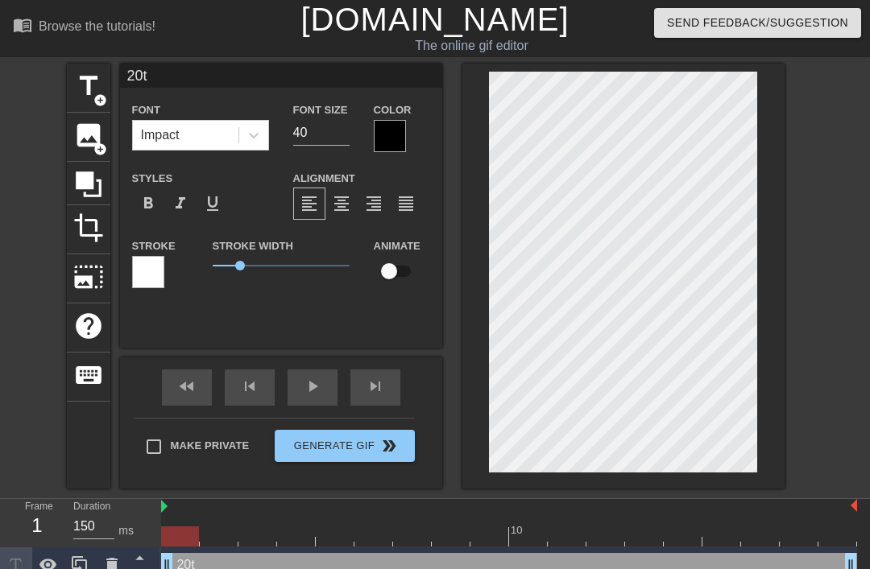
type input "20th"
type textarea "20th"
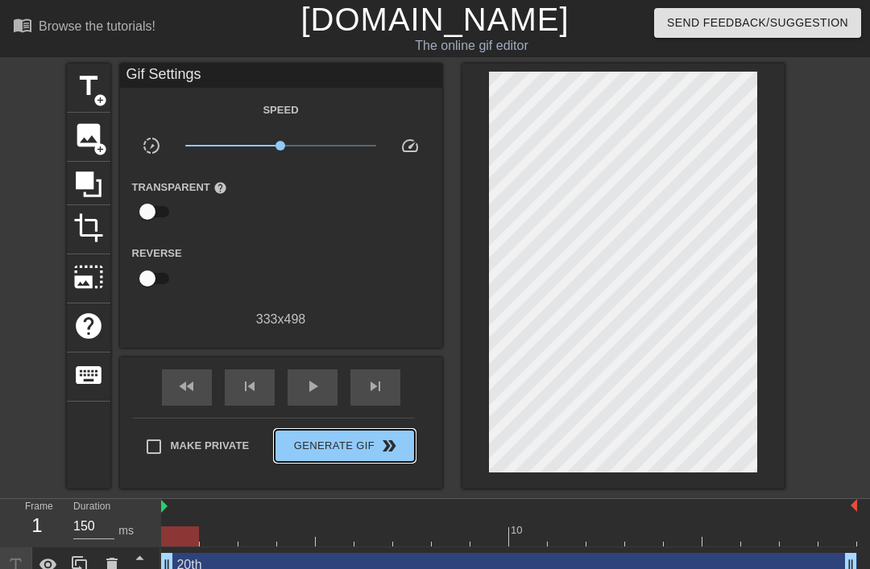
click at [370, 440] on span "Generate Gif double_arrow" at bounding box center [344, 446] width 126 height 19
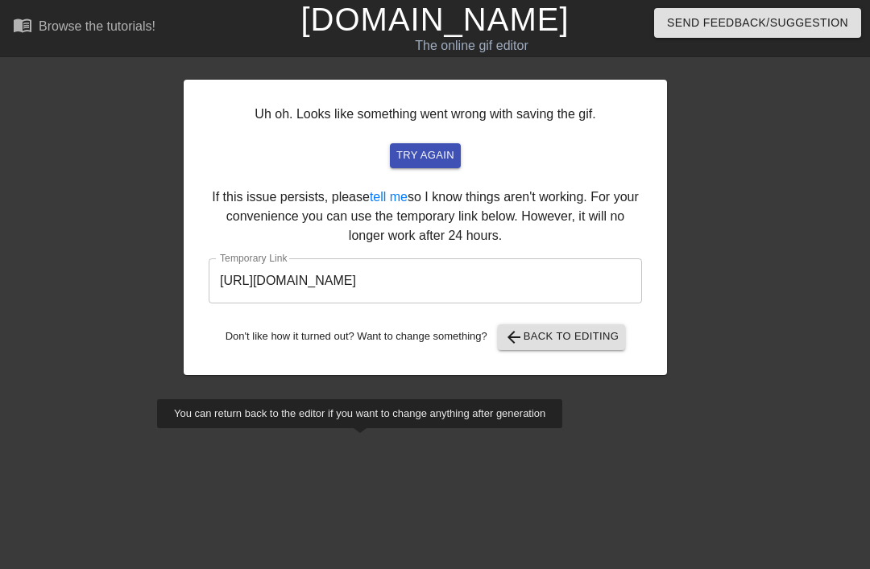
click at [241, 275] on input "[URL][DOMAIN_NAME]" at bounding box center [425, 281] width 433 height 45
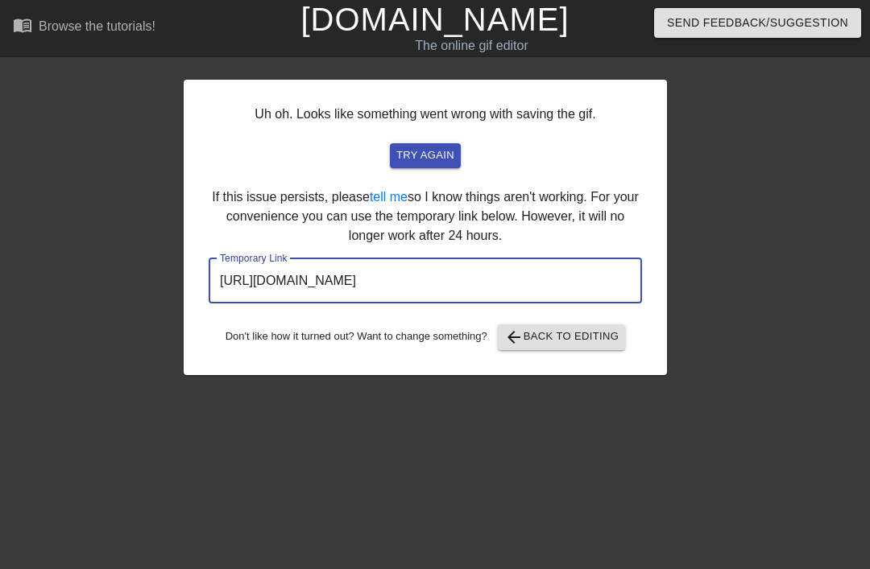
click at [250, 284] on input "[URL][DOMAIN_NAME]" at bounding box center [425, 281] width 433 height 45
click at [238, 288] on input "[URL][DOMAIN_NAME]" at bounding box center [425, 281] width 433 height 45
click at [242, 282] on input "[URL][DOMAIN_NAME]" at bounding box center [425, 281] width 433 height 45
click at [482, 31] on link "[DOMAIN_NAME]" at bounding box center [434, 19] width 268 height 35
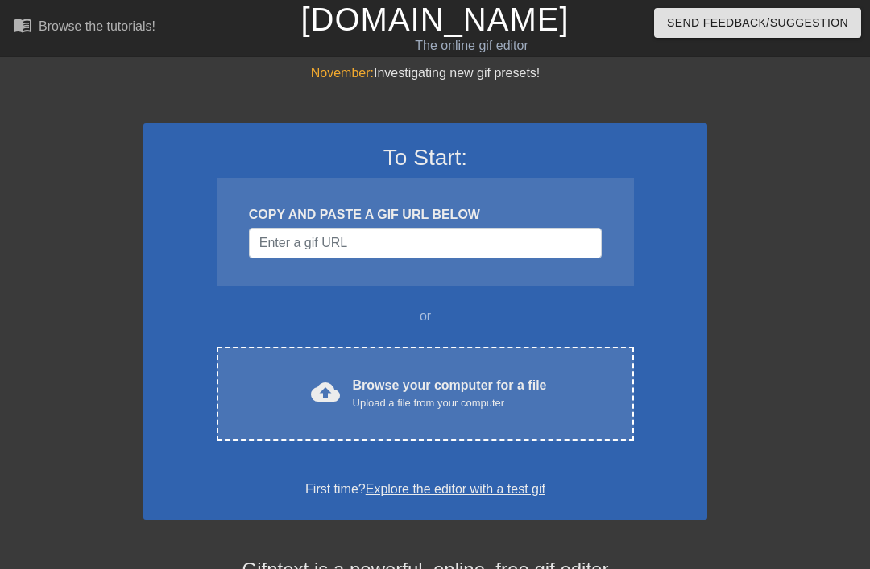
scroll to position [13, 0]
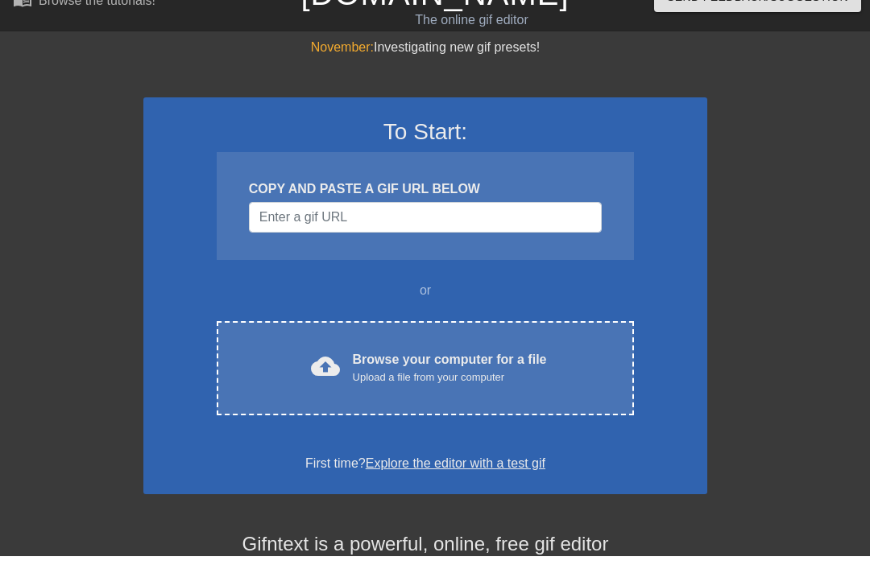
click at [428, 226] on input "Username" at bounding box center [425, 230] width 353 height 31
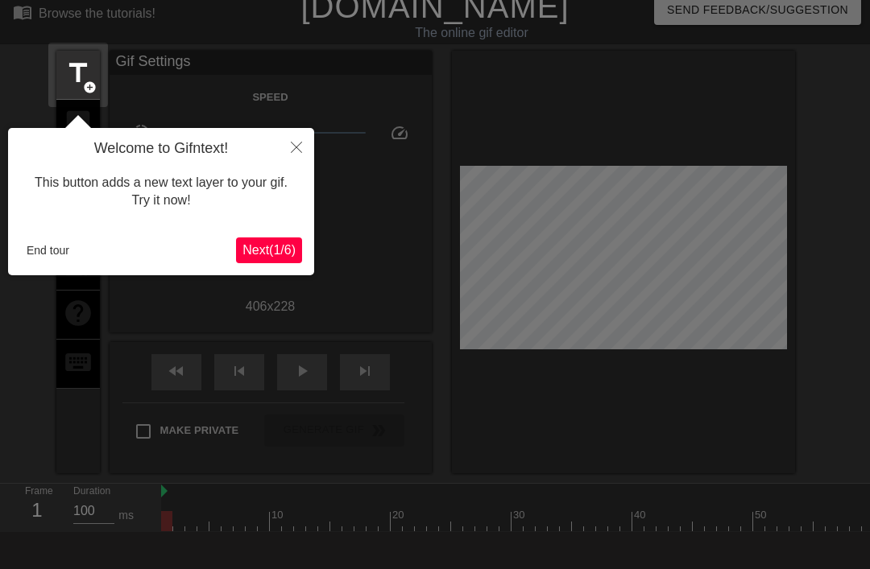
scroll to position [39, 0]
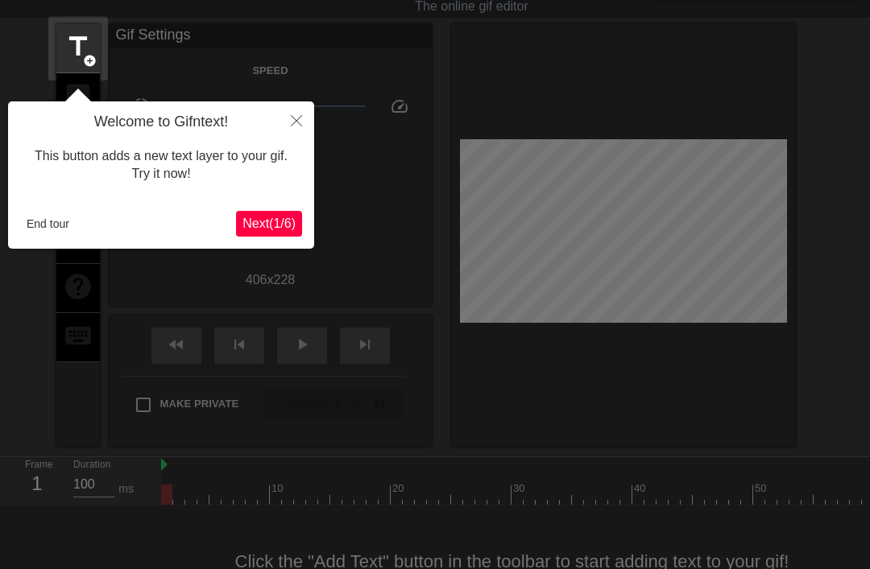
click at [300, 126] on icon "Close" at bounding box center [296, 120] width 11 height 11
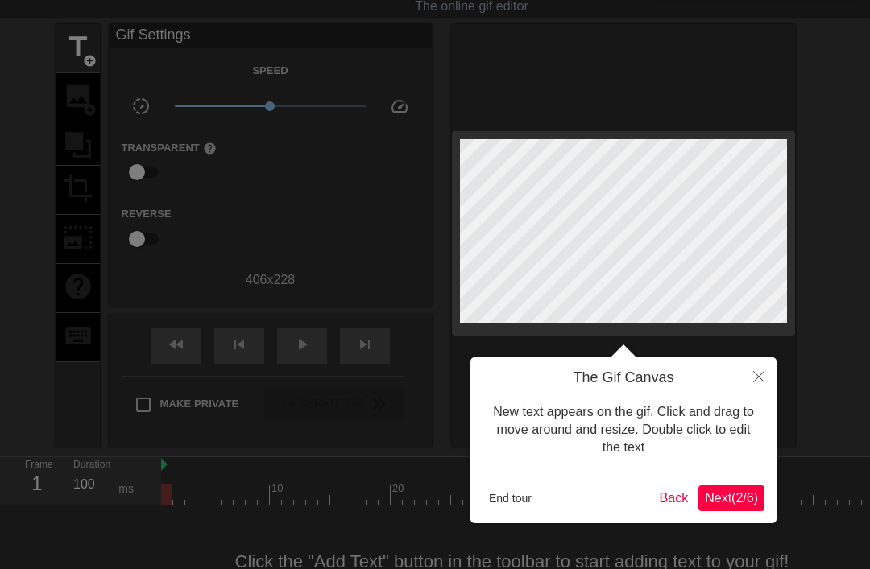
scroll to position [0, 0]
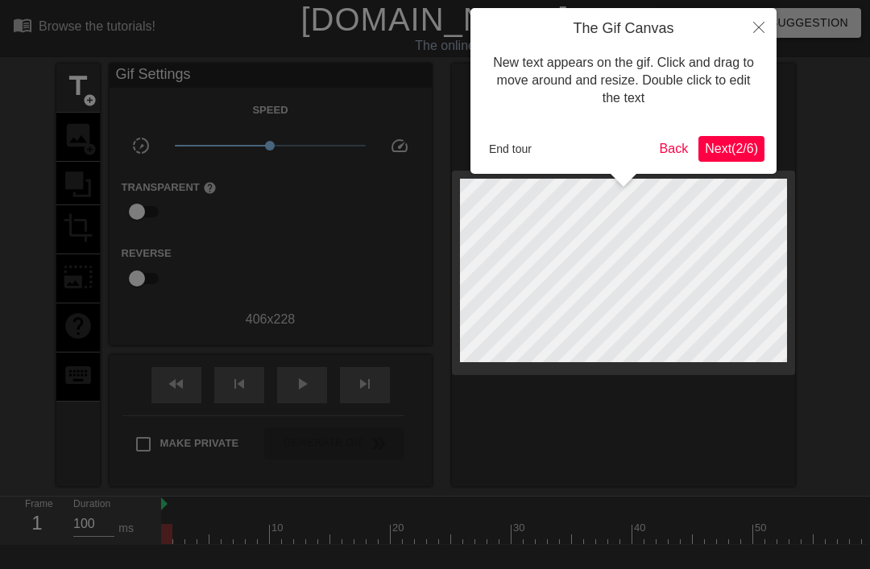
click at [740, 143] on span "Next ( 2 / 6 )" at bounding box center [731, 149] width 53 height 14
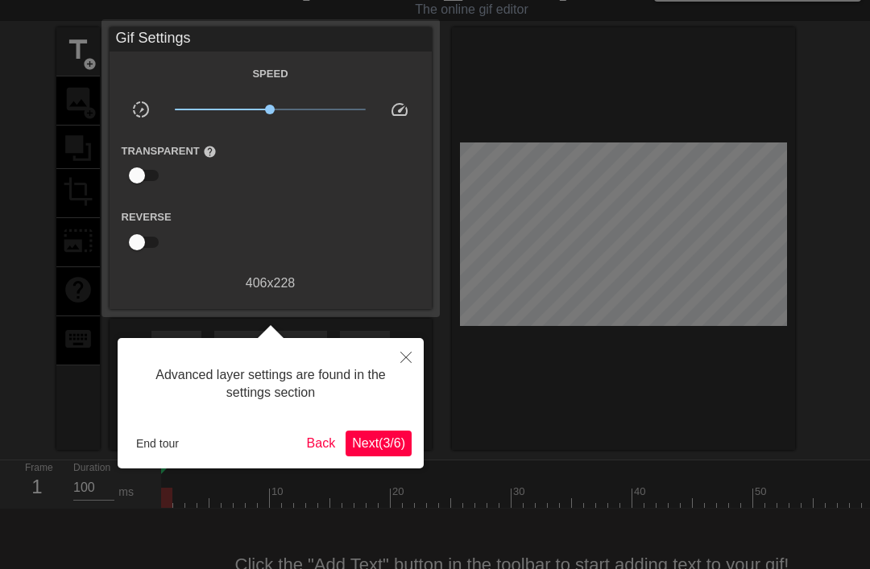
scroll to position [39, 0]
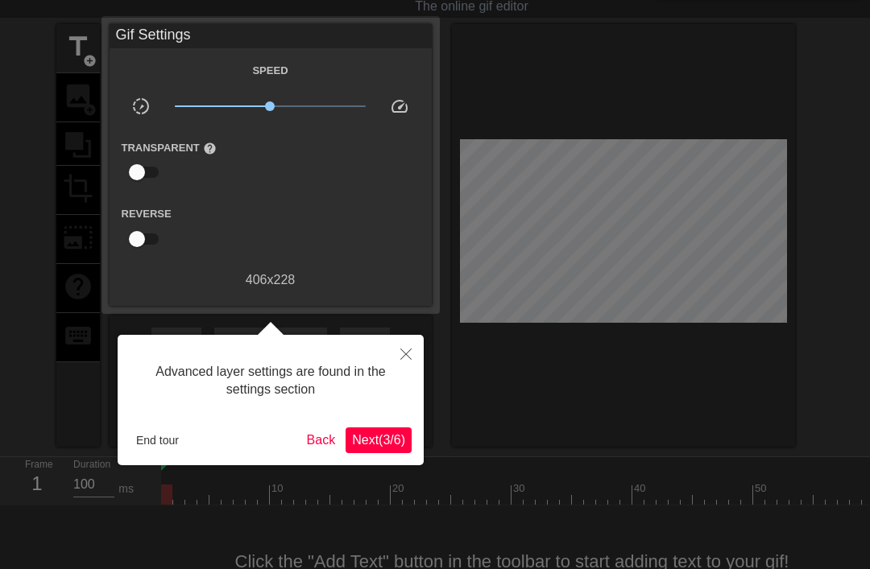
click at [383, 434] on span "Next ( 3 / 6 )" at bounding box center [378, 440] width 53 height 14
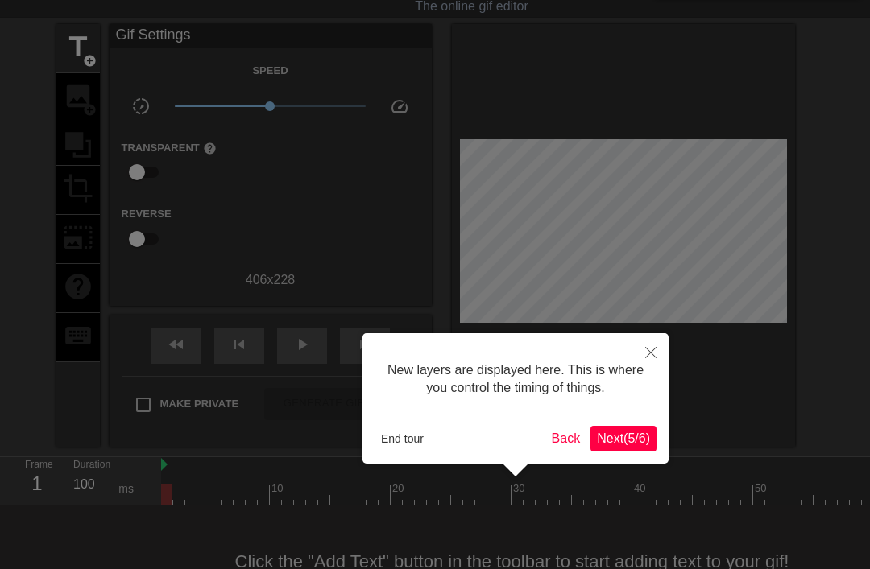
scroll to position [14, 0]
click at [638, 432] on span "Next ( 5 / 6 )" at bounding box center [623, 439] width 53 height 14
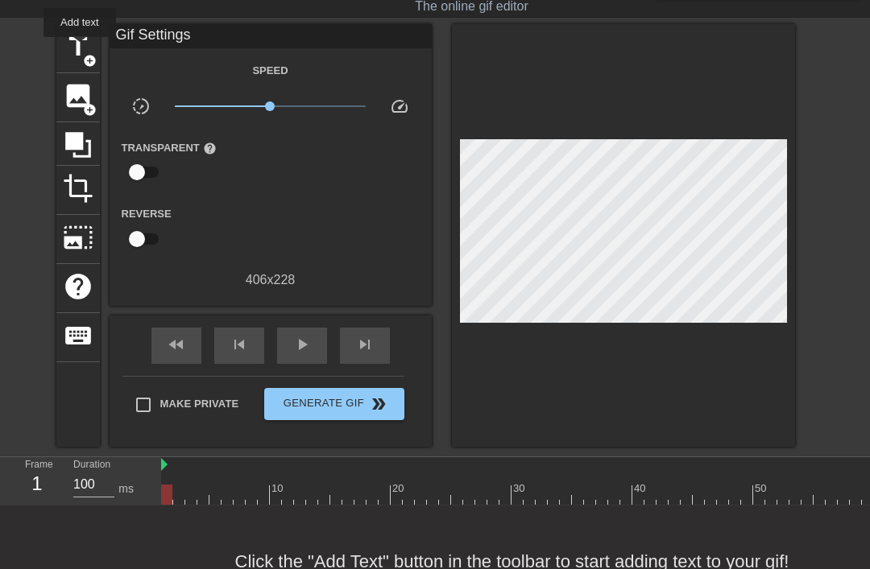
click at [81, 48] on span "title" at bounding box center [78, 46] width 31 height 31
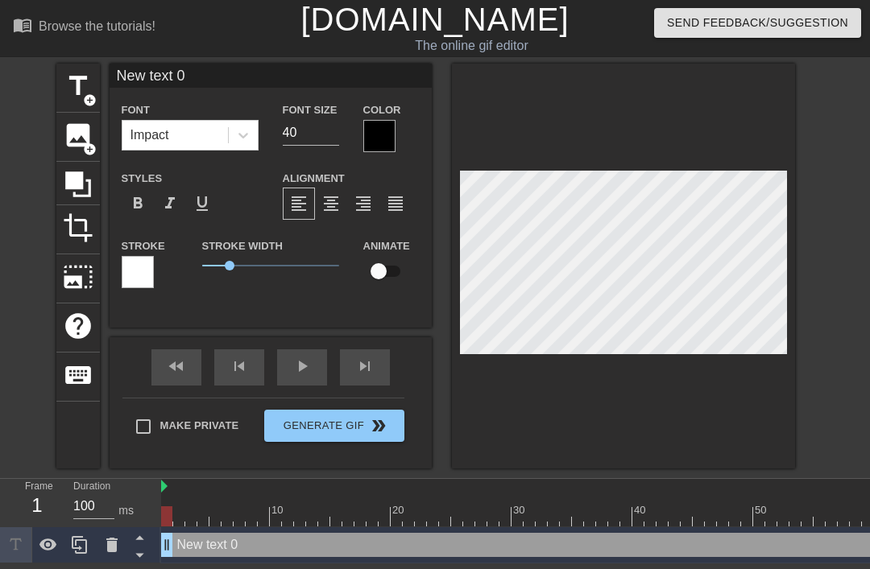
scroll to position [0, 0]
type textarea "New ext 0"
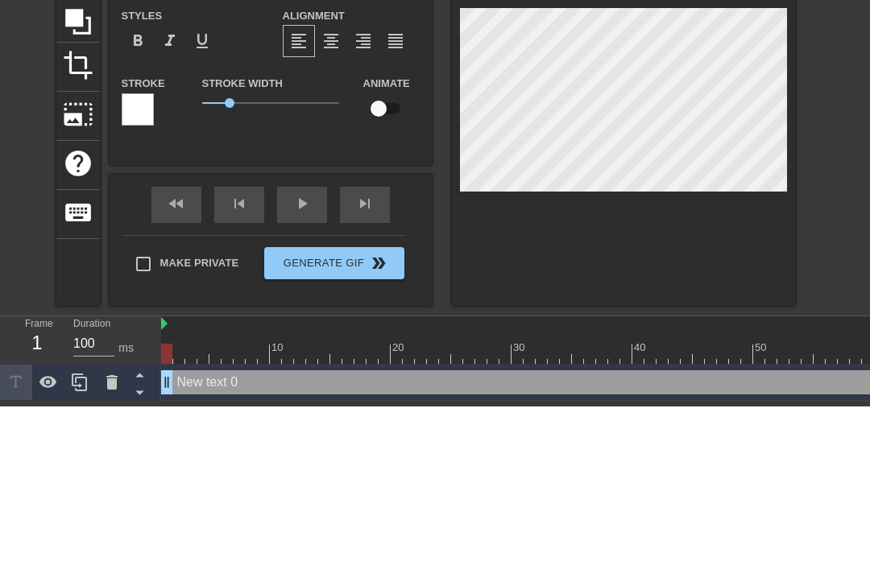
type input "Newext 0"
type textarea "Neext 0"
type input "Neext 0"
type textarea "Next 0"
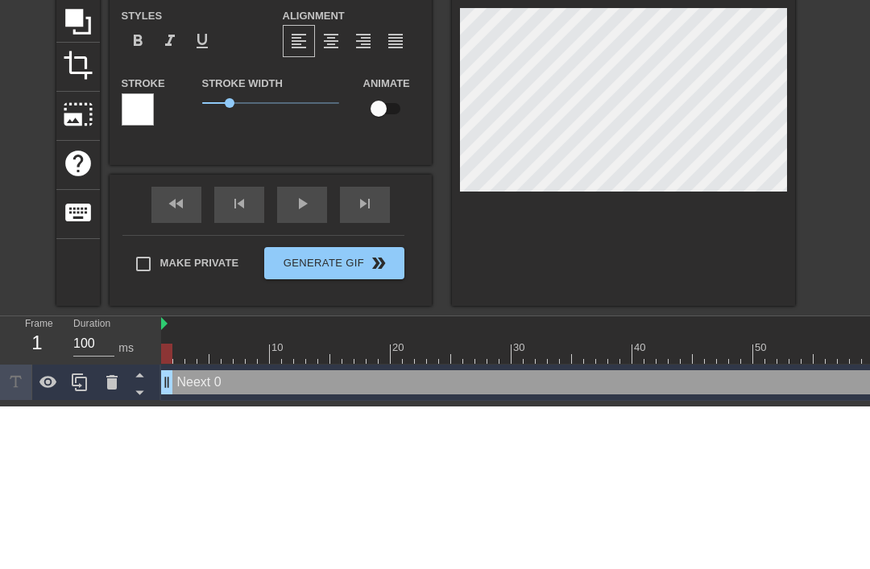
type input "ext 0"
type textarea "ext 0"
type input "ex 0"
type textarea "e 0"
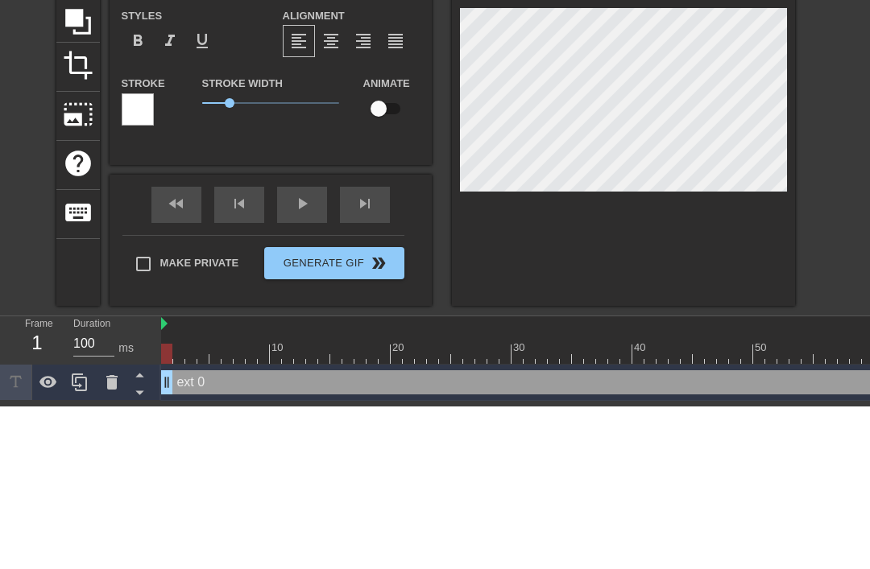
type input "e 0"
type textarea "0"
type input "0"
type textarea "0"
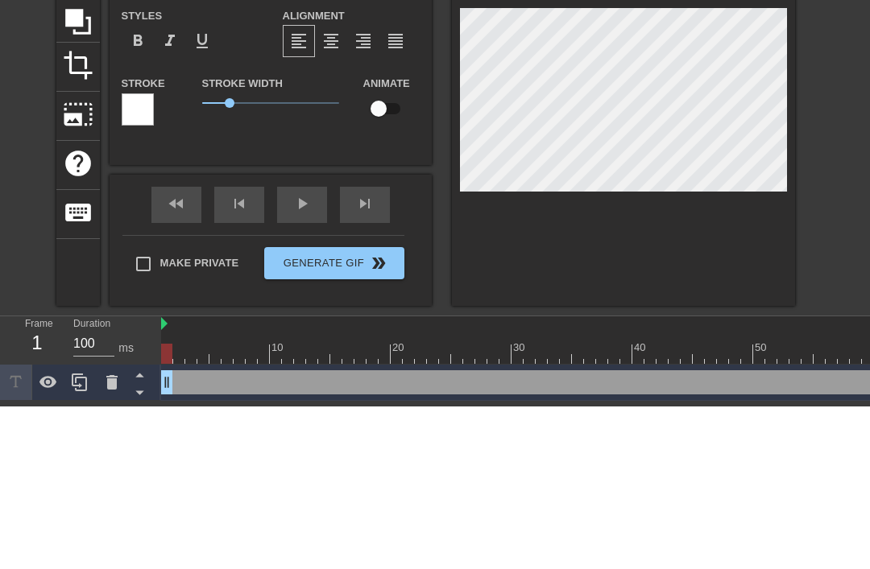
type input "F"
type textarea "F"
type input "Fr"
type textarea "Fri"
type input "Fri"
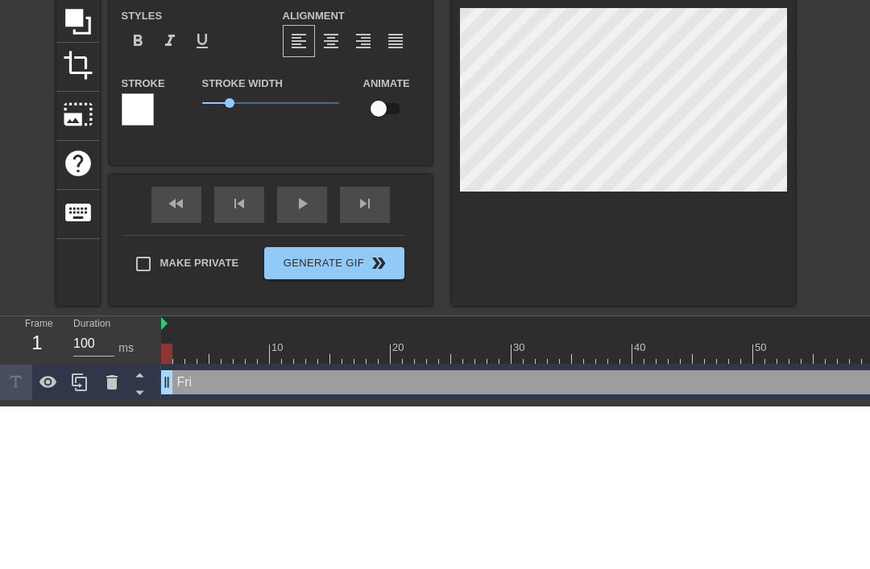
type textarea "Frid"
type input "Frid"
type textarea "Frida"
type input "Friday"
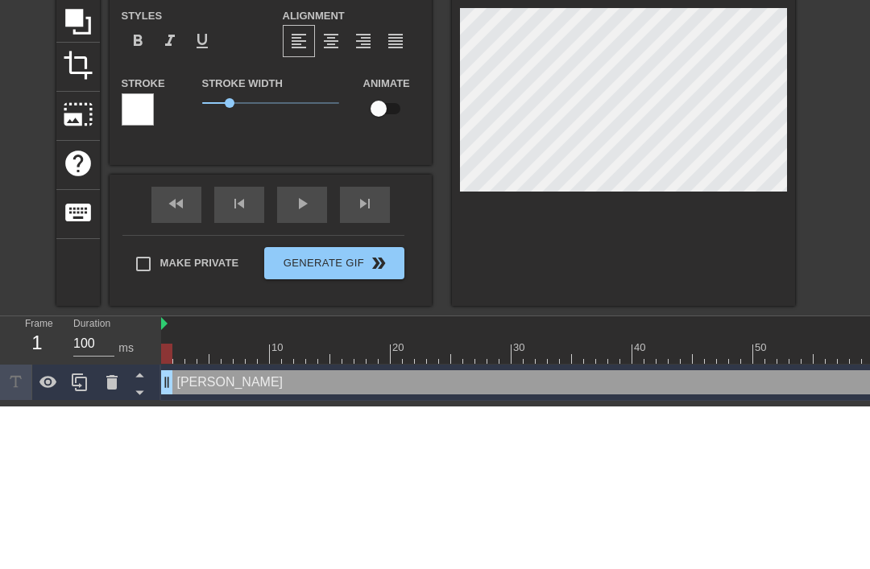
type textarea "Friday"
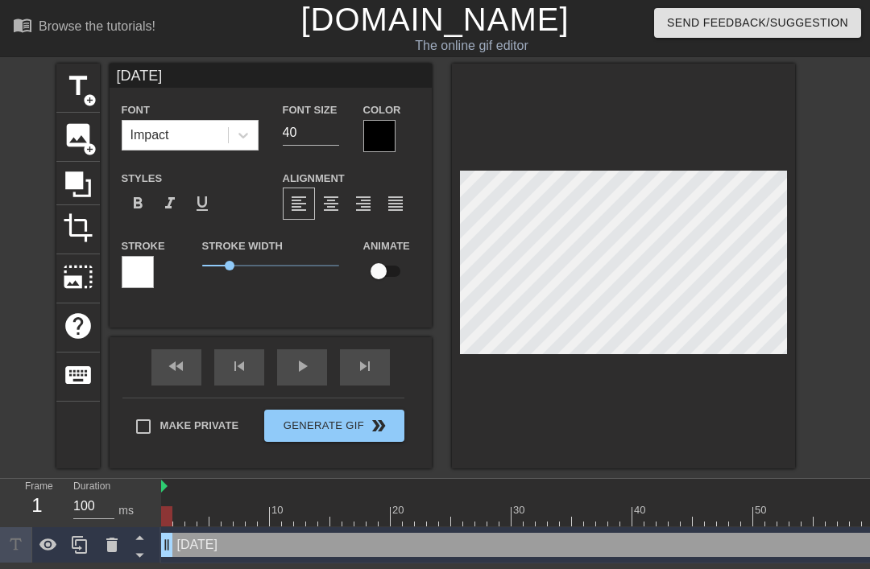
click at [379, 265] on input "checkbox" at bounding box center [379, 271] width 92 height 31
checkbox input "true"
click at [303, 364] on div "fast_rewind skip_previous play_arrow skip_next" at bounding box center [270, 367] width 263 height 60
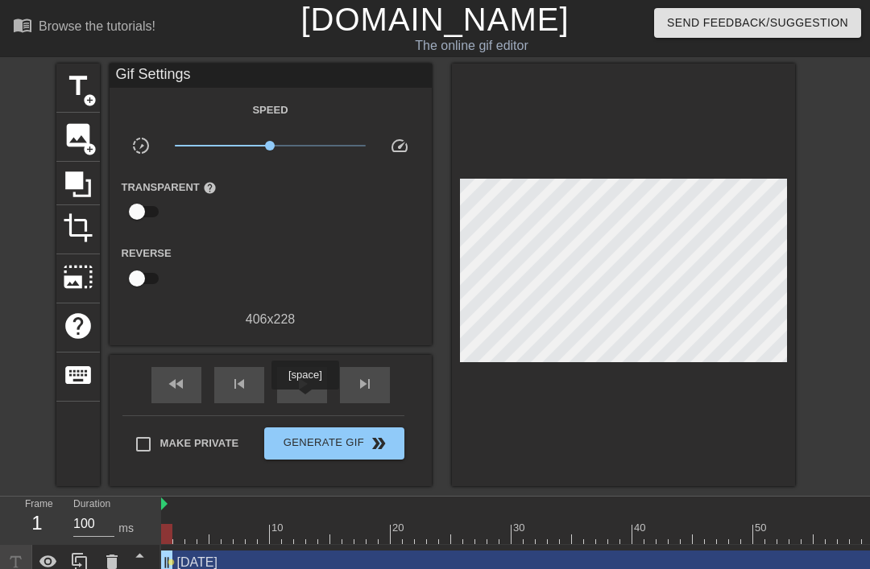
click at [307, 401] on div "play_arrow" at bounding box center [302, 385] width 50 height 36
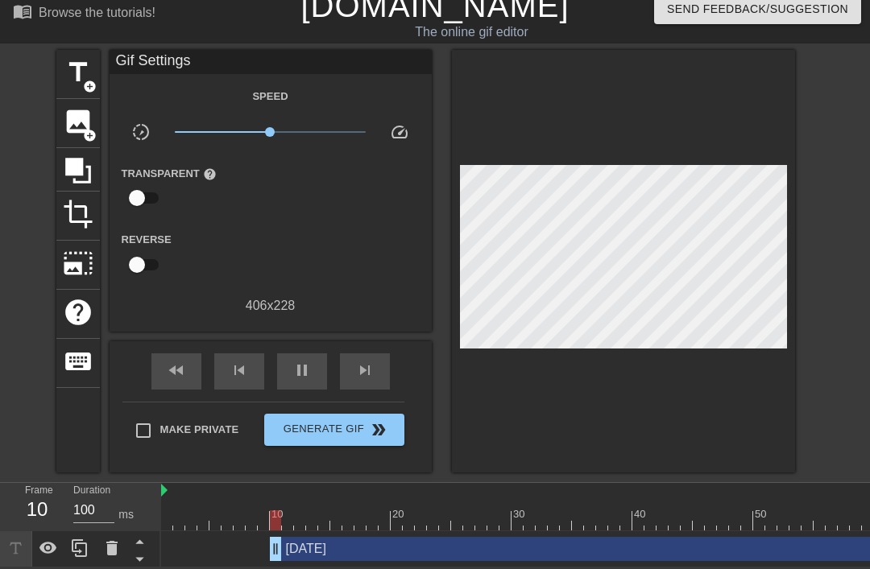
click at [256, 557] on div "Friday drag_handle drag_handle" at bounding box center [602, 549] width 882 height 24
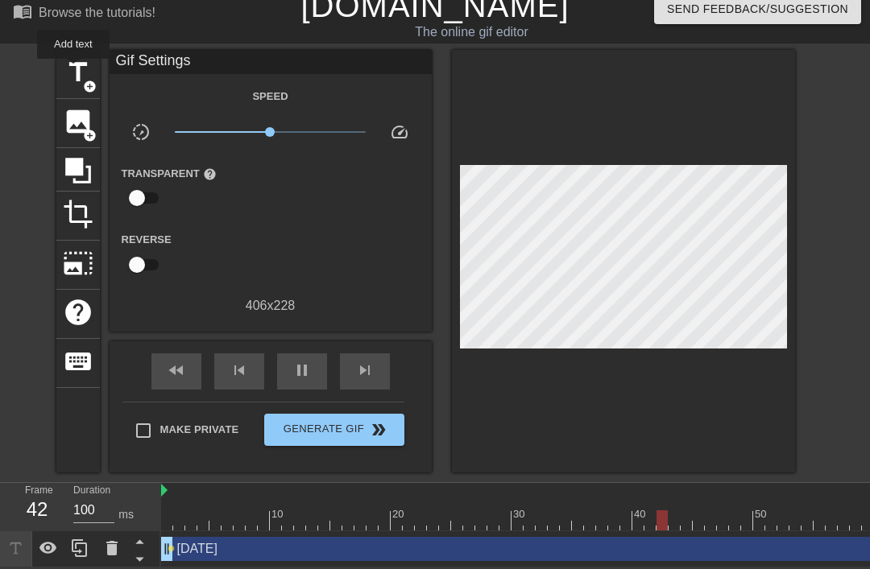
click at [74, 70] on span "title" at bounding box center [78, 72] width 31 height 31
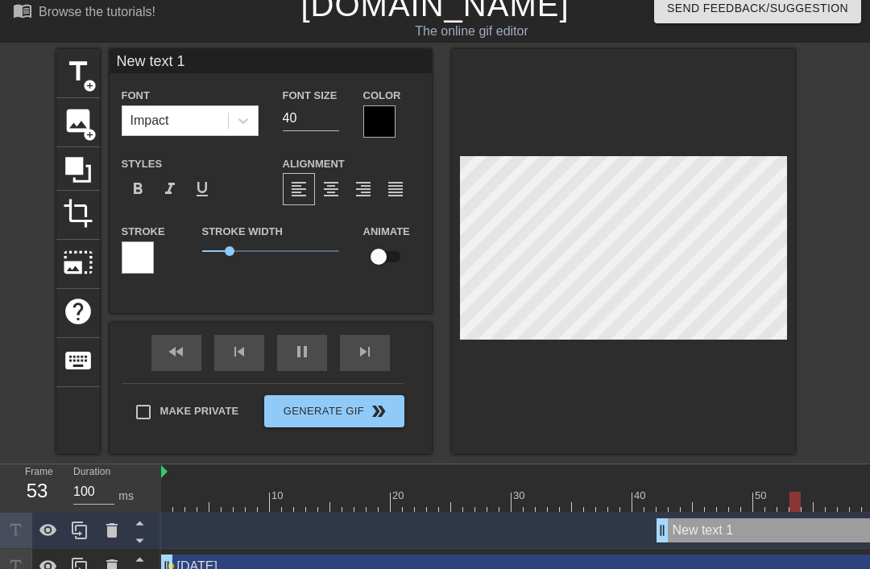
scroll to position [0, 3]
type input "New txt 1"
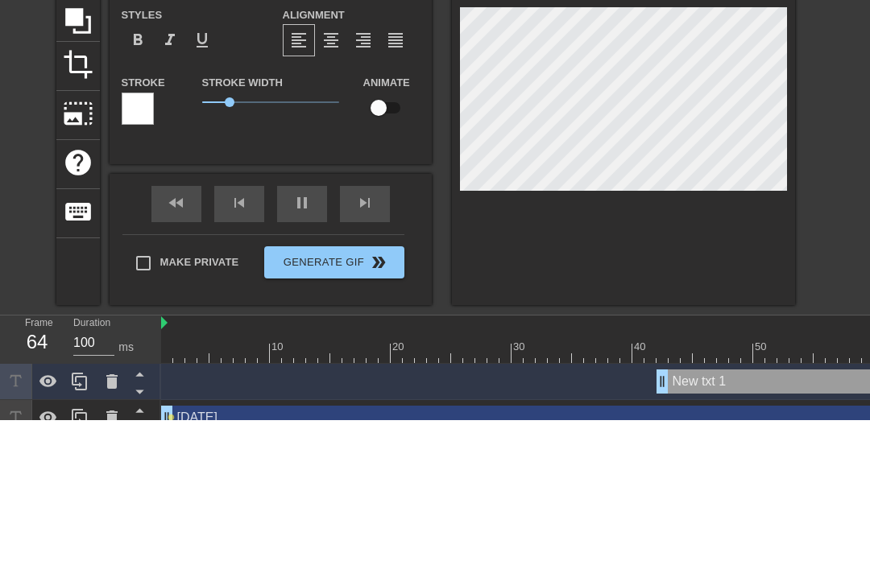
type textarea "New xt 1"
type input "Newxt 1"
type textarea "Newxt 1"
type input "Newxt"
type textarea "Newxt"
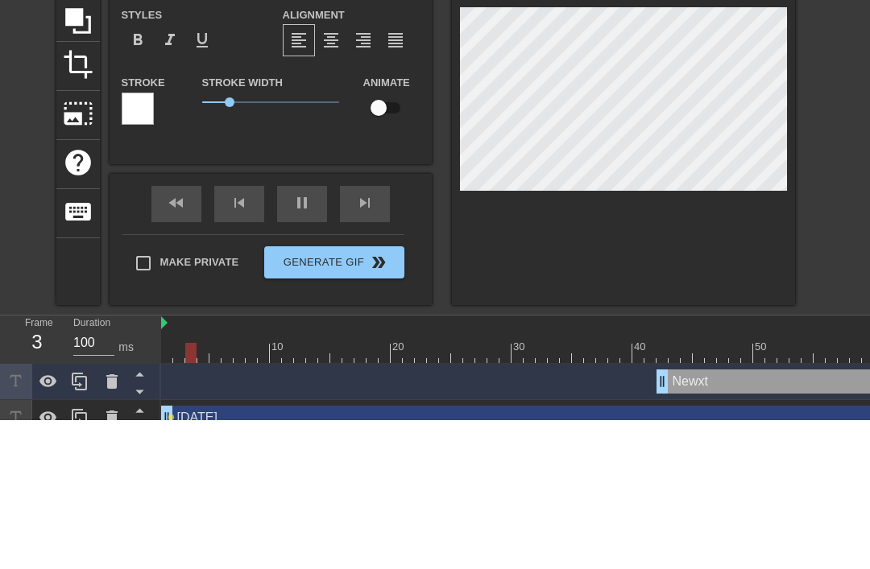
type input "Newxt"
type textarea "Newxt"
type input "Newx"
type textarea "Newx"
type input "New"
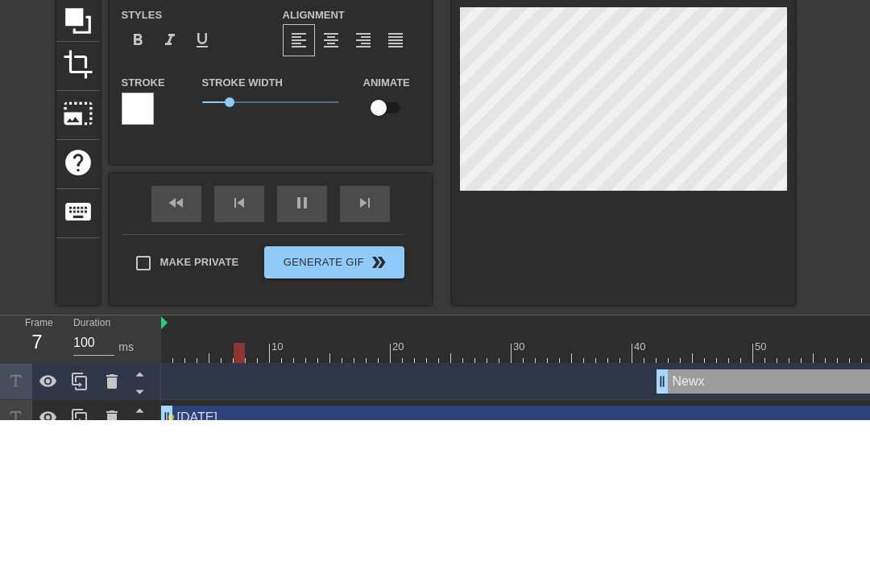
type textarea "New"
type input "Ne"
type textarea "N"
type input "N"
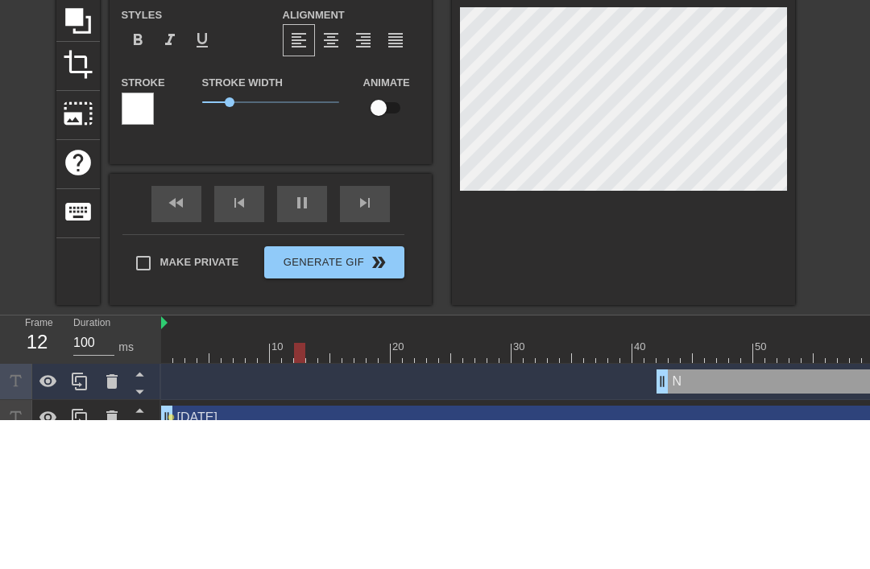
scroll to position [0, 0]
type input "S"
type textarea "Sa"
type input "Sa"
type textarea "Sat"
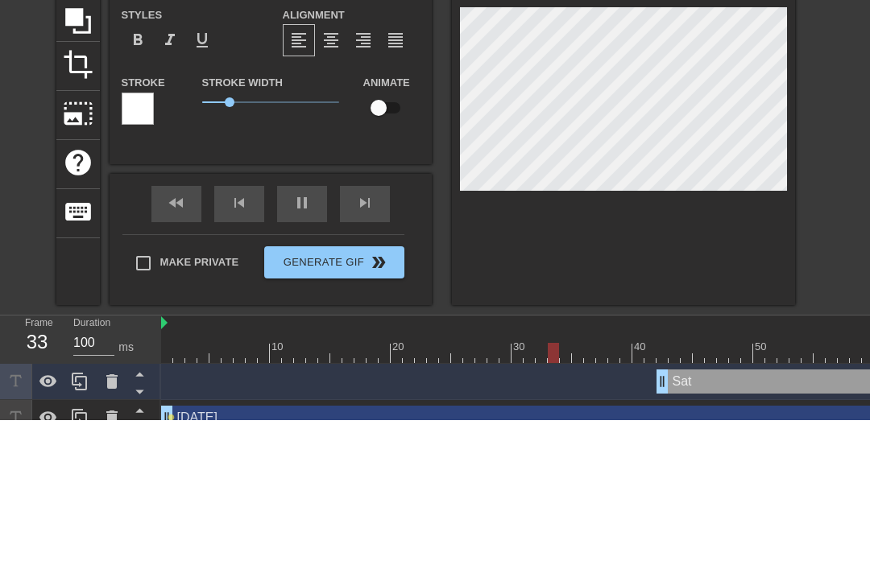
type input "Satu"
type textarea "Satu"
type input "Satur"
type textarea "Saturd"
type input "Saturd"
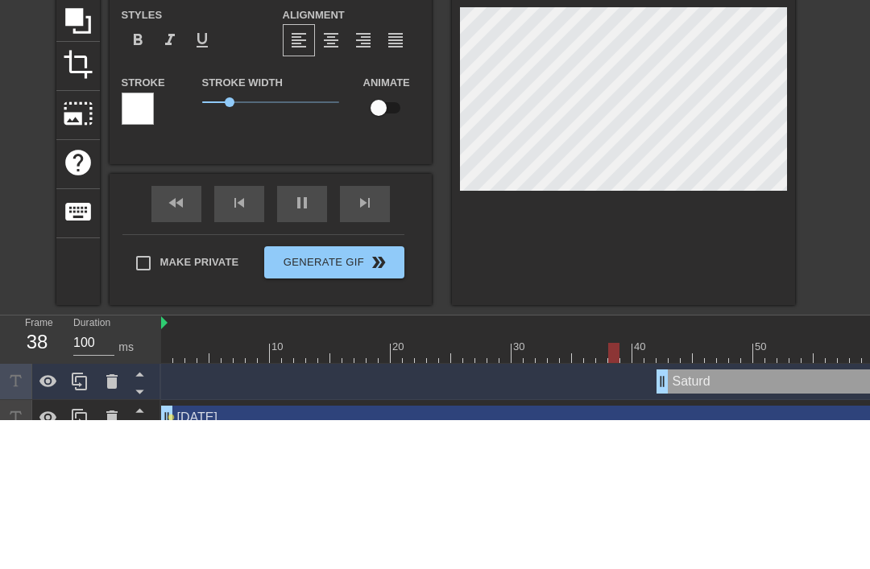
scroll to position [0, 2]
type textarea "Saturda"
type input "Saturda"
type textarea "Saturday"
type input "Saturday"
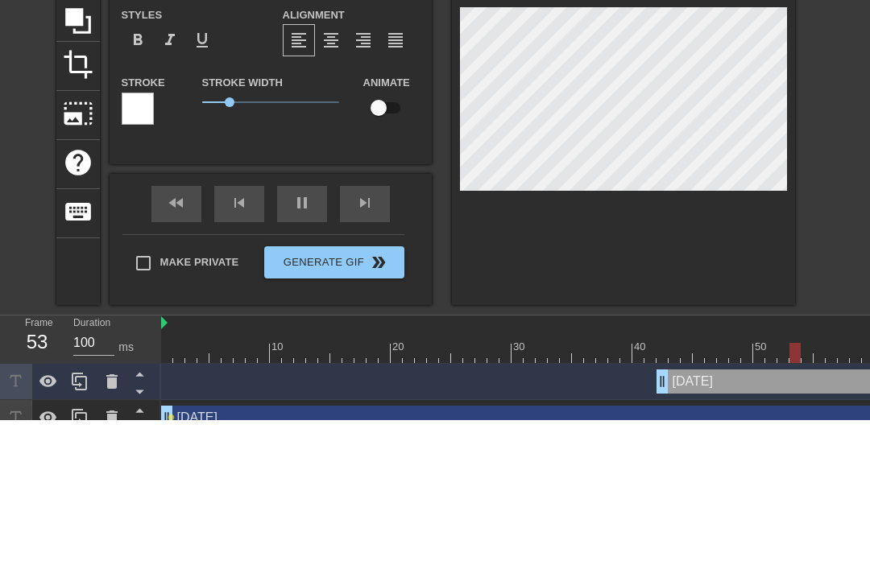
scroll to position [33, 0]
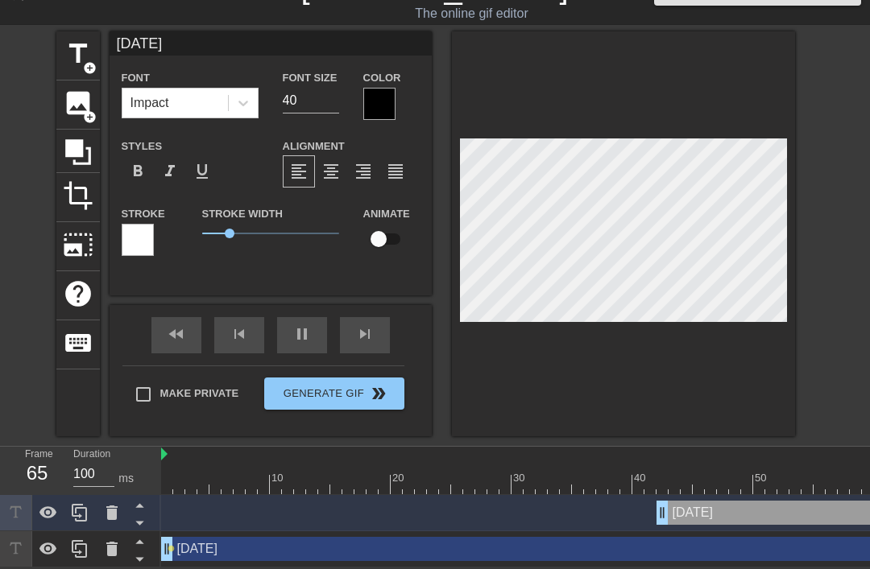
type textarea "Saturday"
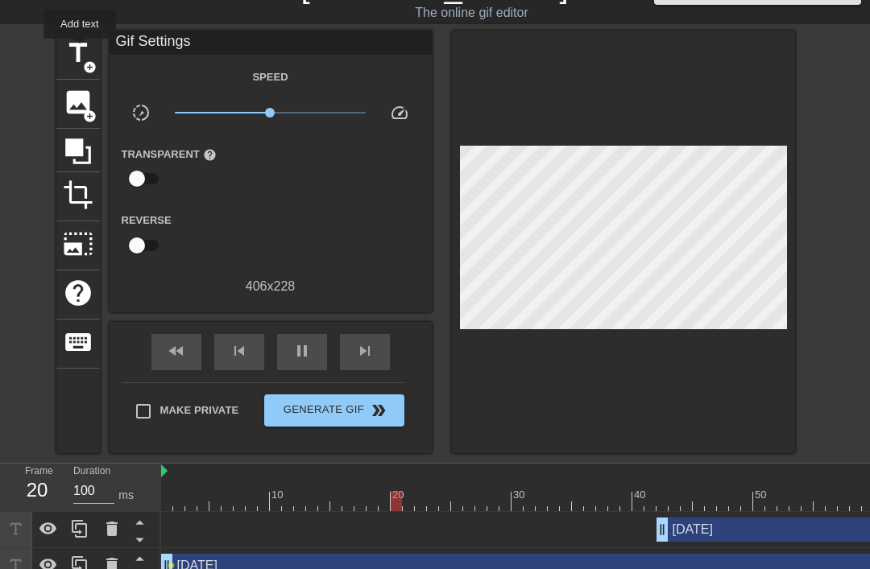
click at [81, 50] on span "title" at bounding box center [78, 53] width 31 height 31
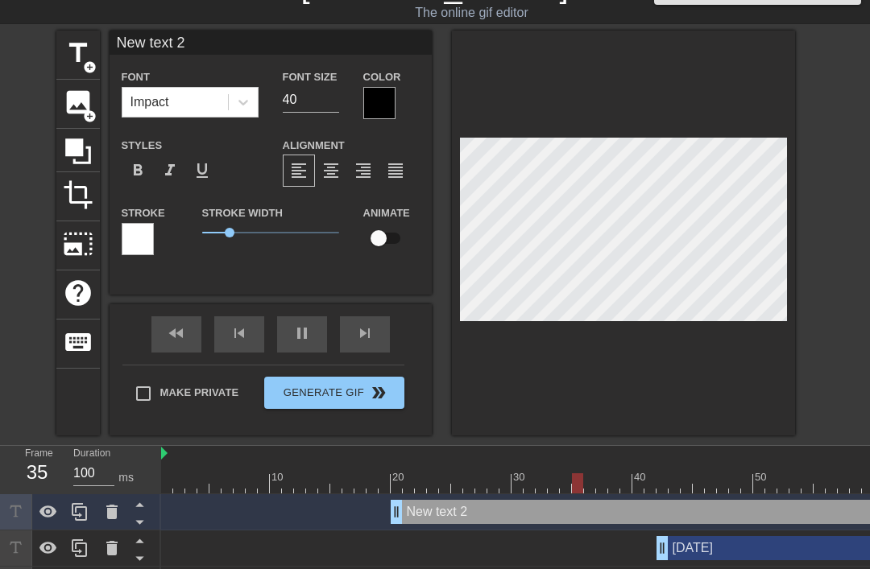
click at [106, 516] on icon at bounding box center [111, 512] width 19 height 19
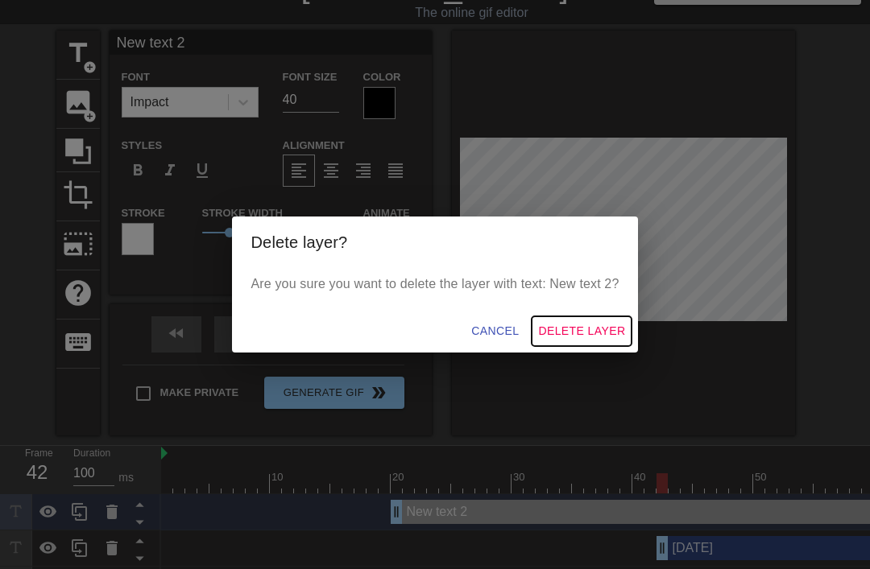
click at [589, 332] on span "Delete Layer" at bounding box center [581, 331] width 87 height 20
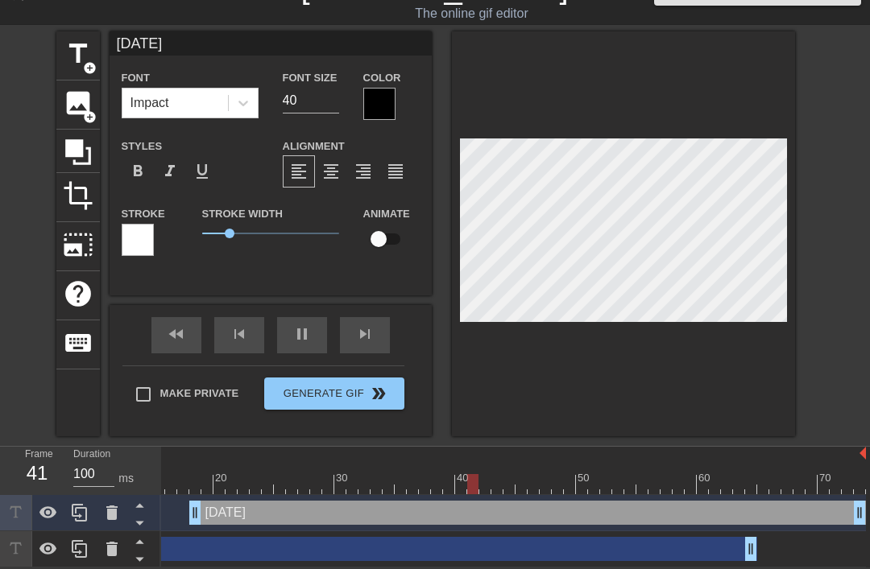
scroll to position [0, 177]
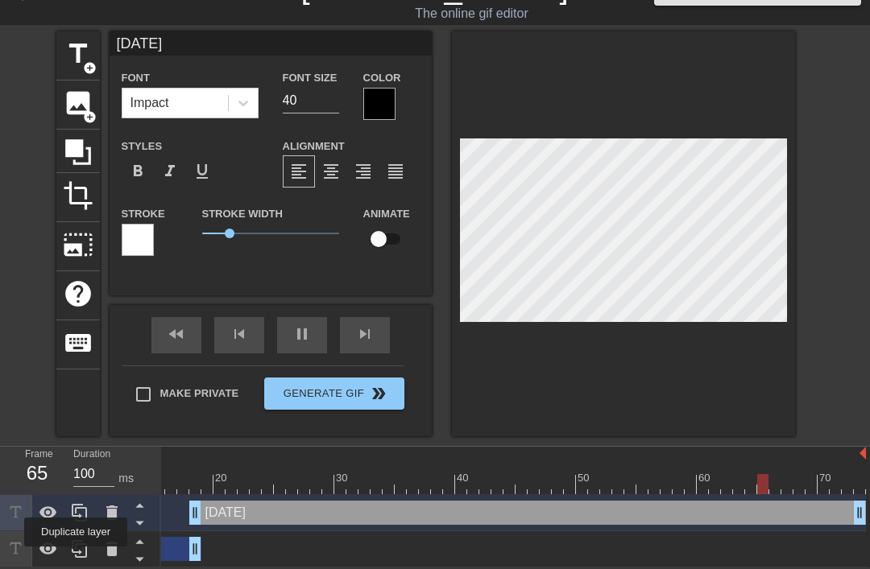
click at [77, 558] on icon at bounding box center [79, 549] width 19 height 19
type input "Friday"
checkbox input "true"
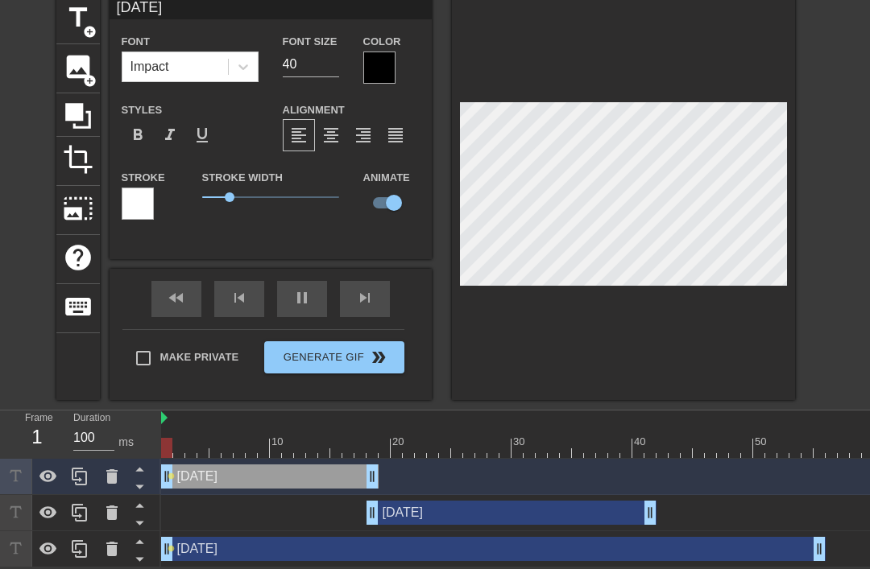
scroll to position [0, 0]
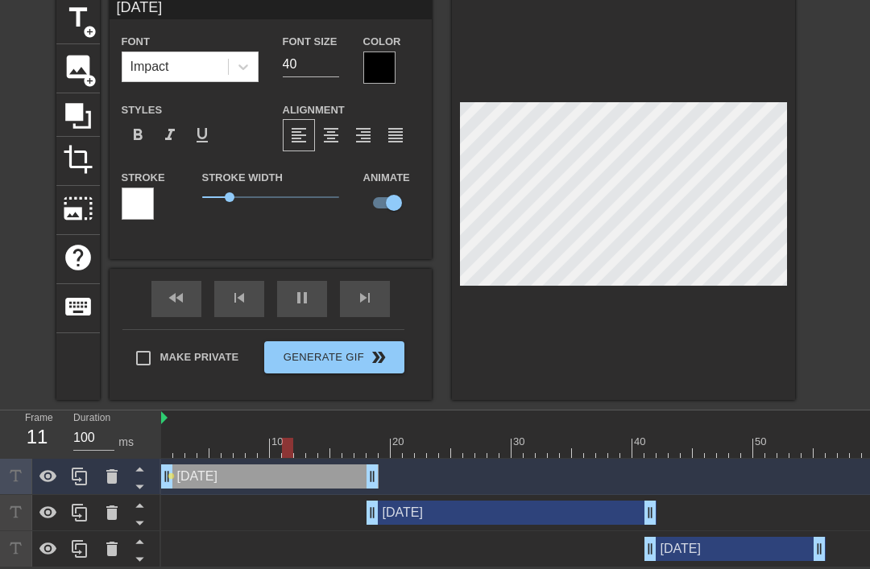
click at [238, 518] on div "Saturday drag_handle drag_handle" at bounding box center [602, 513] width 882 height 24
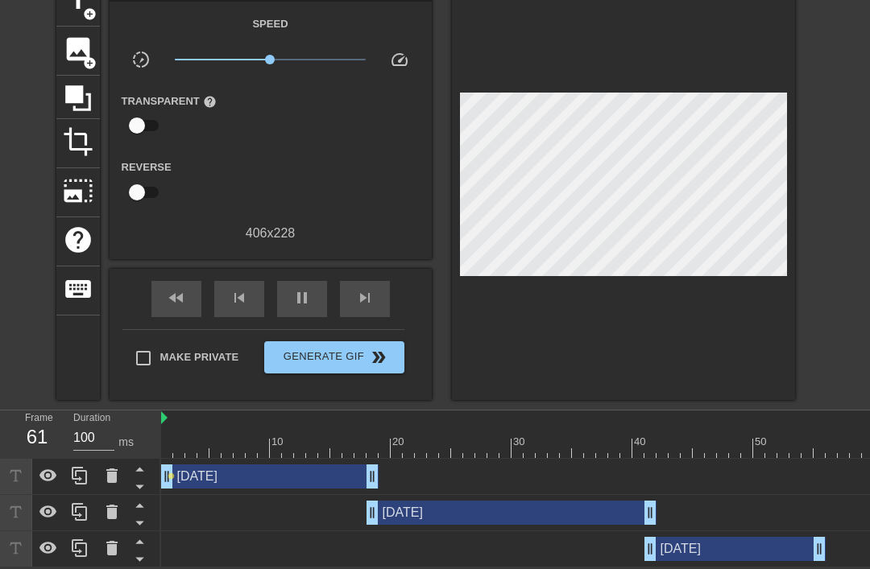
click at [746, 537] on div "Friday drag_handle drag_handle" at bounding box center [734, 549] width 181 height 24
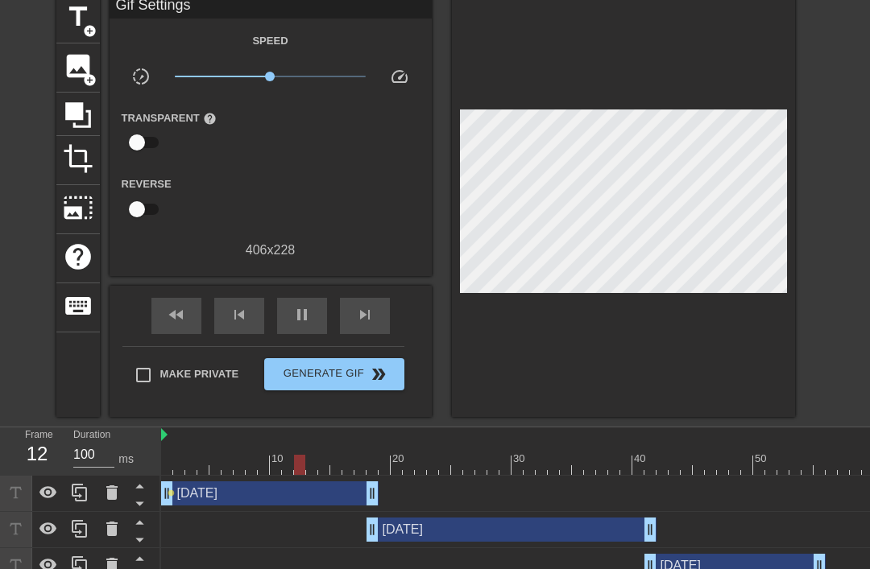
click at [721, 559] on div "Friday drag_handle drag_handle" at bounding box center [734, 566] width 181 height 24
click at [700, 560] on div "Friday drag_handle drag_handle" at bounding box center [734, 566] width 181 height 24
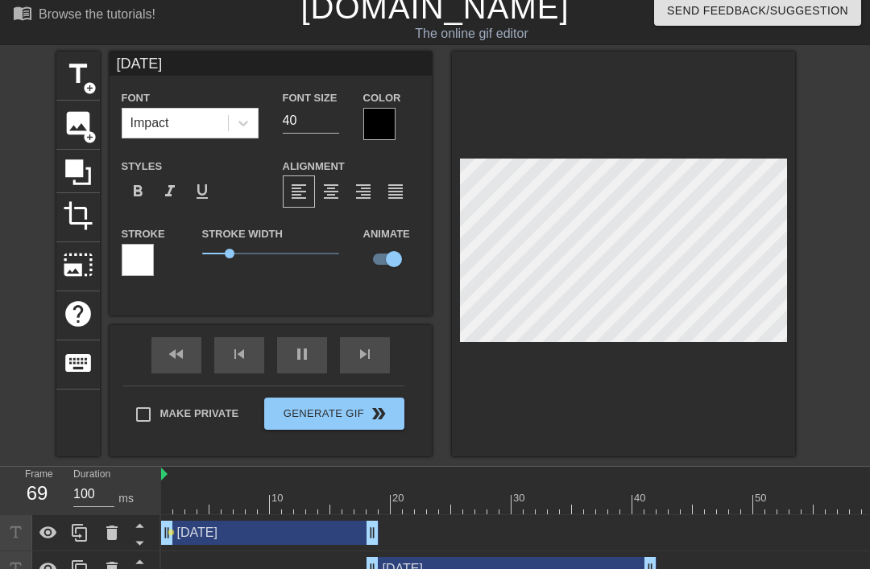
click at [259, 68] on input "Friday" at bounding box center [271, 64] width 322 height 24
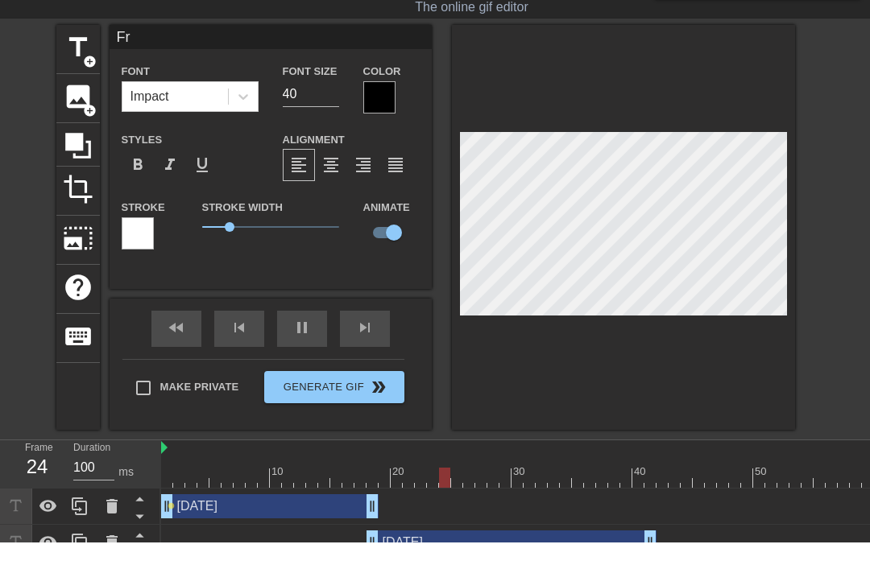
type input "F"
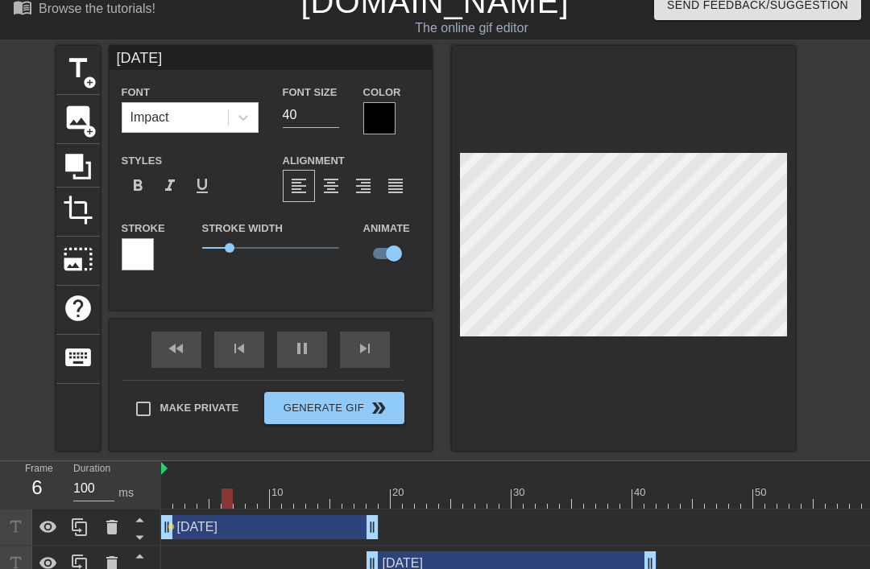
click at [272, 67] on input "Friday" at bounding box center [271, 58] width 322 height 24
type input "F"
type input "19th"
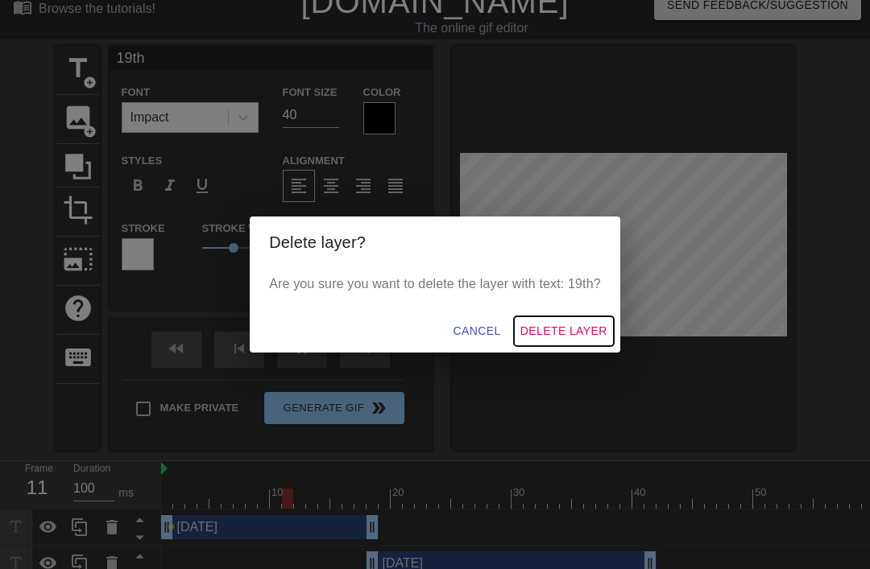
click at [584, 341] on span "Delete Layer" at bounding box center [563, 331] width 87 height 20
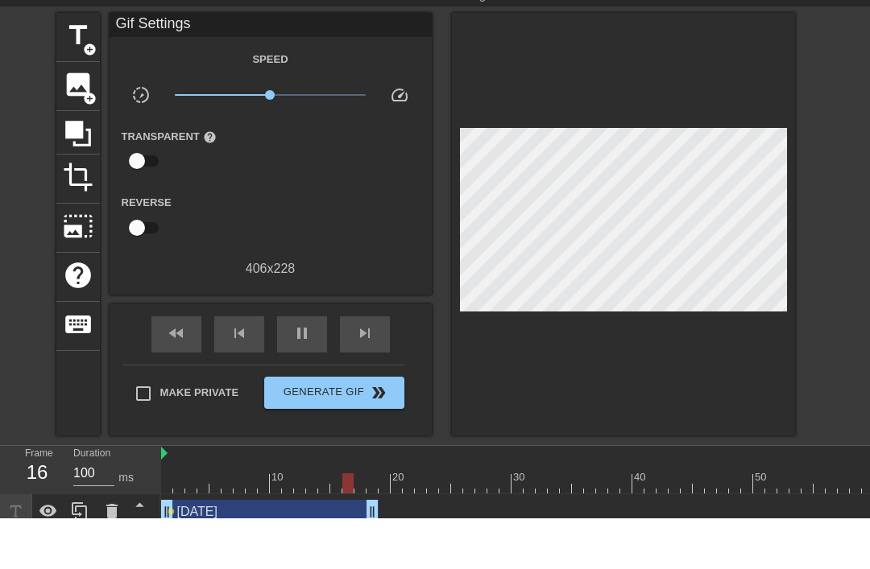
scroll to position [51, 0]
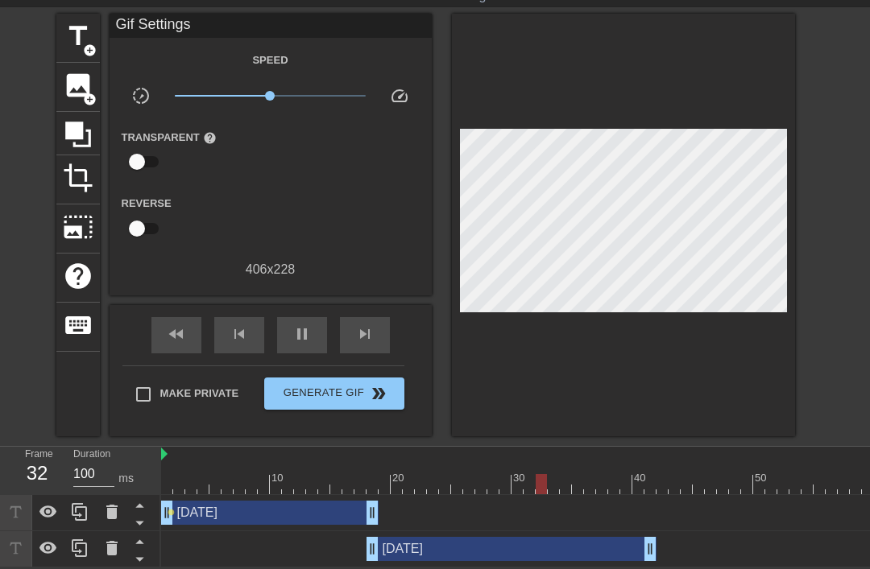
click at [80, 31] on span "title" at bounding box center [78, 36] width 31 height 31
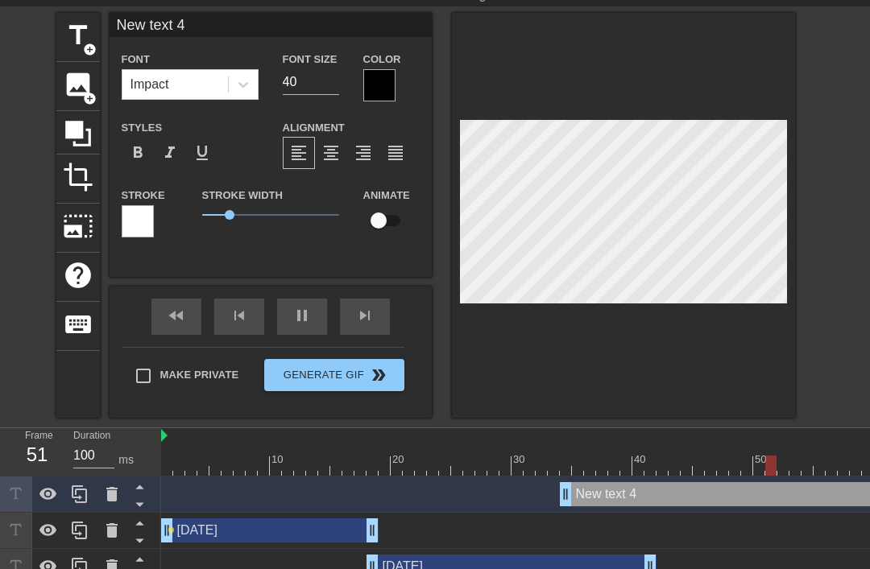
type input "New txt 4"
type textarea "New xt 4"
type input "Newxt 4"
type textarea "Newxt 4"
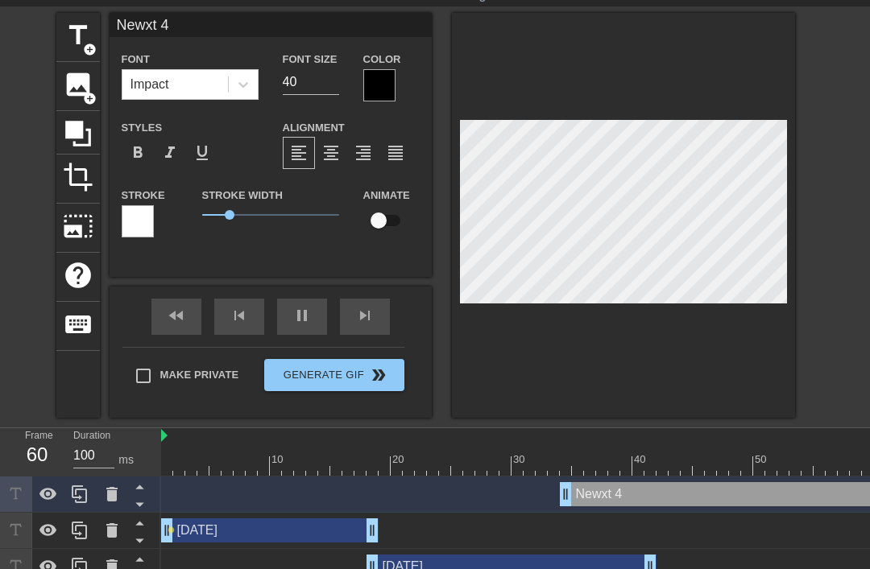
type input "Next 4"
type textarea "Next 4"
type input "Nxt 4"
type textarea "xt 4"
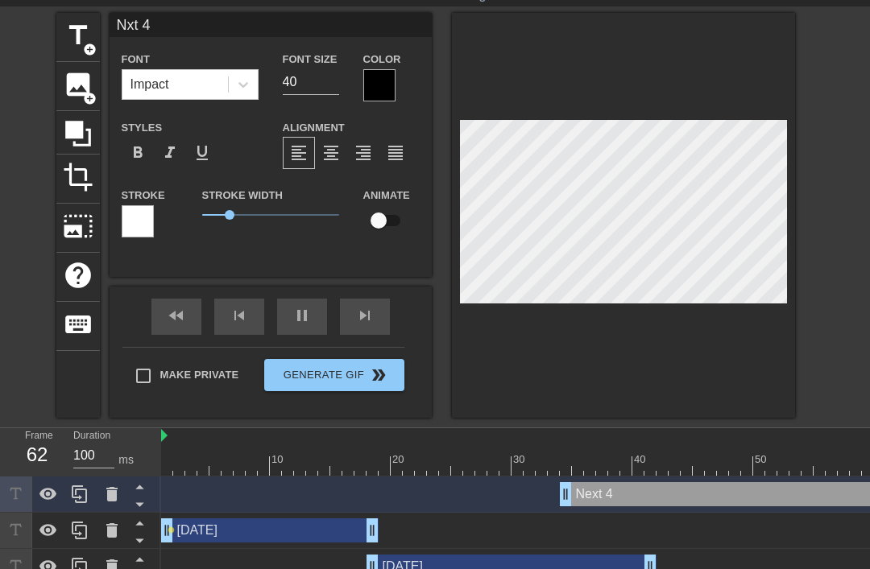
type input "xt 4"
type textarea "xt 4"
type input "xt4"
type textarea "xt4"
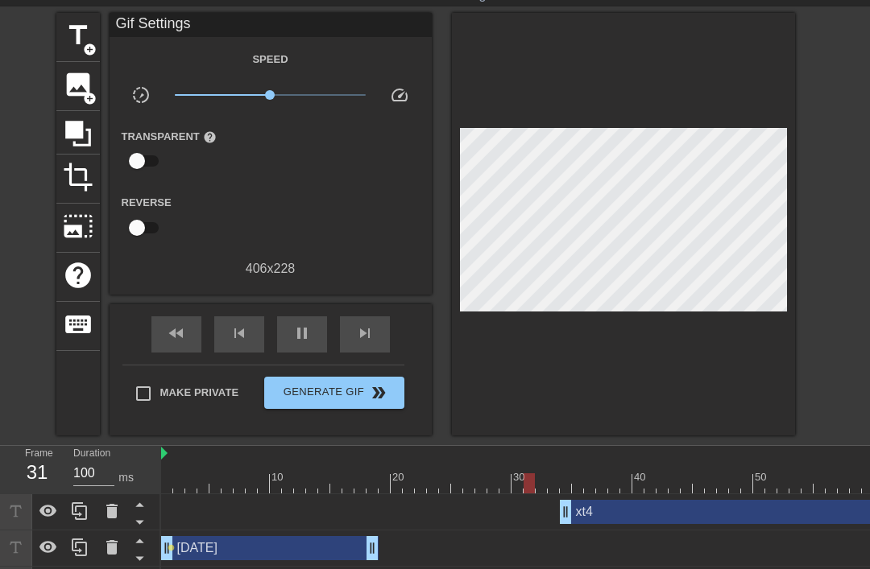
scroll to position [87, 0]
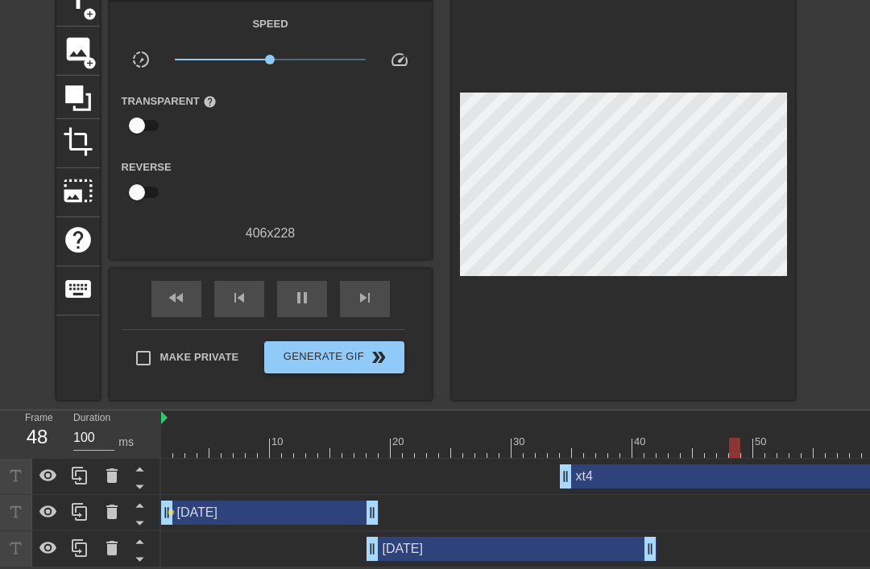
click at [631, 478] on div "xt4 drag_handle drag_handle" at bounding box center [801, 477] width 483 height 24
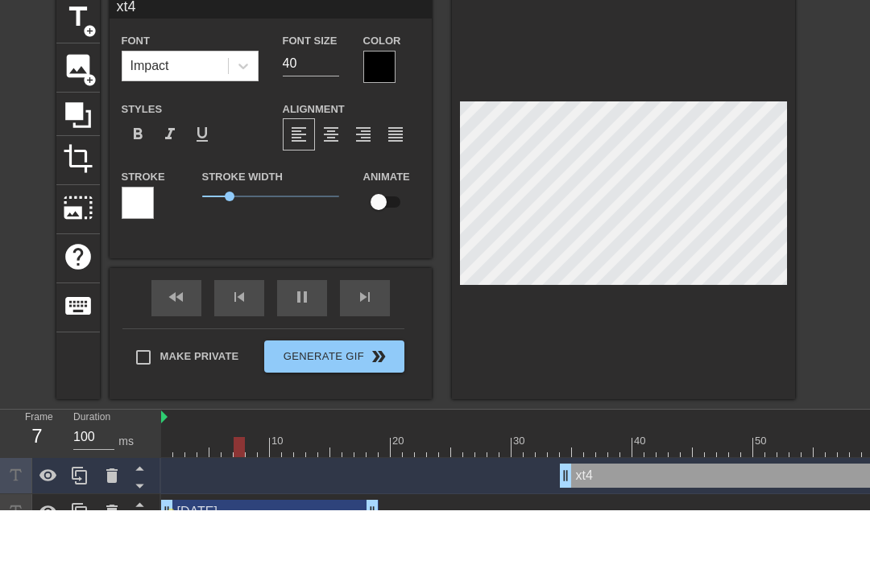
scroll to position [0, 0]
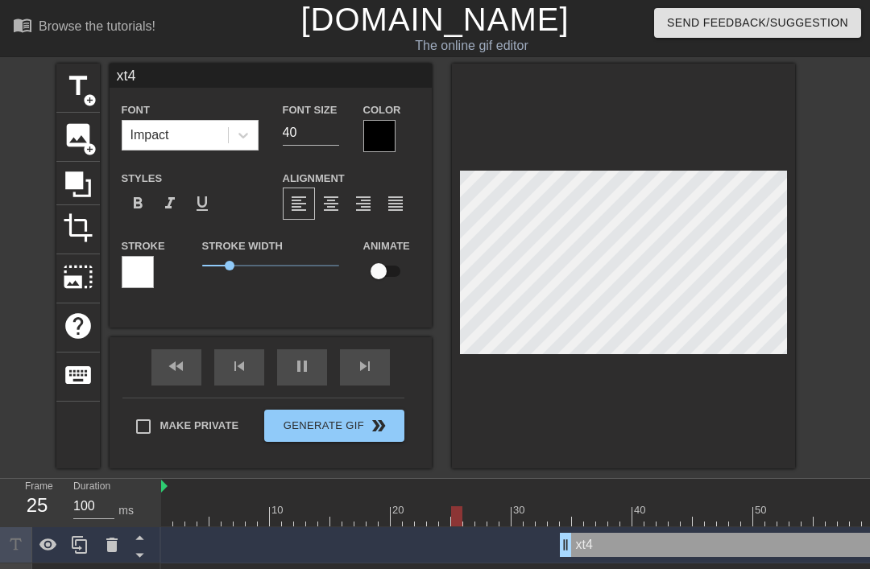
type input "x4"
type textarea "x4"
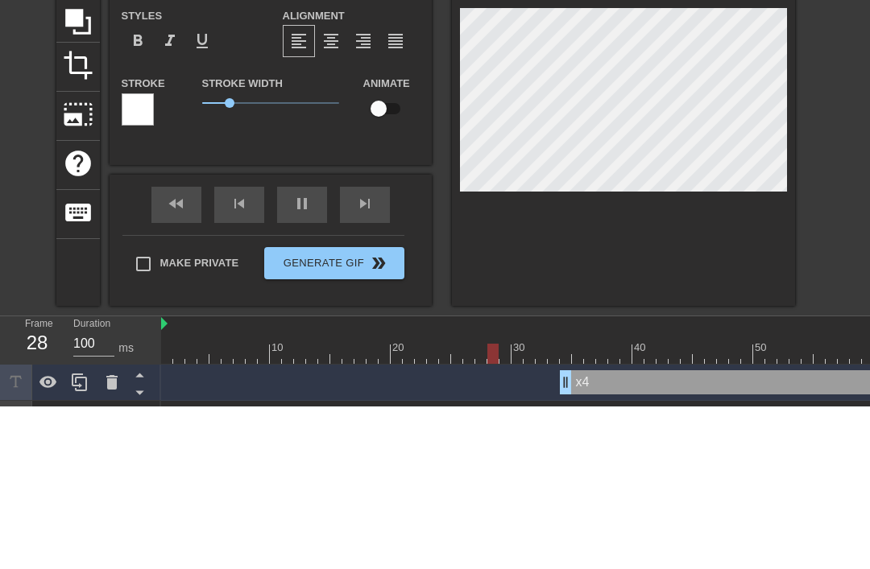
type input "4"
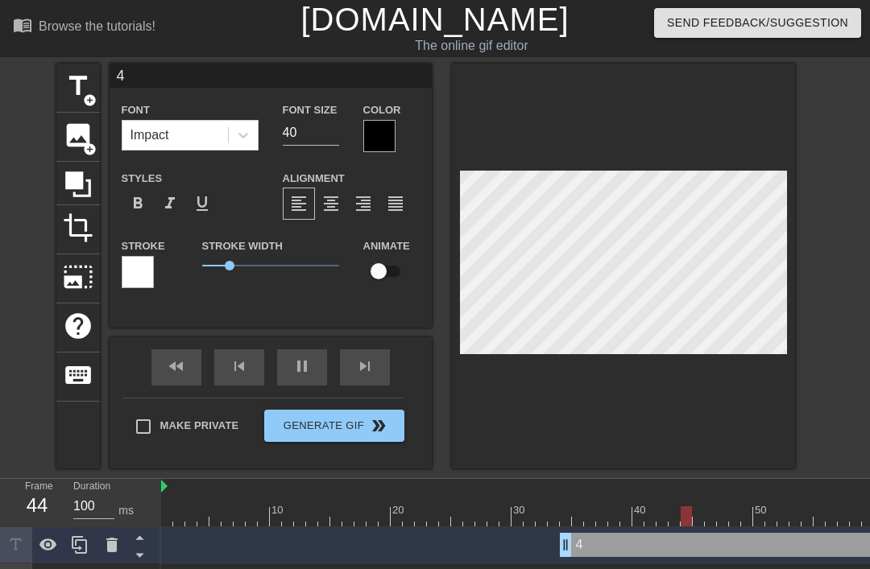
type textarea "4"
click at [139, 77] on input "4" at bounding box center [271, 76] width 322 height 24
type input "19th"
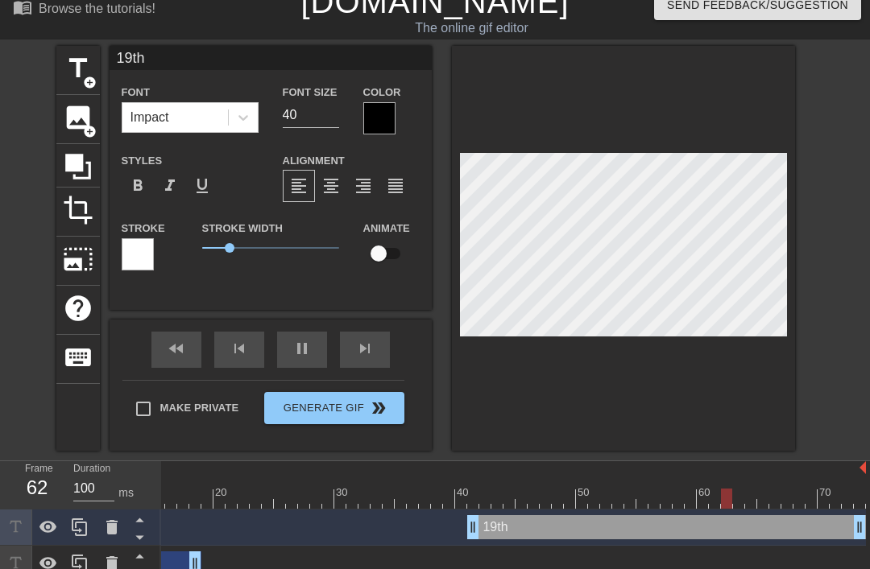
scroll to position [0, 177]
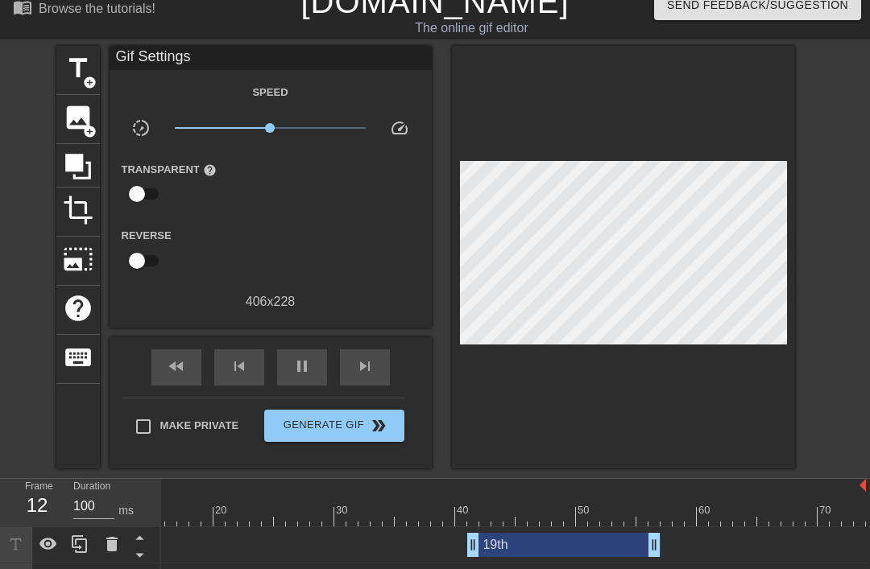
click at [573, 552] on div "19th drag_handle drag_handle" at bounding box center [563, 545] width 193 height 24
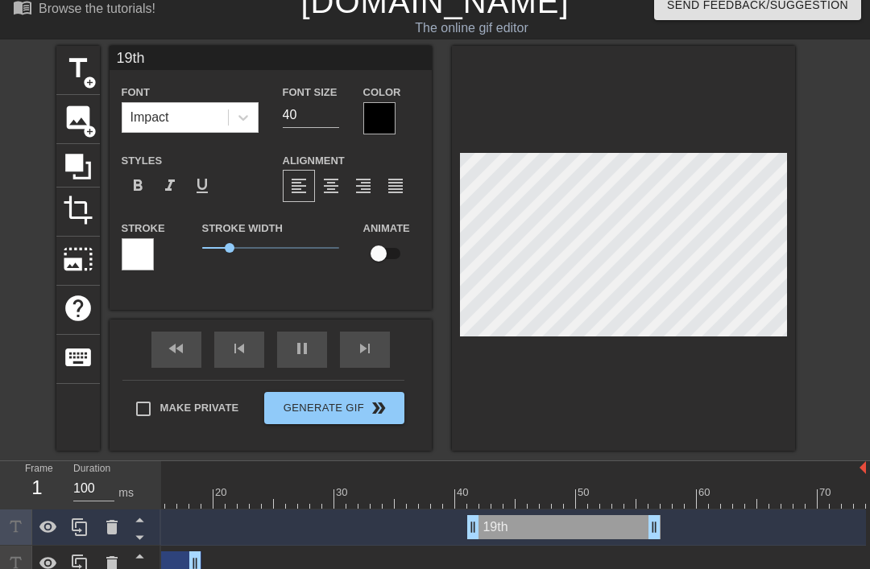
click at [707, 423] on div at bounding box center [623, 248] width 343 height 405
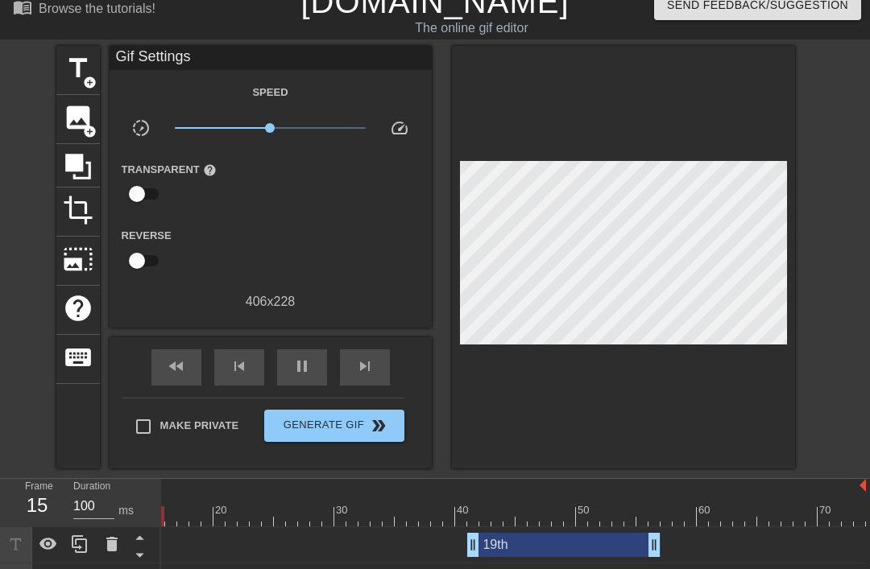
click at [462, 488] on div at bounding box center [425, 487] width 882 height 16
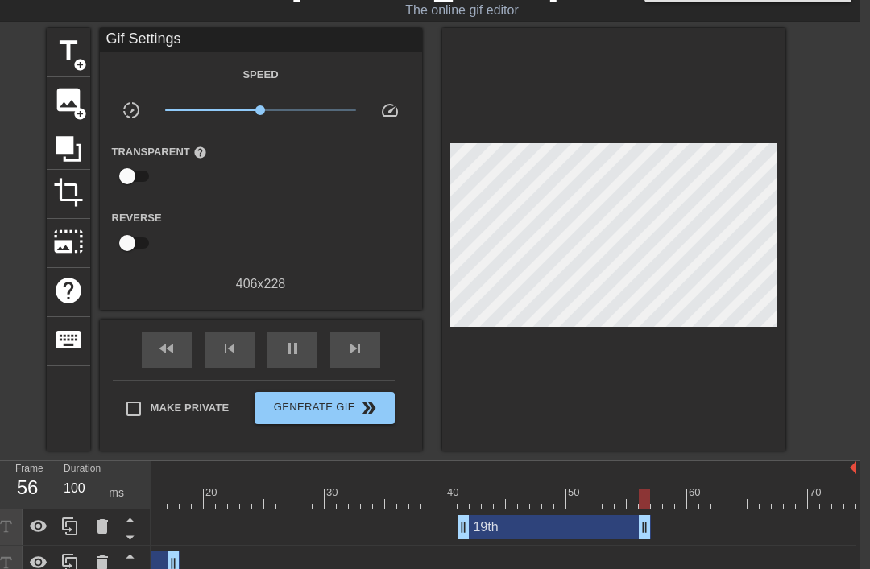
scroll to position [35, 10]
click at [533, 532] on div "19th drag_handle drag_handle" at bounding box center [553, 527] width 193 height 24
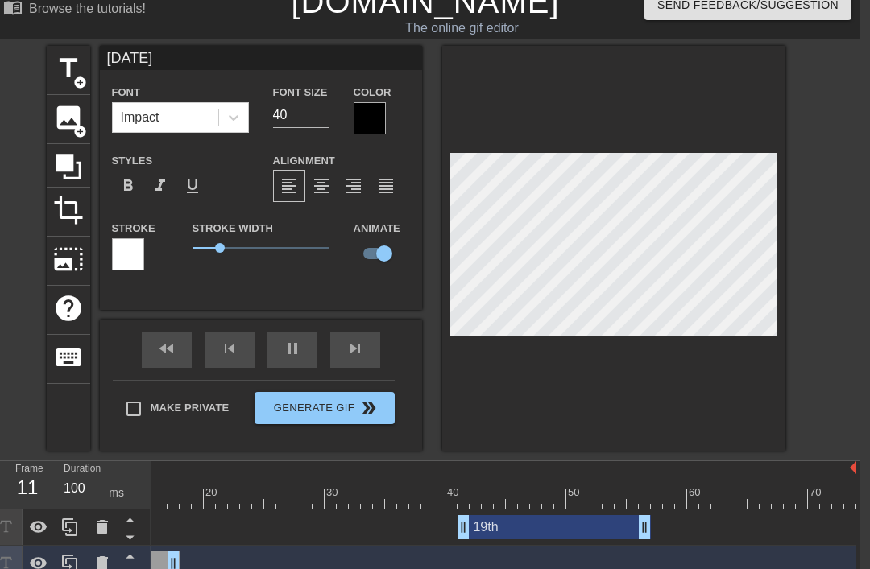
click at [558, 535] on div "19th drag_handle drag_handle" at bounding box center [553, 527] width 193 height 24
type input "19th"
checkbox input "false"
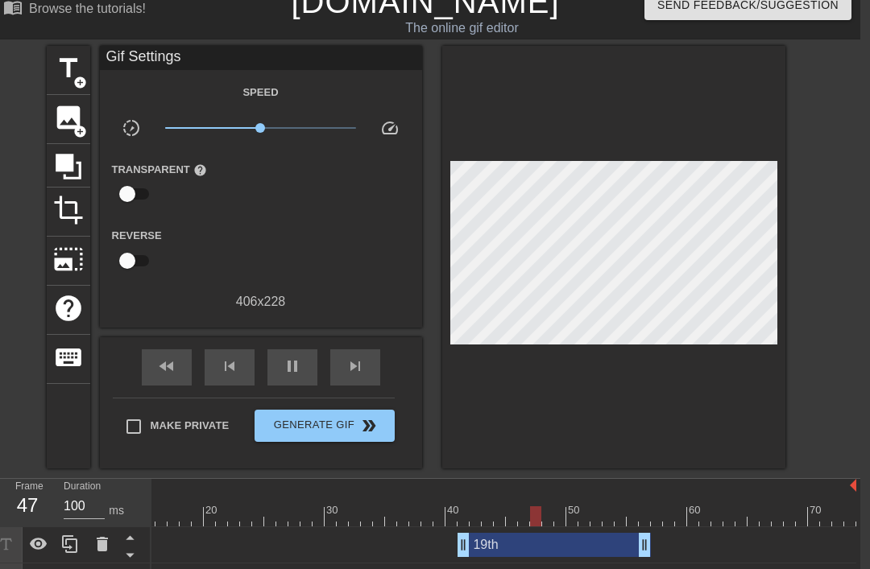
click at [304, 370] on div "pause" at bounding box center [292, 368] width 50 height 36
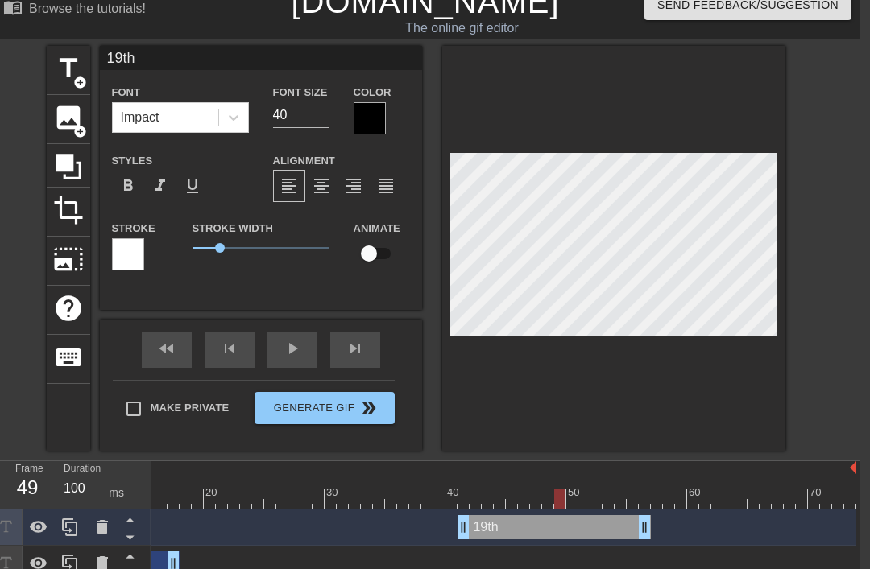
click at [610, 413] on div at bounding box center [613, 248] width 343 height 405
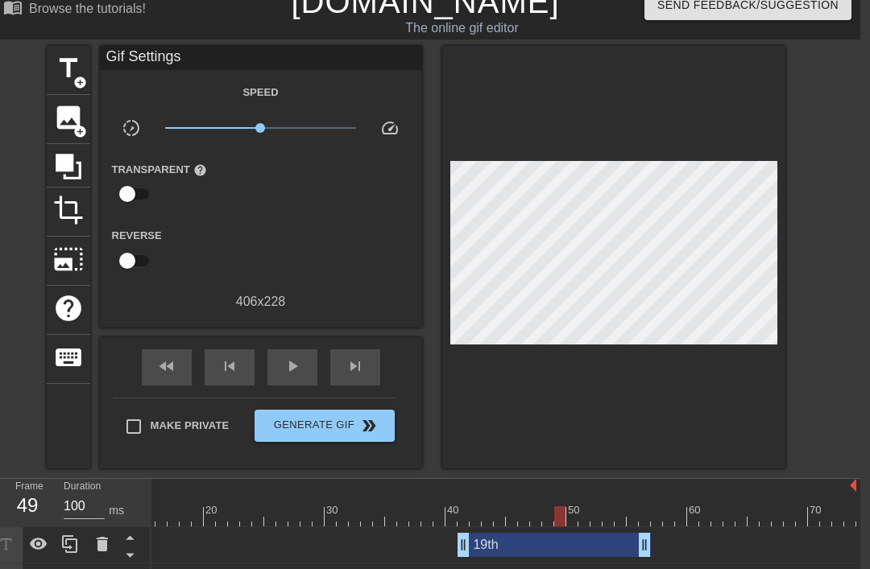
click at [569, 540] on div "19th drag_handle drag_handle" at bounding box center [553, 545] width 193 height 24
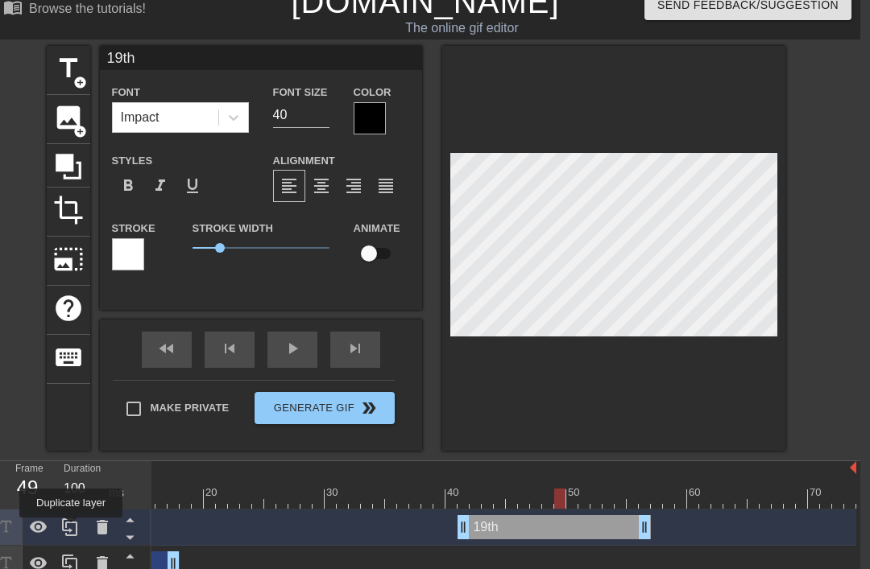
click at [72, 529] on icon at bounding box center [69, 527] width 19 height 19
click at [566, 569] on div "19th drag_handle drag_handle" at bounding box center [553, 564] width 193 height 24
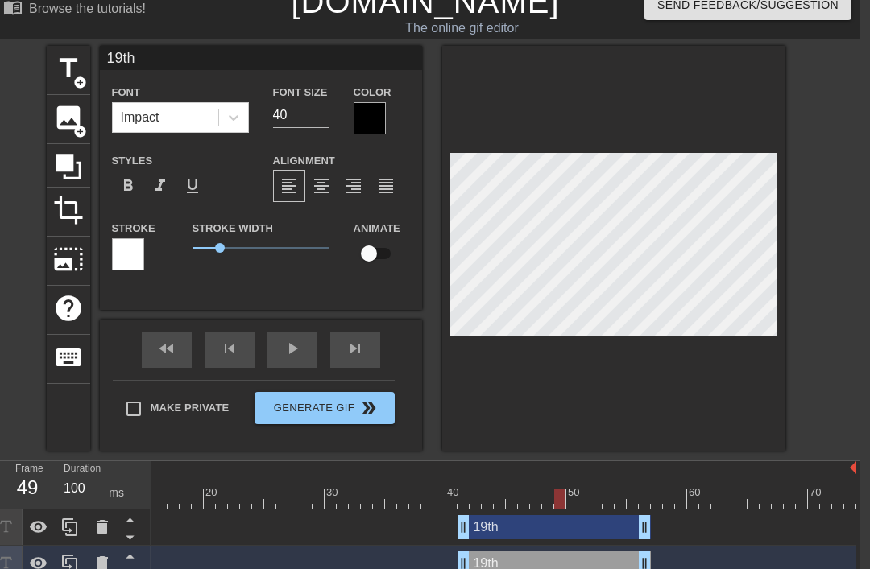
click at [540, 527] on div "19th drag_handle drag_handle" at bounding box center [553, 527] width 193 height 24
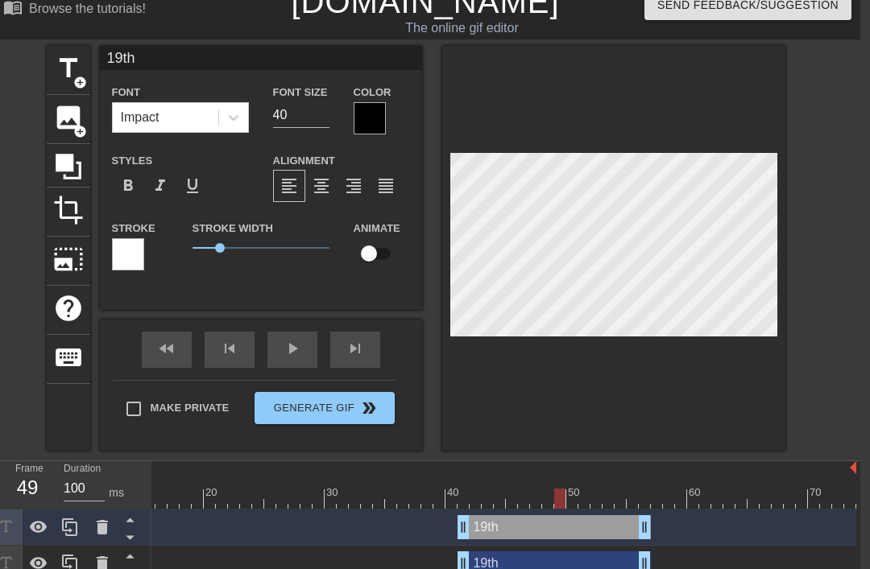
click at [225, 56] on input "19th" at bounding box center [261, 58] width 322 height 24
type input "1"
type input "20th"
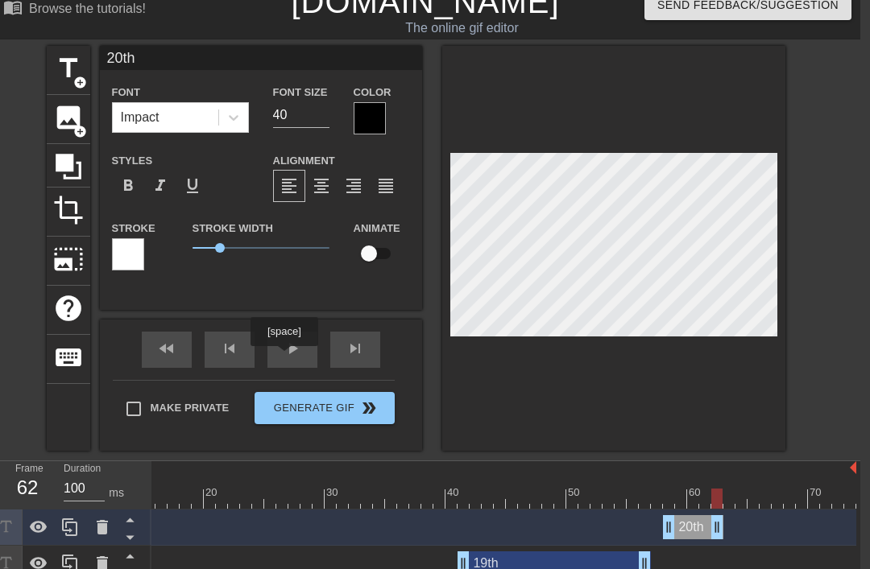
click at [286, 358] on span "play_arrow" at bounding box center [292, 348] width 19 height 19
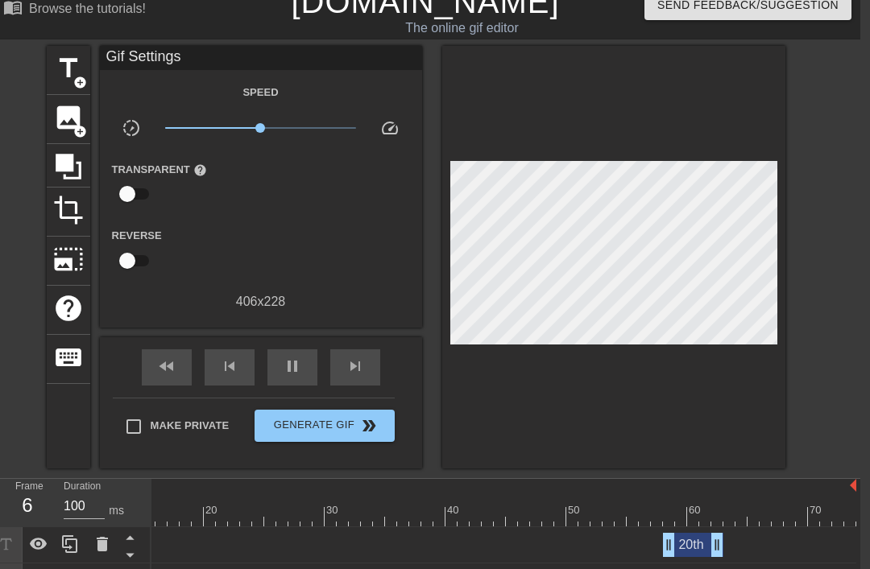
scroll to position [72, 10]
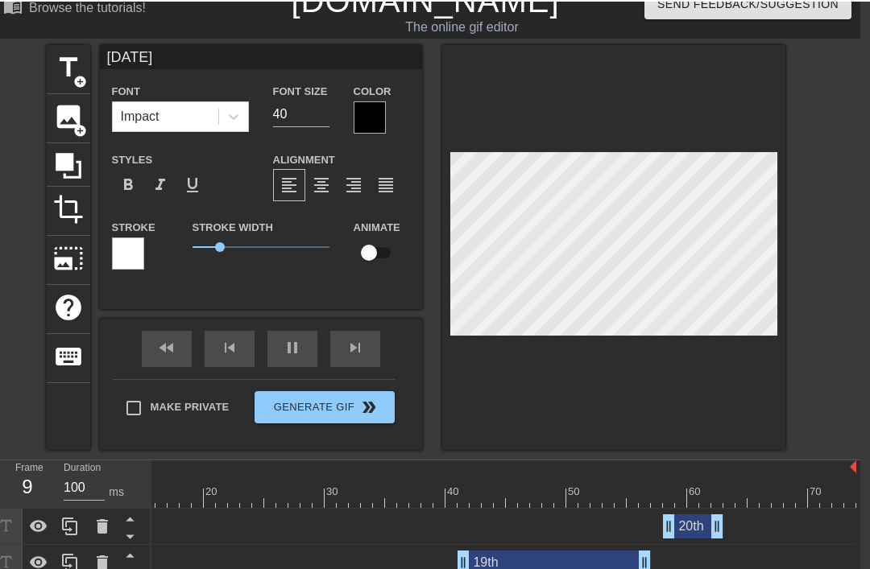
scroll to position [0, 10]
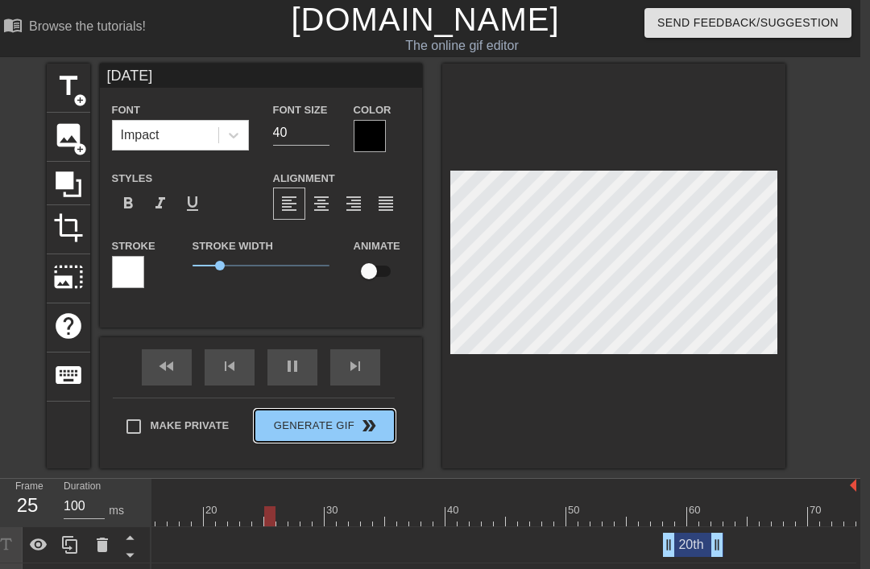
click at [363, 420] on div "Make Private Generate Gif double_arrow" at bounding box center [254, 430] width 282 height 64
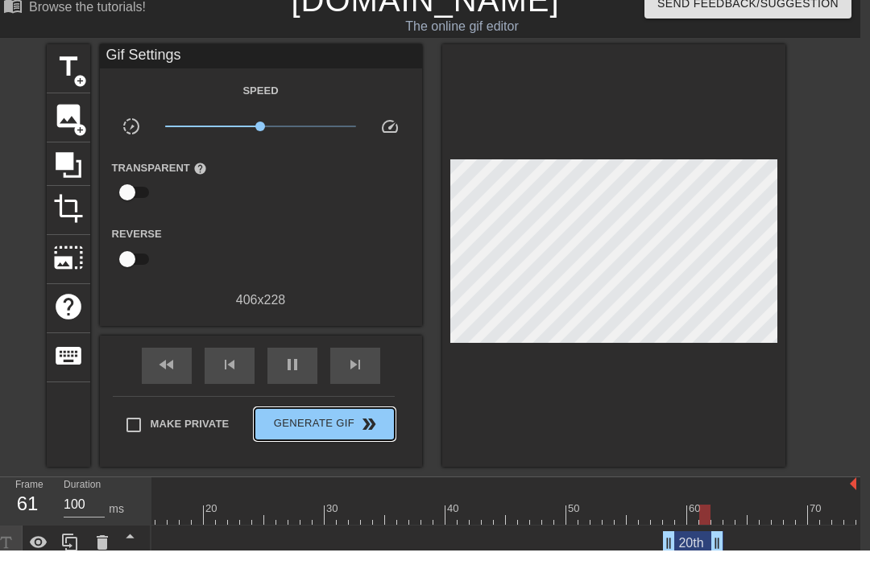
scroll to position [72, 10]
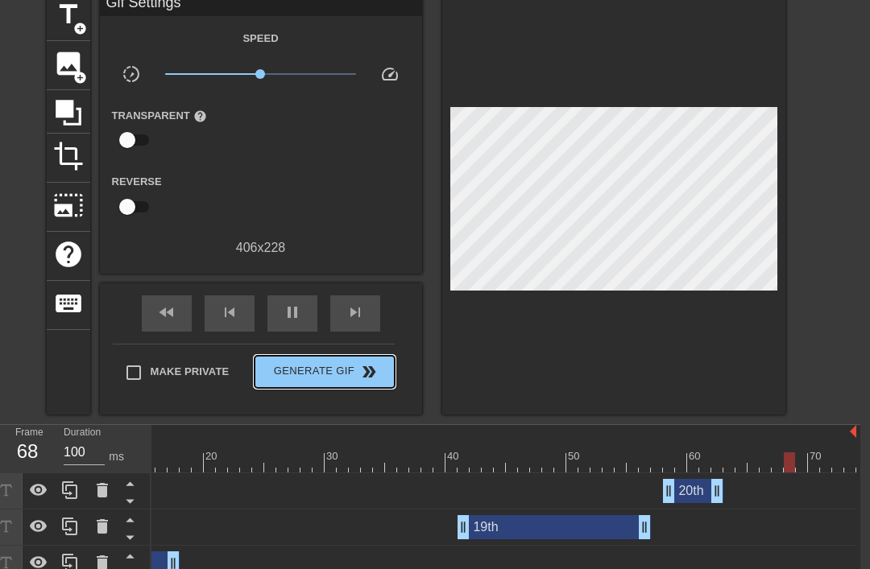
click at [364, 371] on span "double_arrow" at bounding box center [368, 371] width 19 height 19
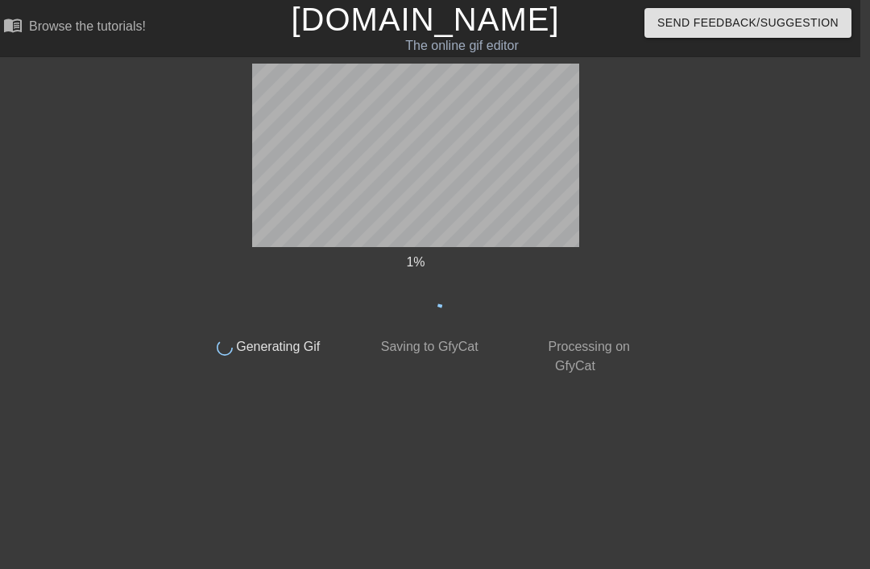
scroll to position [0, 10]
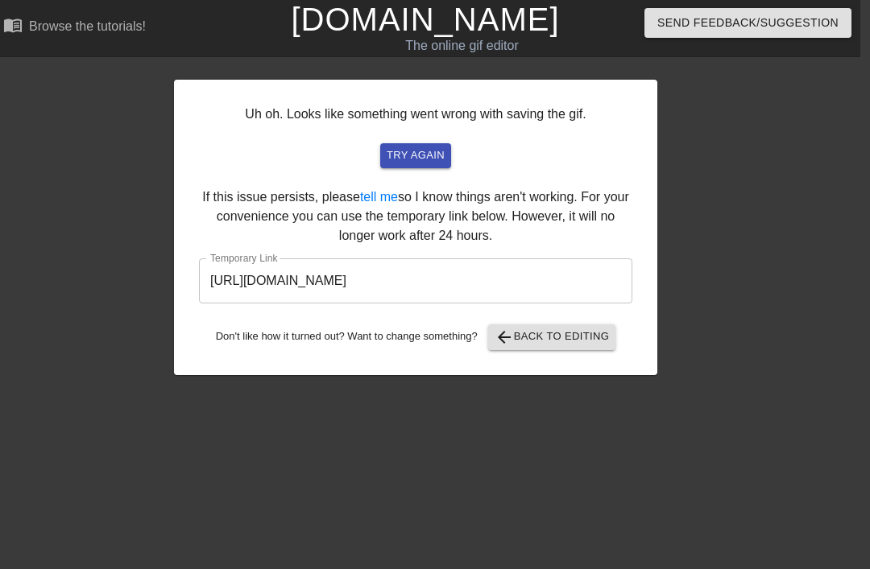
click at [531, 277] on input "https://www.gifntext.com/temp_generations/DNPkRDxE.gif" at bounding box center [415, 281] width 433 height 45
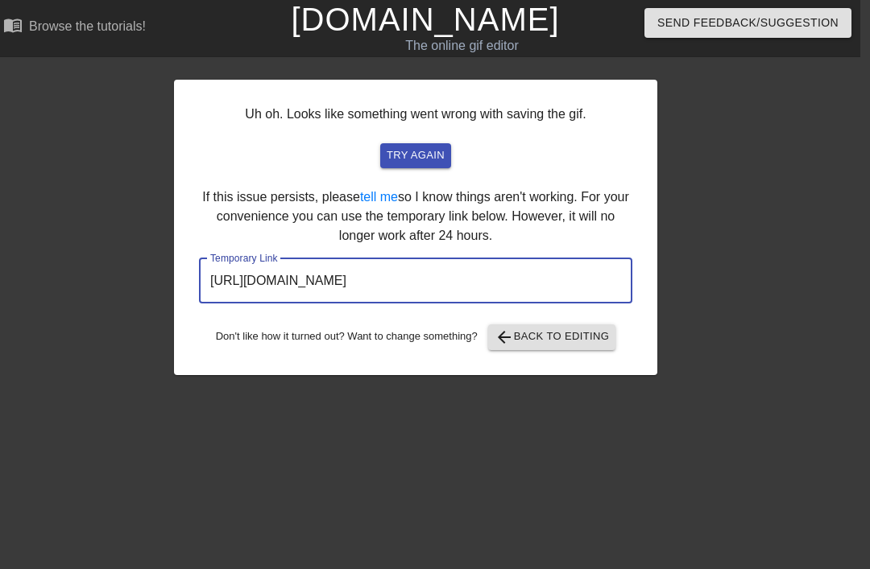
click at [560, 275] on input "https://www.gifntext.com/temp_generations/DNPkRDxE.gif" at bounding box center [415, 281] width 433 height 45
click at [562, 274] on input "https://www.gifntext.com/temp_generations/DNPkRDxE.gif" at bounding box center [415, 281] width 433 height 45
